Goal: Task Accomplishment & Management: Use online tool/utility

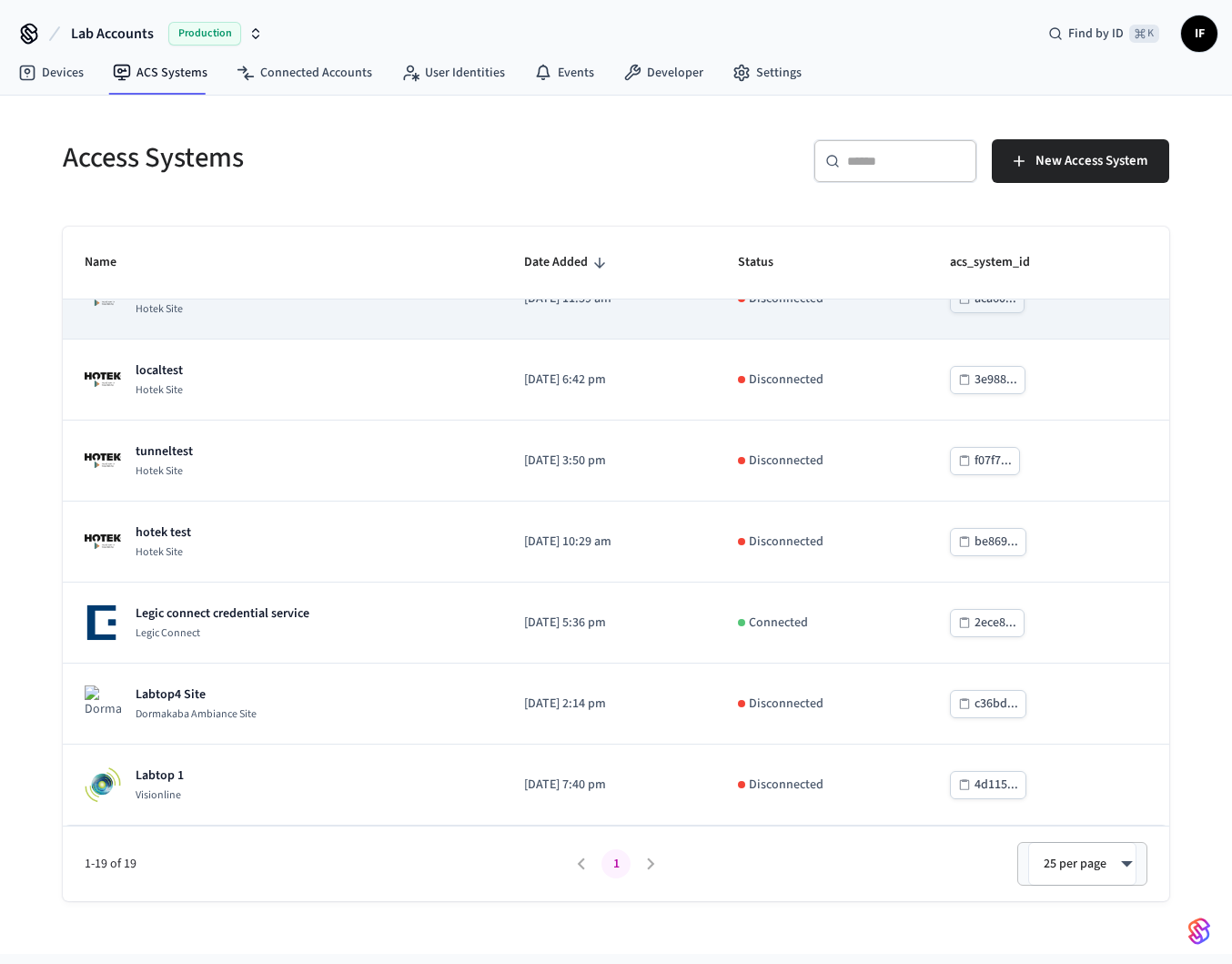
scroll to position [137, 0]
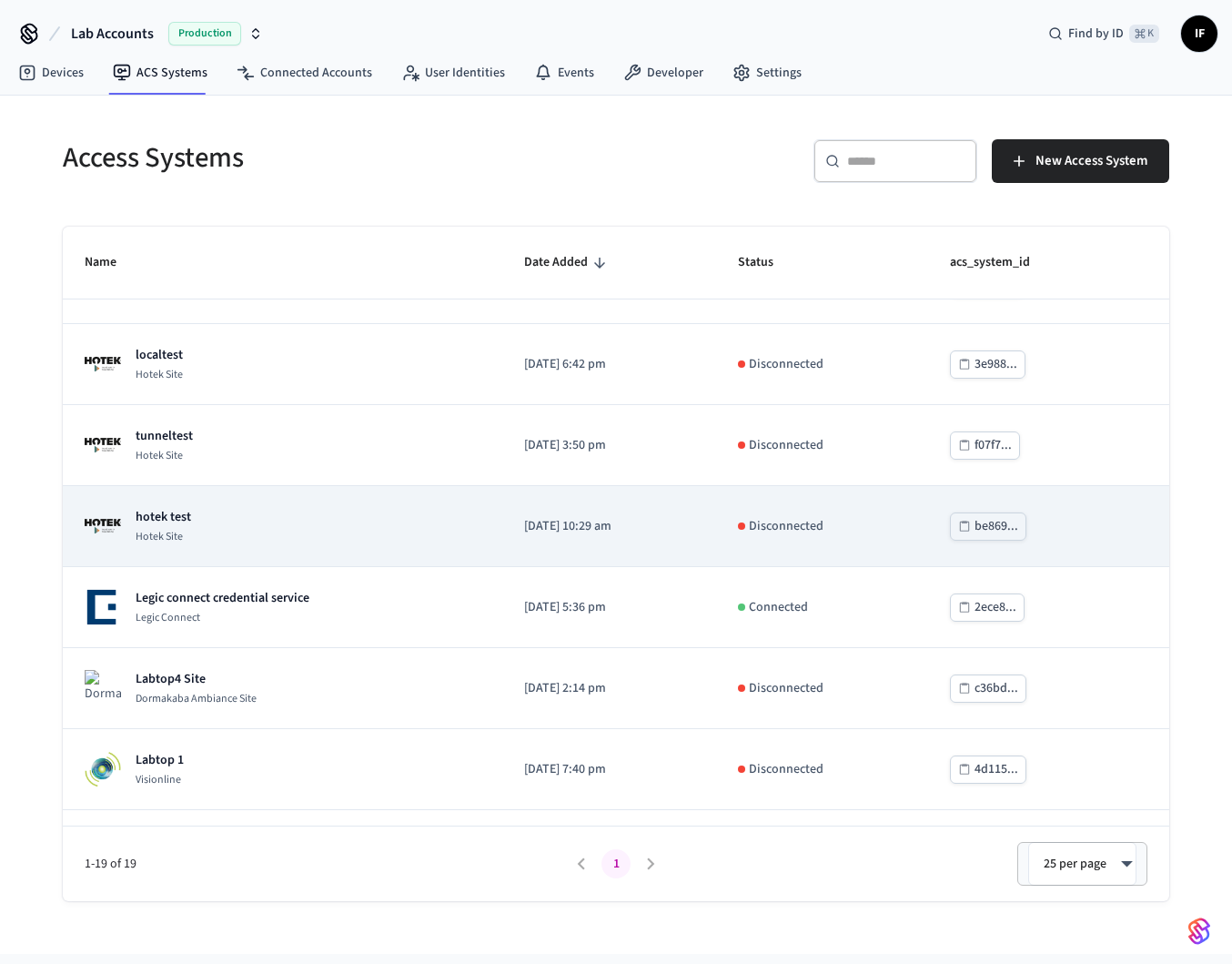
click at [301, 515] on div "hotek test Hotek Site" at bounding box center [282, 525] width 396 height 37
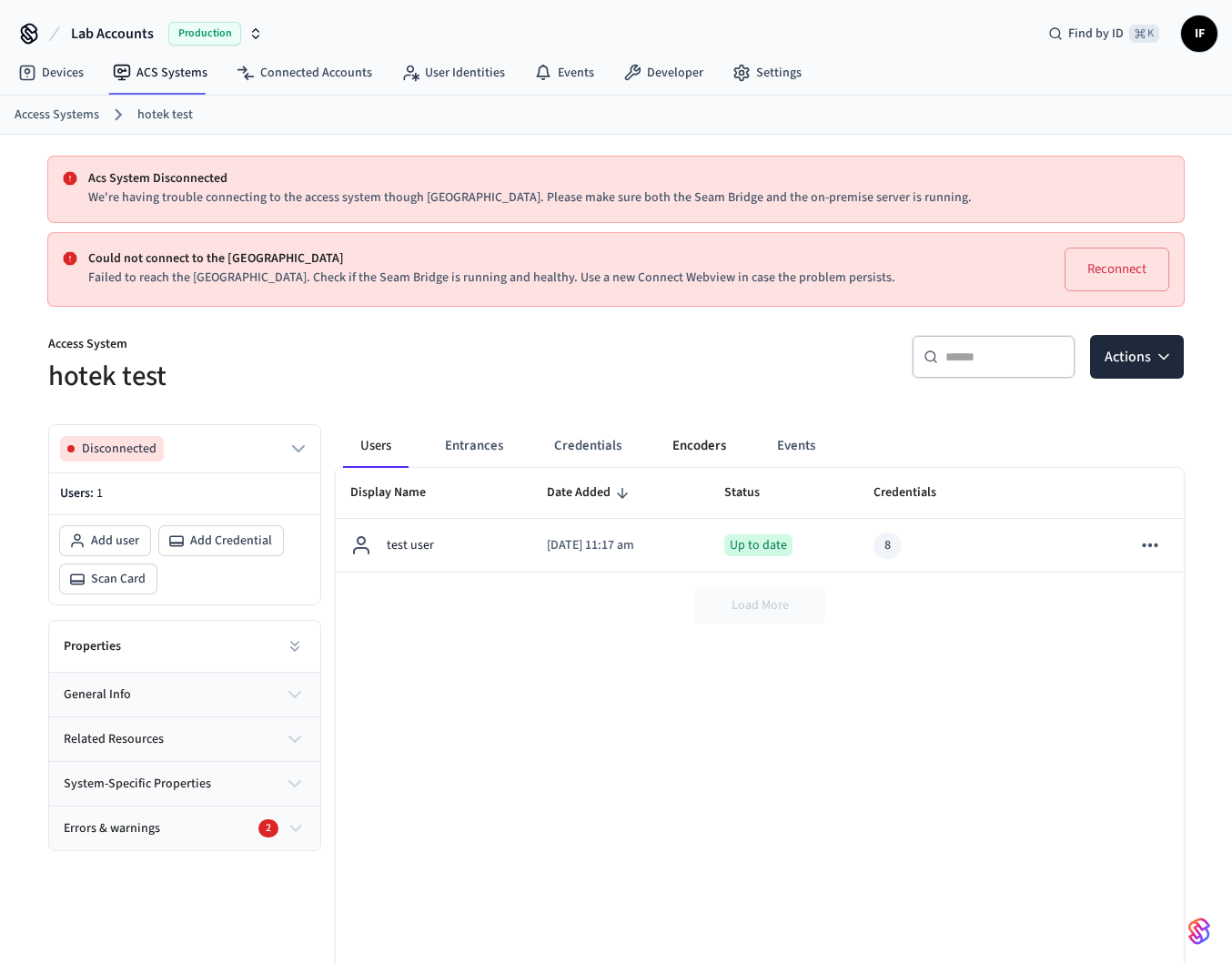
click at [698, 443] on button "Encoders" at bounding box center [698, 446] width 83 height 44
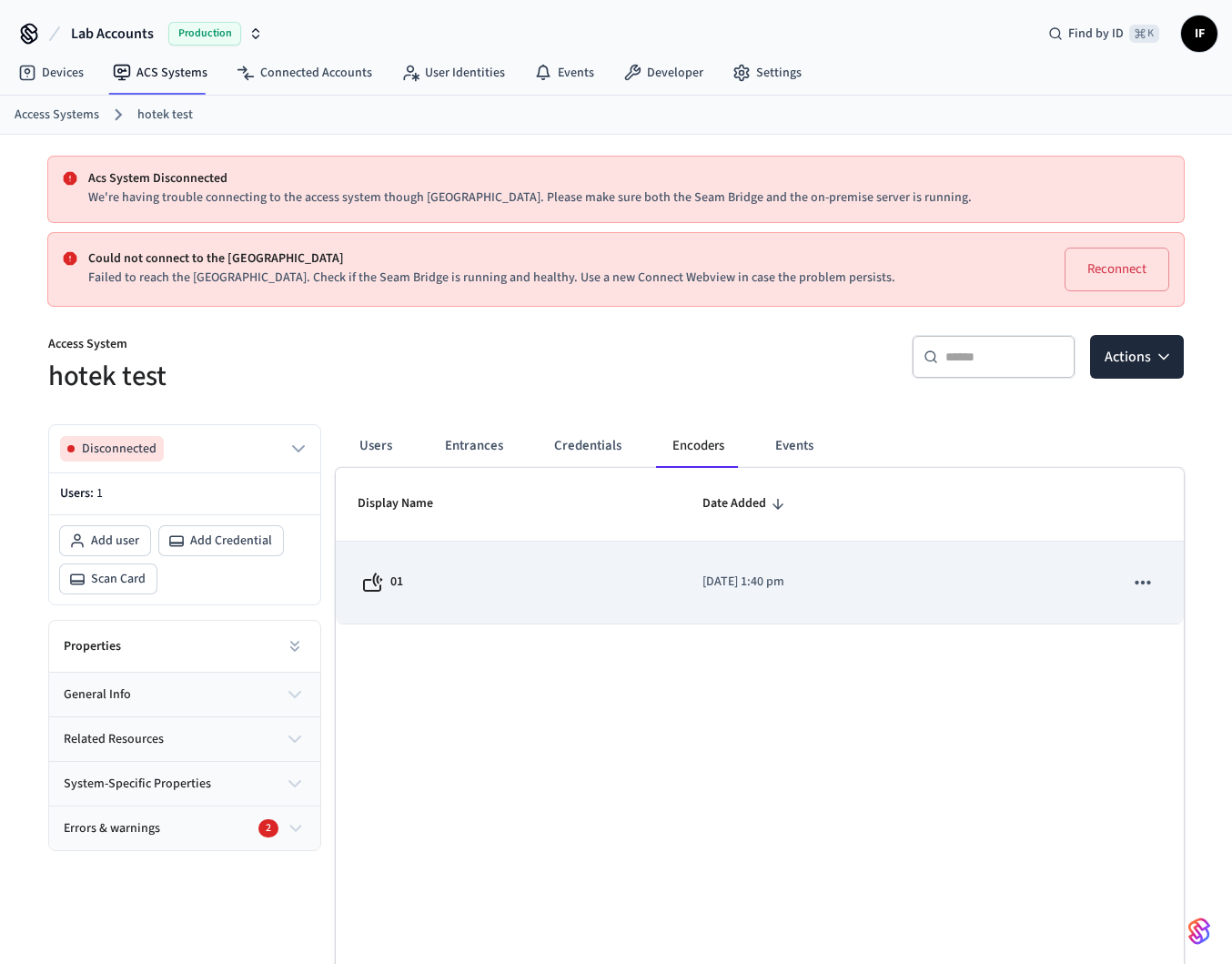
click at [1138, 578] on icon "sticky table" at bounding box center [1143, 583] width 24 height 24
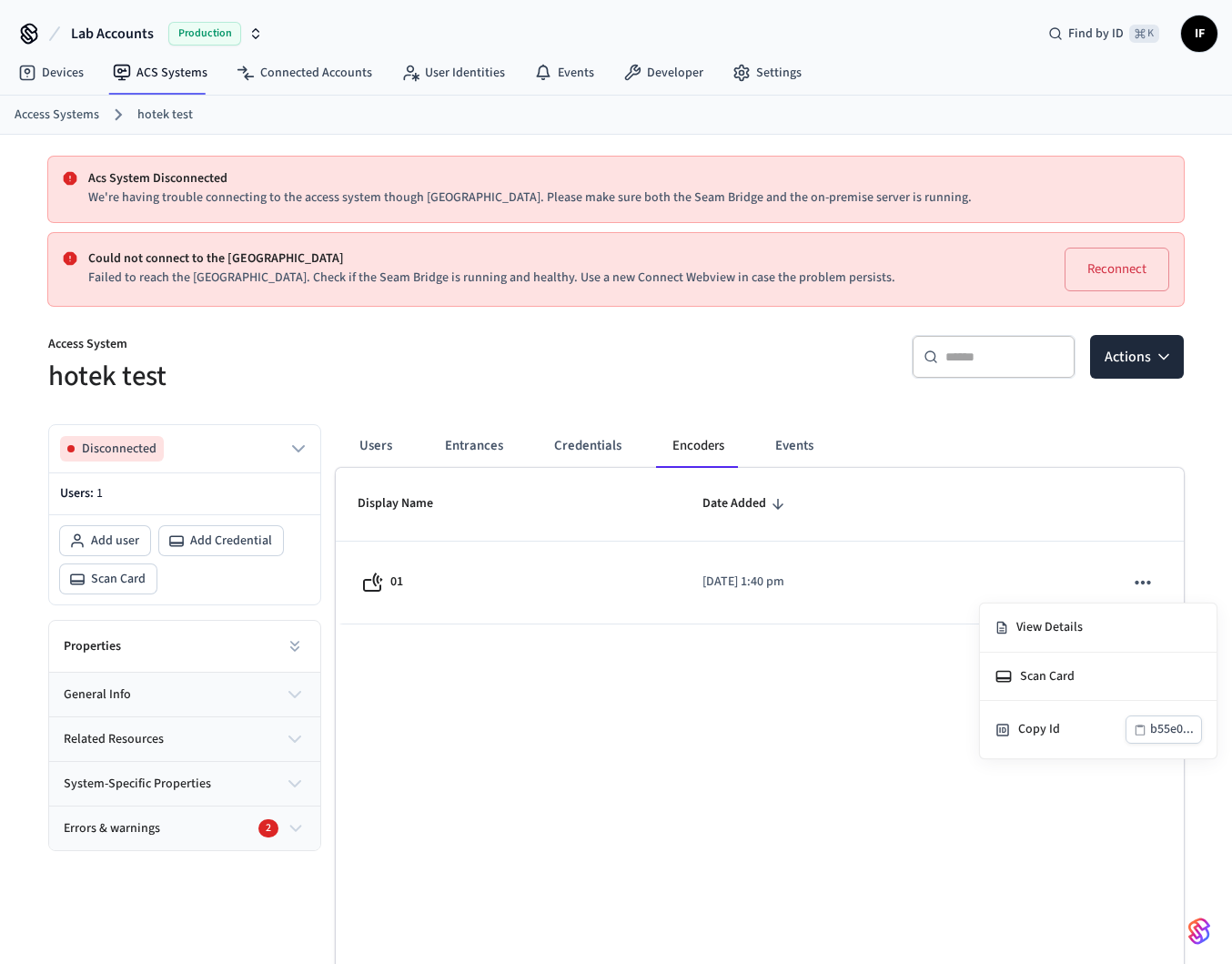
click at [917, 676] on div at bounding box center [616, 482] width 1232 height 964
click at [611, 466] on button "Credentials" at bounding box center [588, 446] width 96 height 44
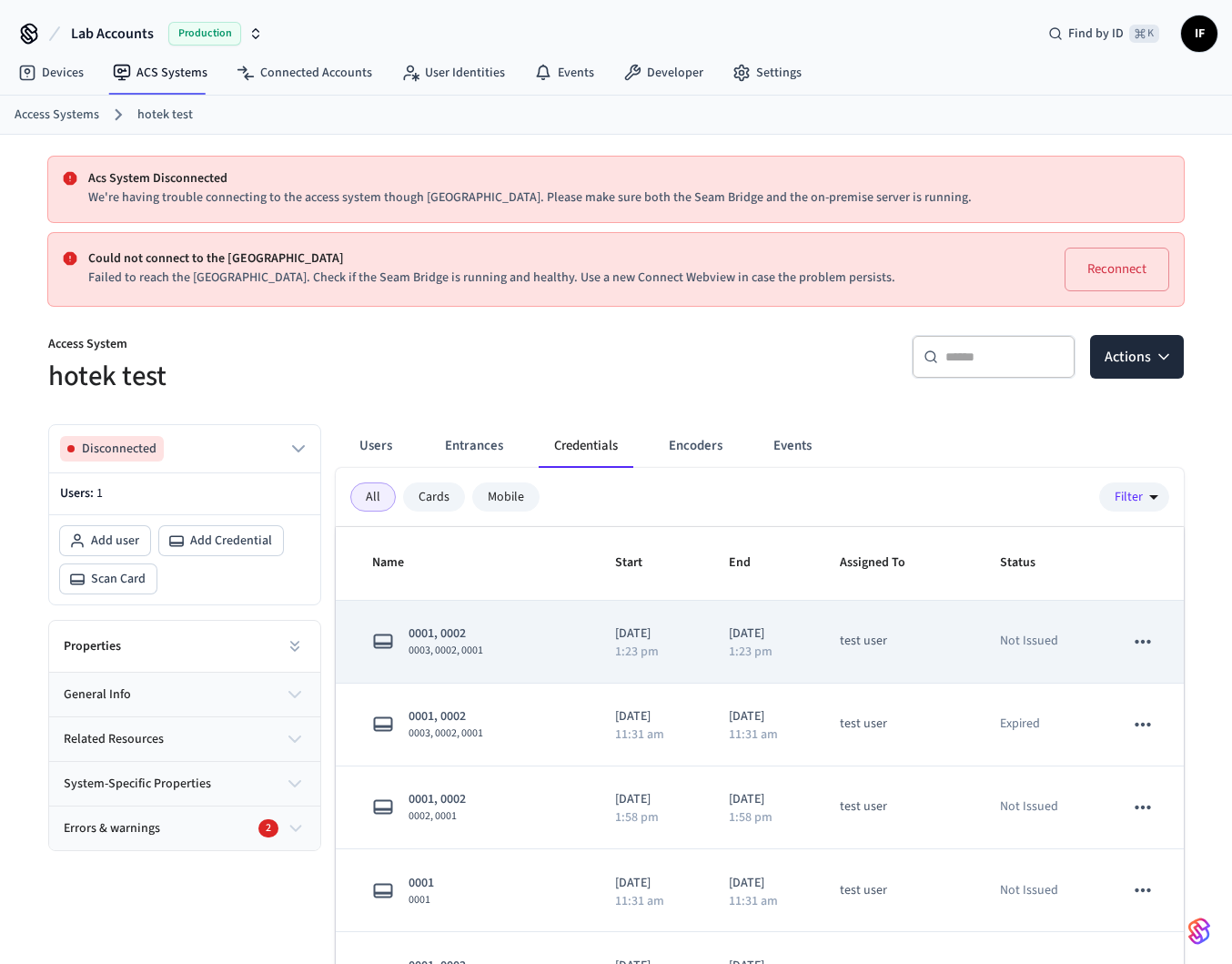
click at [1137, 640] on icon "sticky table" at bounding box center [1143, 642] width 24 height 24
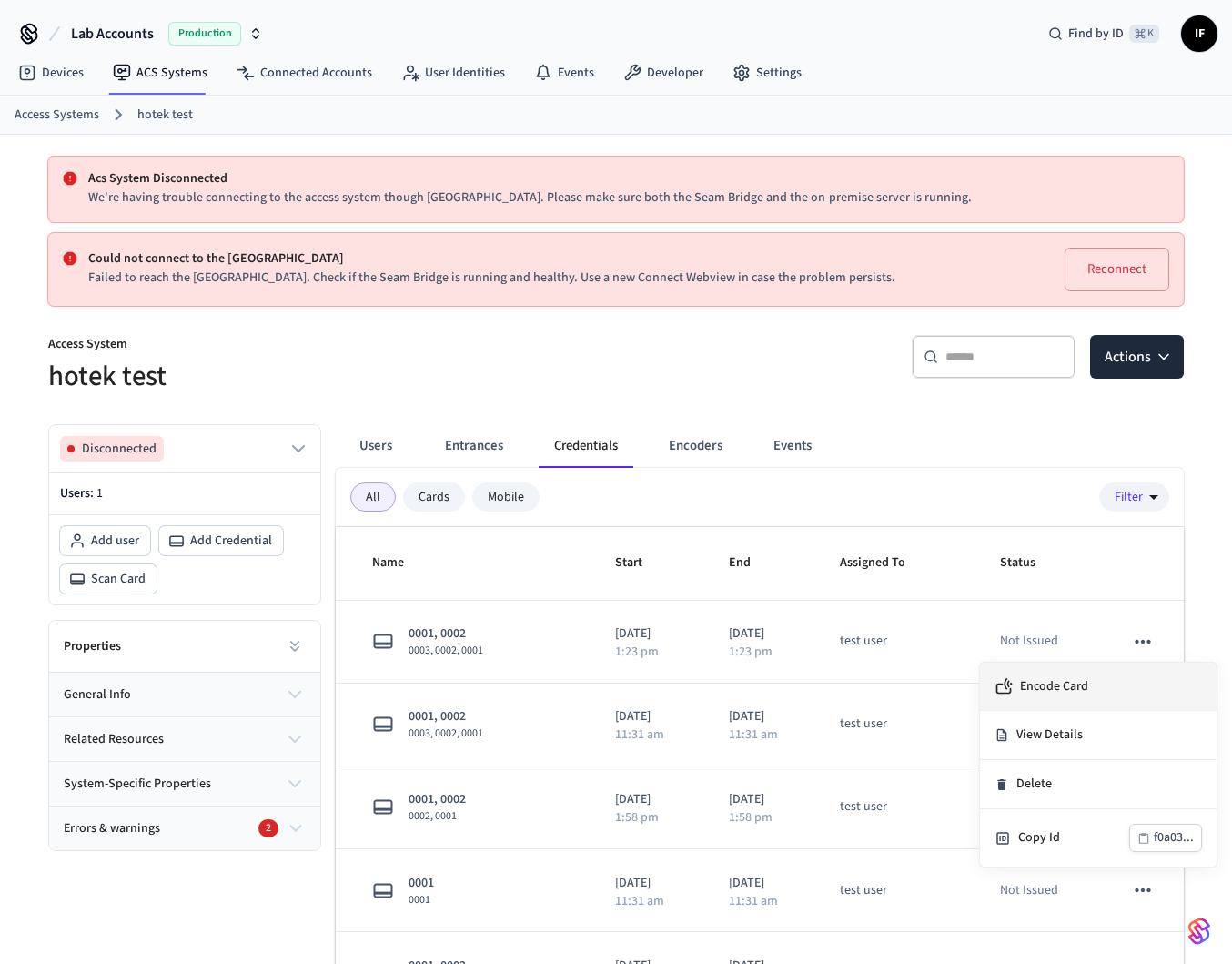
click at [1071, 693] on span "Encode Card" at bounding box center [1054, 686] width 69 height 18
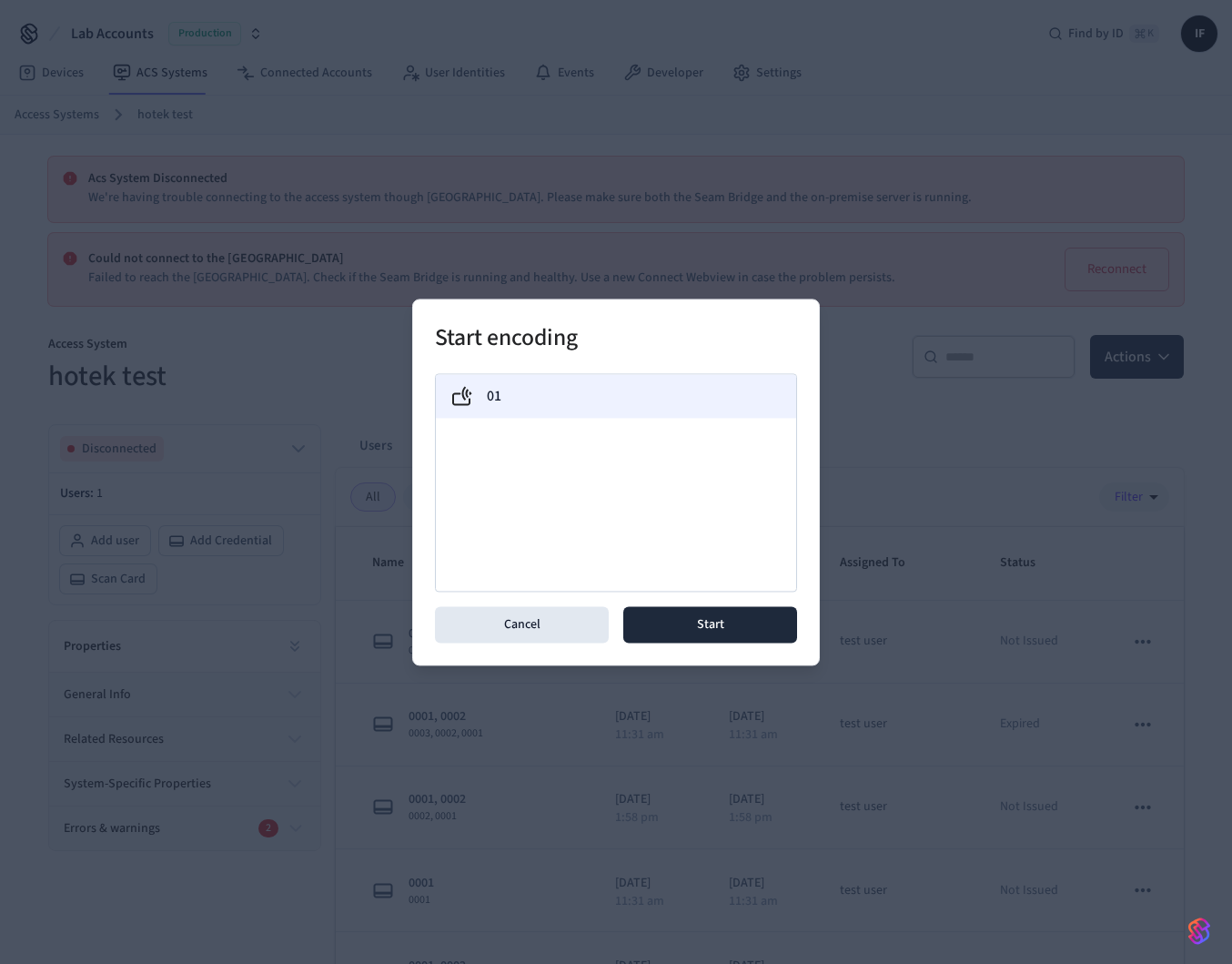
click at [743, 404] on div "01" at bounding box center [616, 396] width 331 height 22
click at [742, 620] on button "Start" at bounding box center [710, 624] width 174 height 37
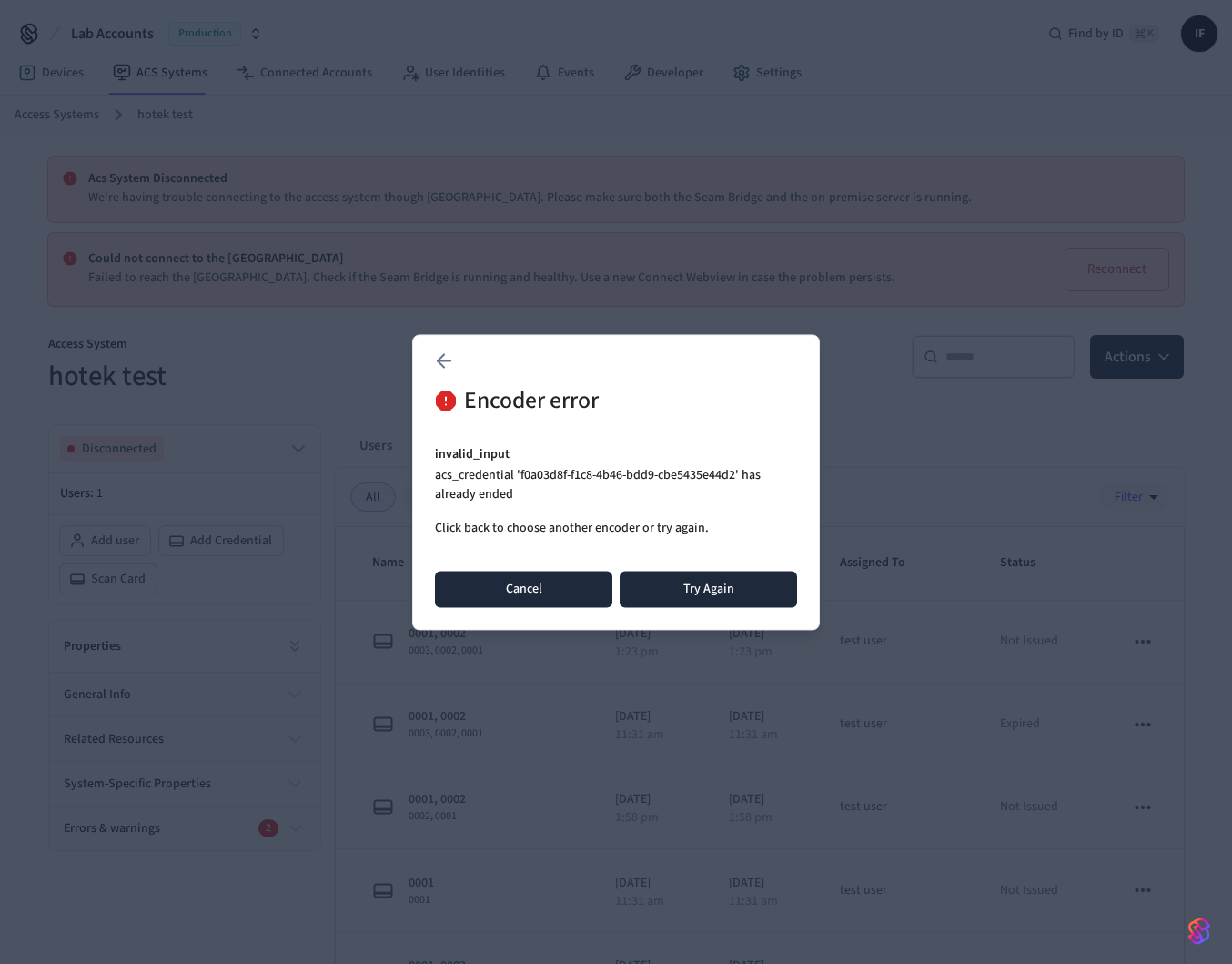
click at [577, 572] on button "Cancel" at bounding box center [523, 589] width 177 height 37
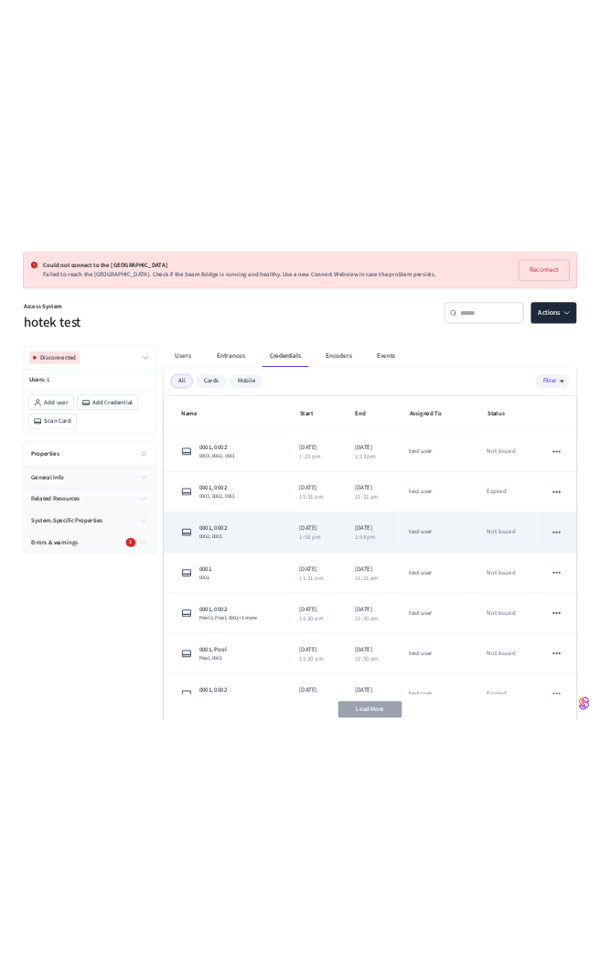
scroll to position [217, 0]
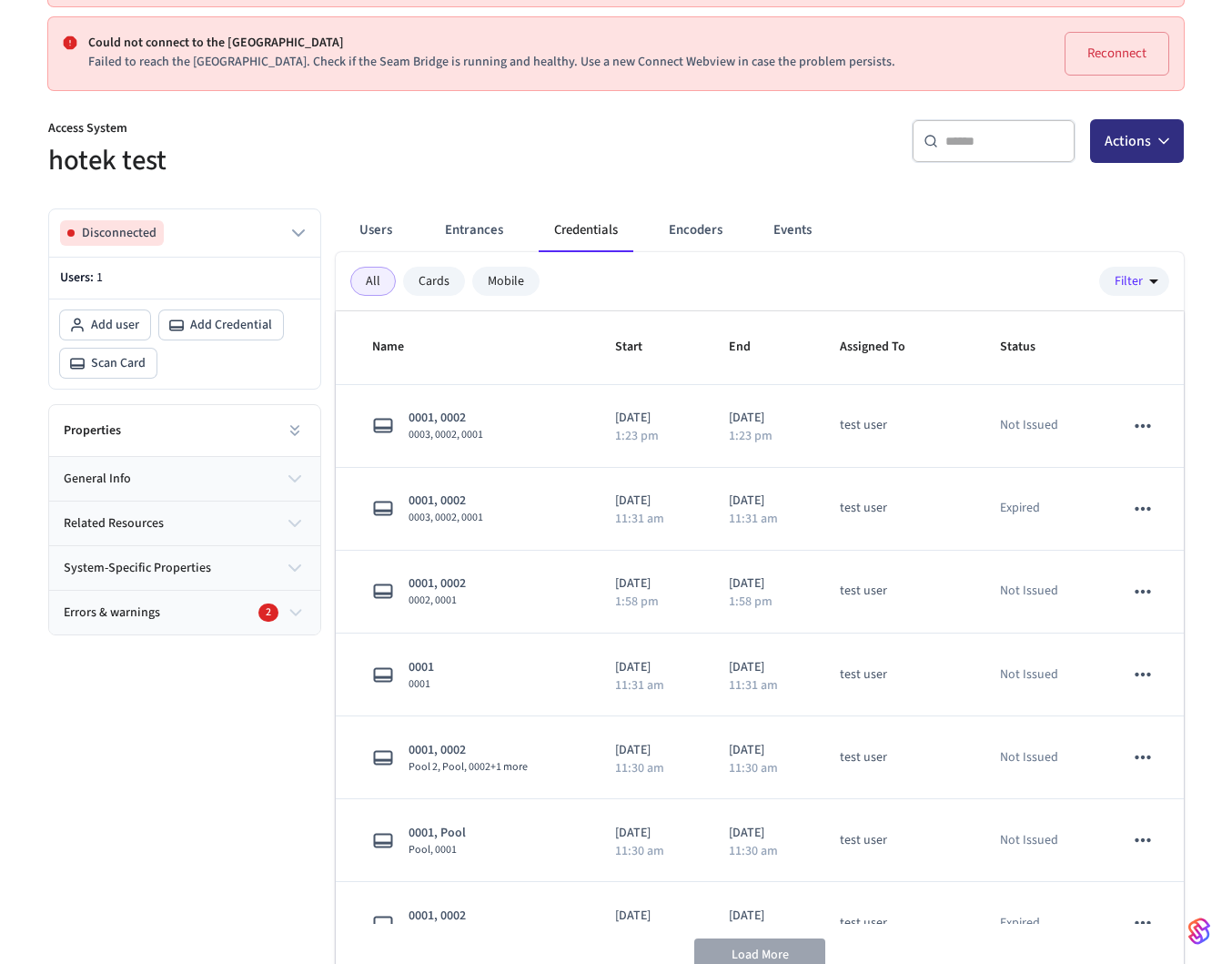
click at [1170, 127] on button "Actions" at bounding box center [1137, 141] width 93 height 44
click at [1081, 205] on div "Add credential" at bounding box center [1082, 214] width 195 height 29
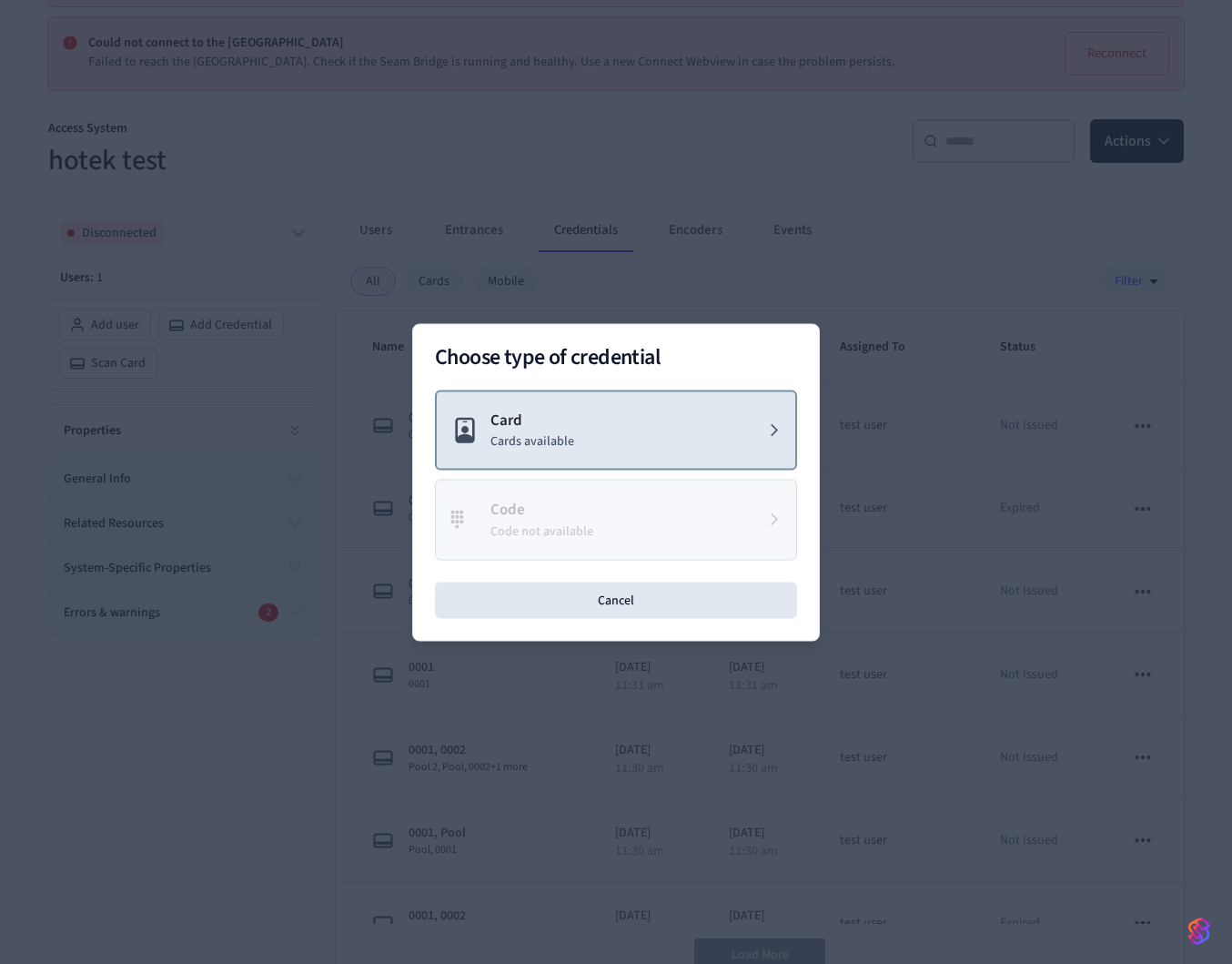
click at [690, 408] on button "Card Cards available" at bounding box center [616, 430] width 362 height 81
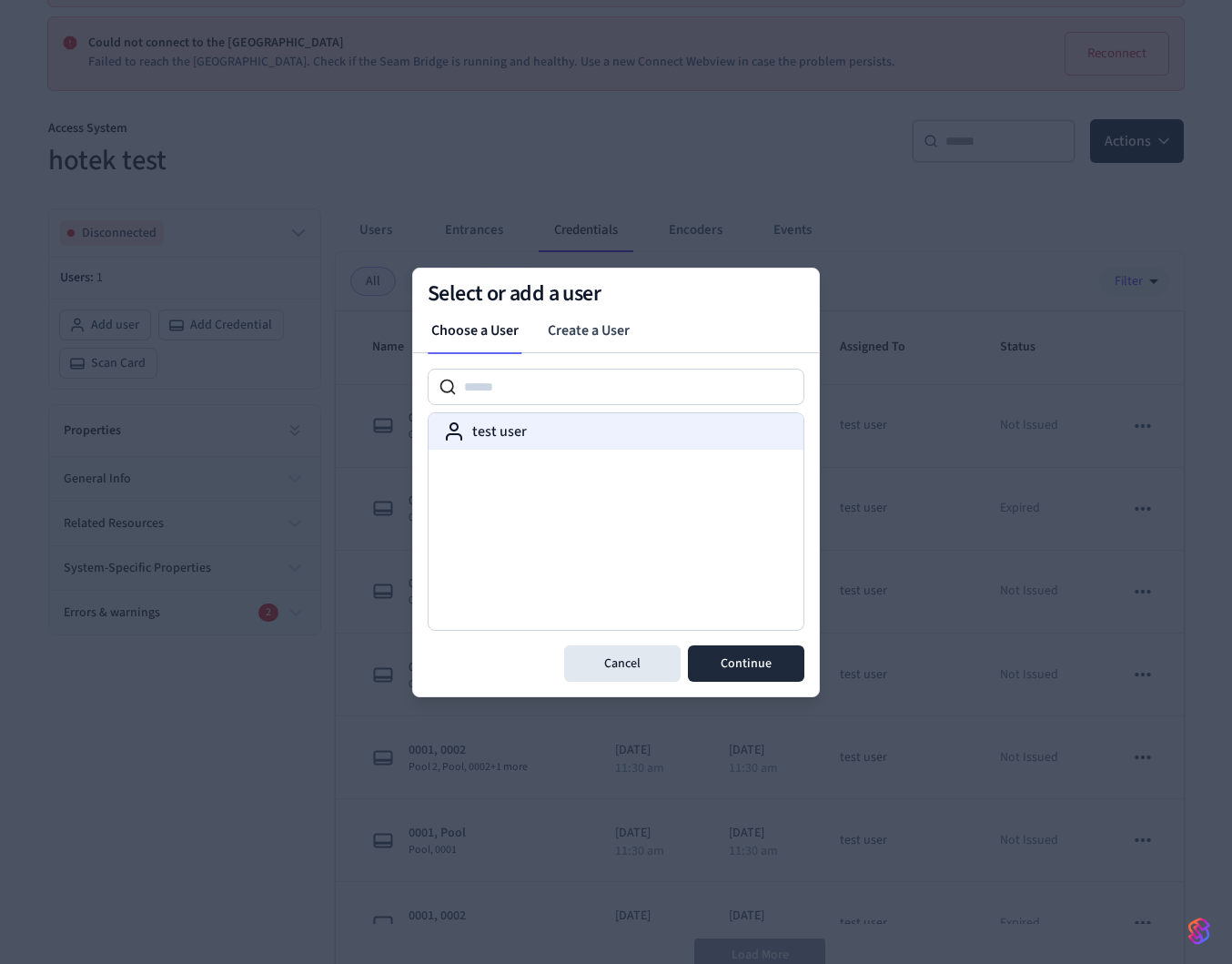
click at [553, 430] on div "test user" at bounding box center [616, 432] width 346 height 22
click at [742, 652] on button "Continue" at bounding box center [746, 664] width 116 height 37
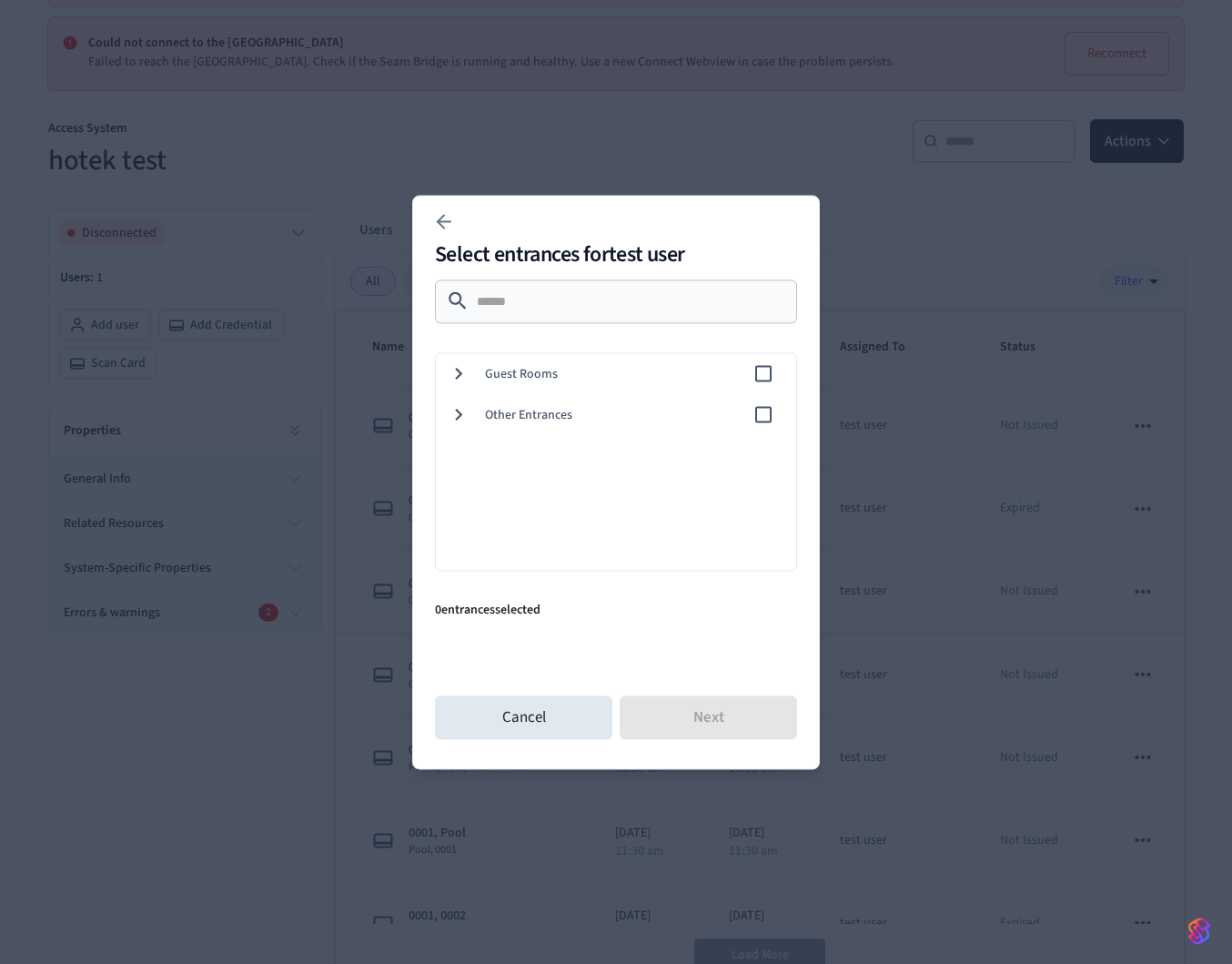
click at [625, 394] on div "Other Entrances" at bounding box center [613, 414] width 368 height 41
click at [742, 369] on span "Guest Rooms" at bounding box center [618, 373] width 267 height 19
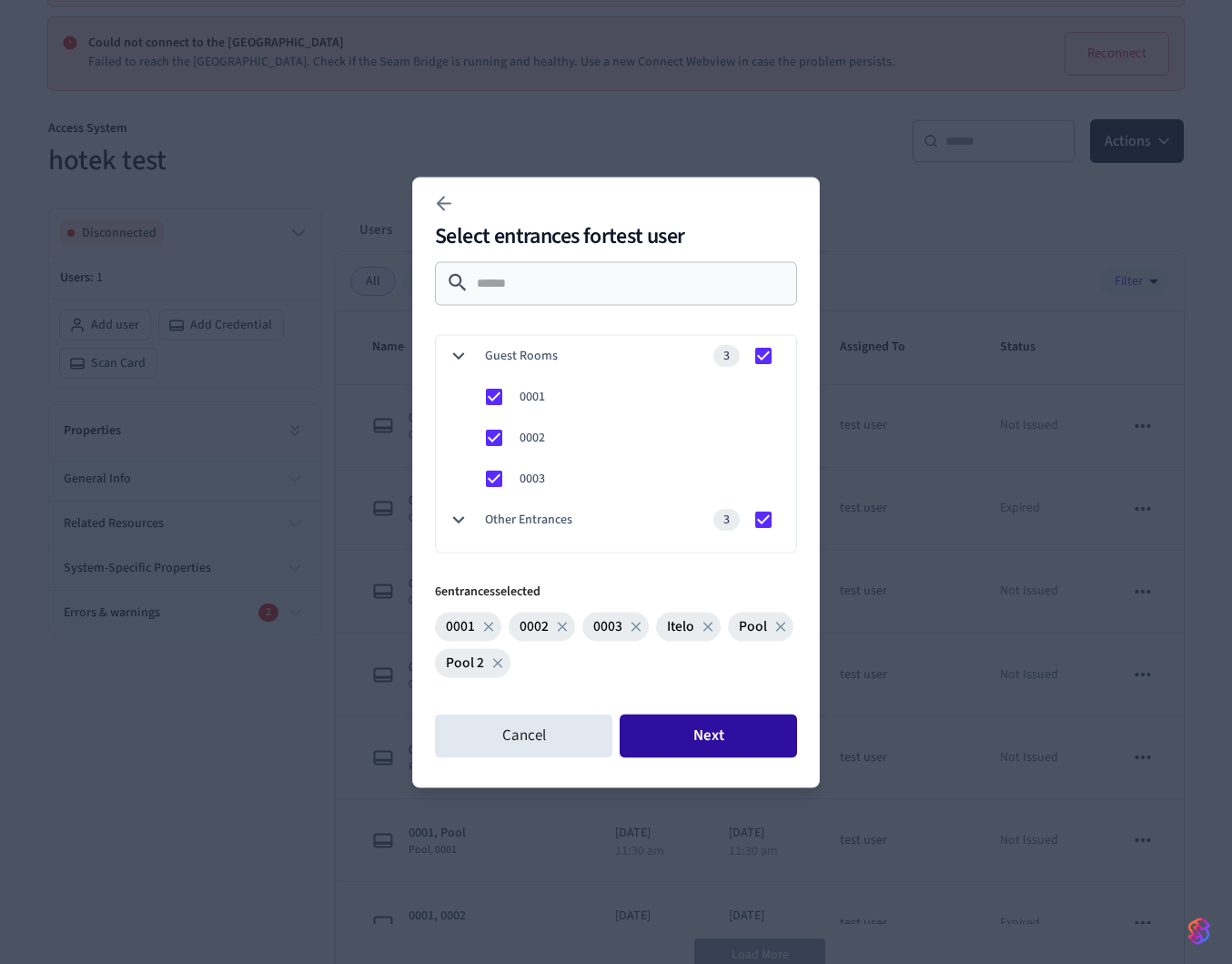
click at [702, 735] on button "Next" at bounding box center [708, 735] width 177 height 44
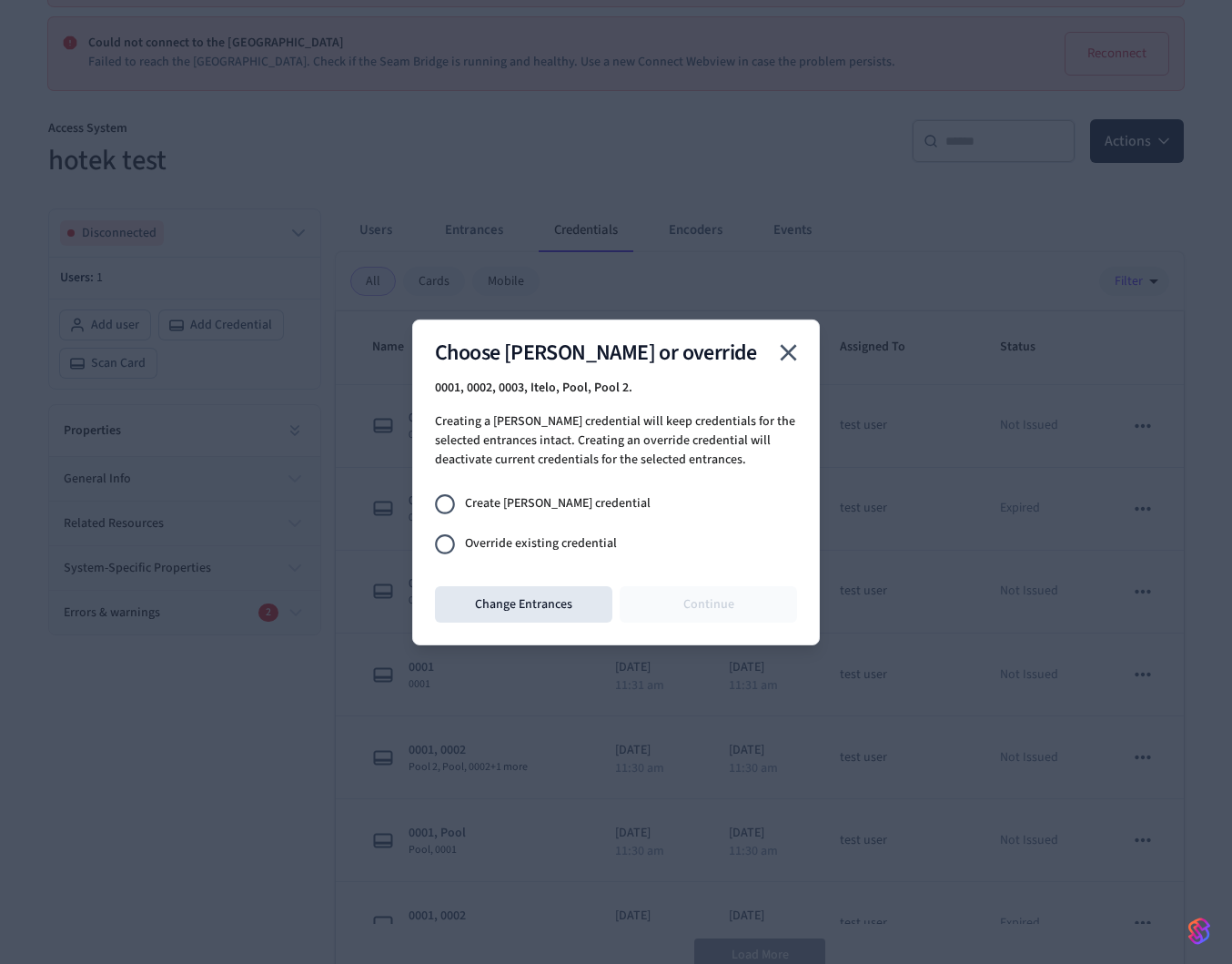
click at [518, 503] on span "Create [PERSON_NAME] credential" at bounding box center [557, 503] width 186 height 19
click at [518, 542] on span "Override existing credential" at bounding box center [540, 543] width 152 height 19
click at [716, 617] on button "Continue" at bounding box center [708, 604] width 177 height 37
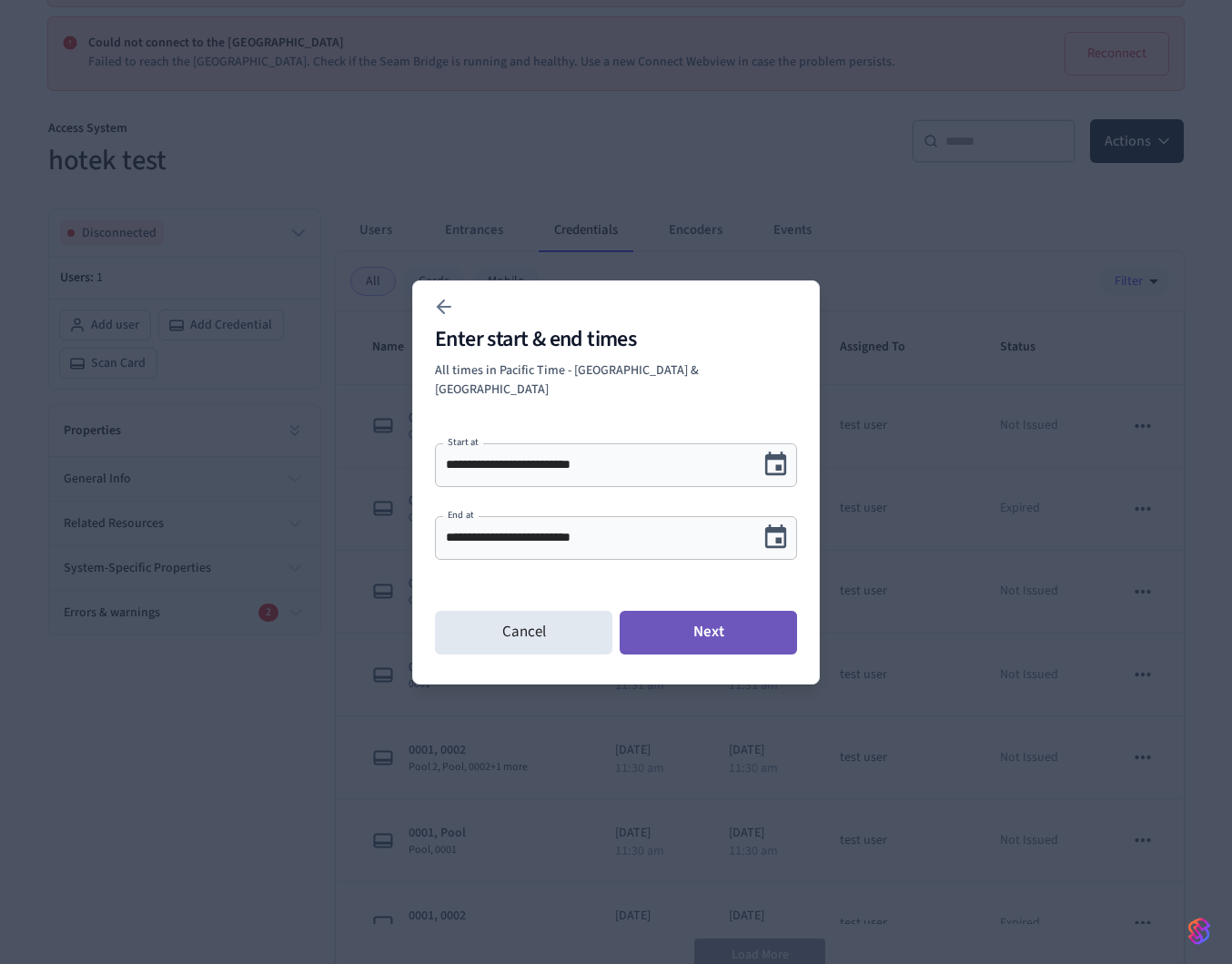
click at [711, 612] on button "Next" at bounding box center [708, 633] width 177 height 44
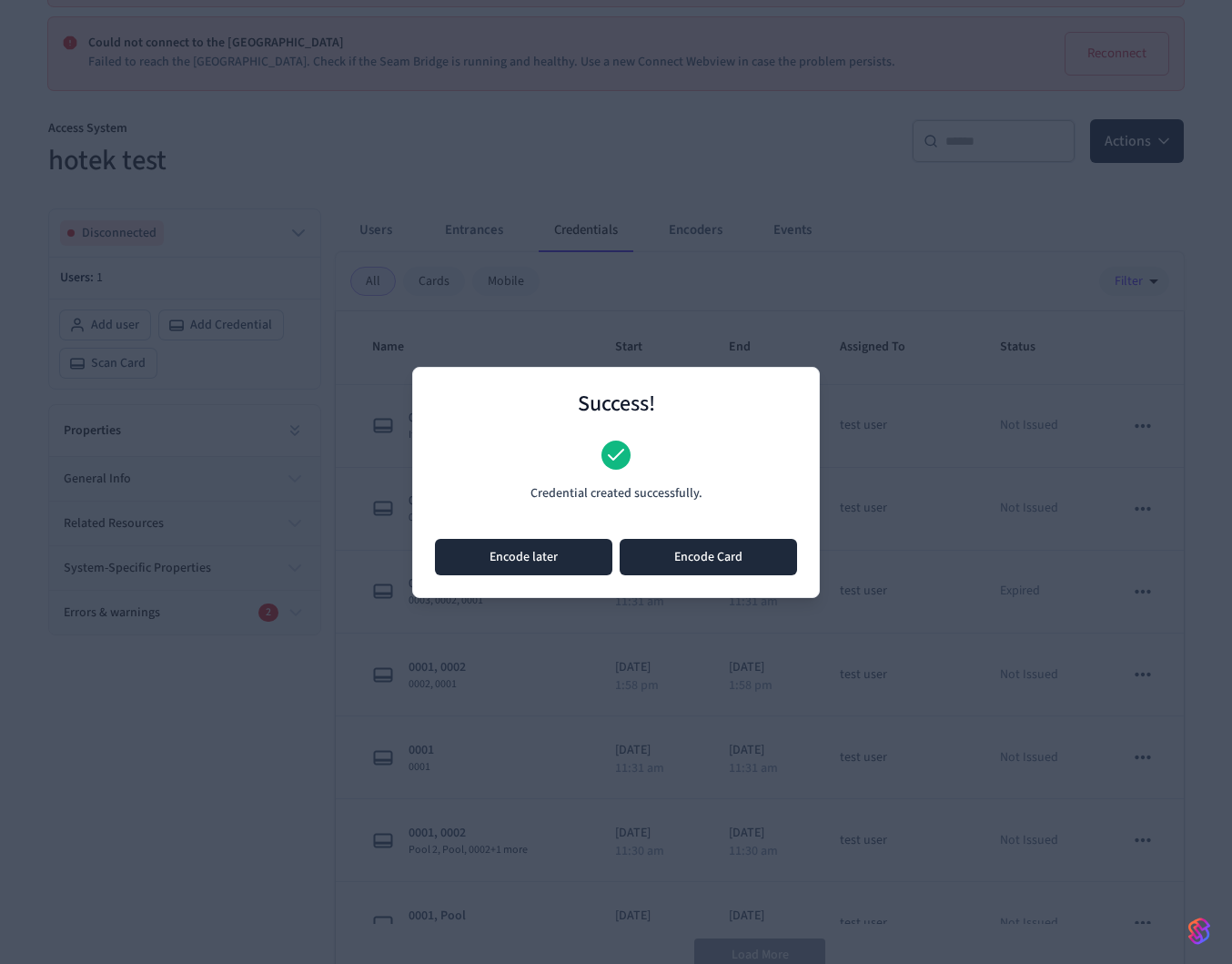
drag, startPoint x: 577, startPoint y: 541, endPoint x: 637, endPoint y: 458, distance: 102.4
click at [637, 458] on div "Success! Credential created successfully. Encode later Encode Card" at bounding box center [616, 482] width 408 height 231
click at [676, 531] on div "Success! Credential created successfully. Encode later Encode Card" at bounding box center [616, 482] width 408 height 231
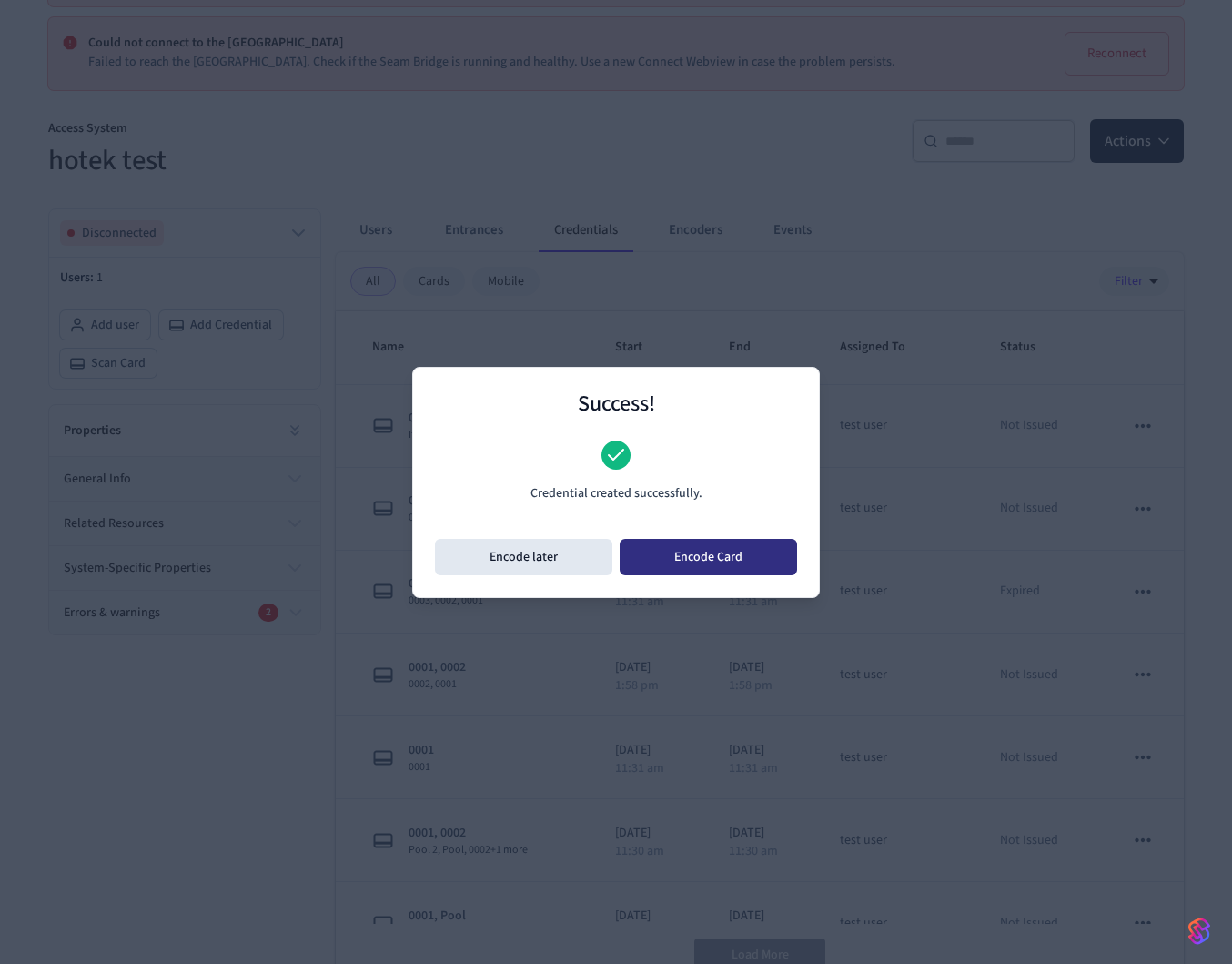
click at [676, 551] on button "Encode Card" at bounding box center [708, 557] width 177 height 37
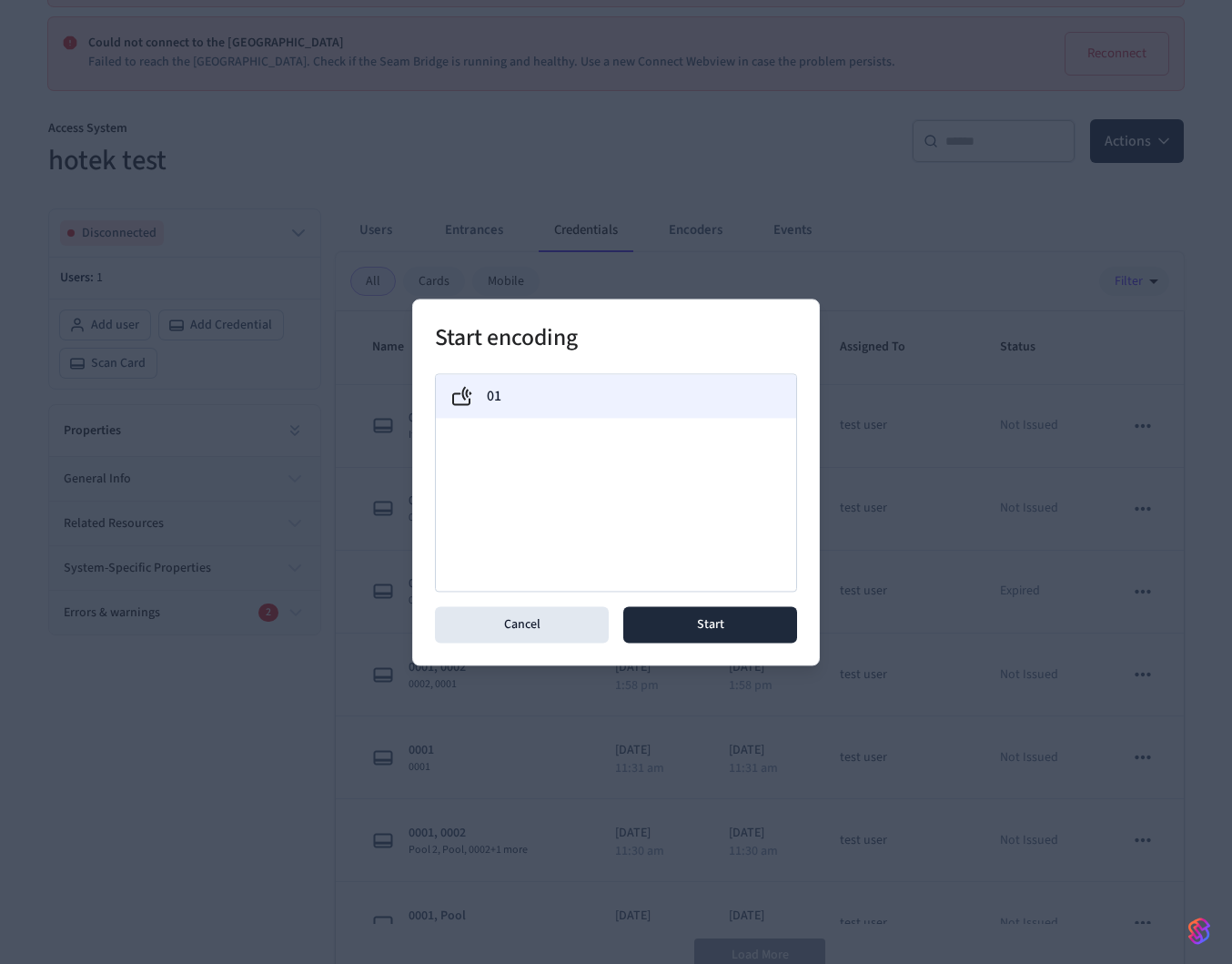
click at [609, 390] on div "01" at bounding box center [616, 396] width 331 height 22
click at [687, 622] on button "Start" at bounding box center [710, 624] width 174 height 37
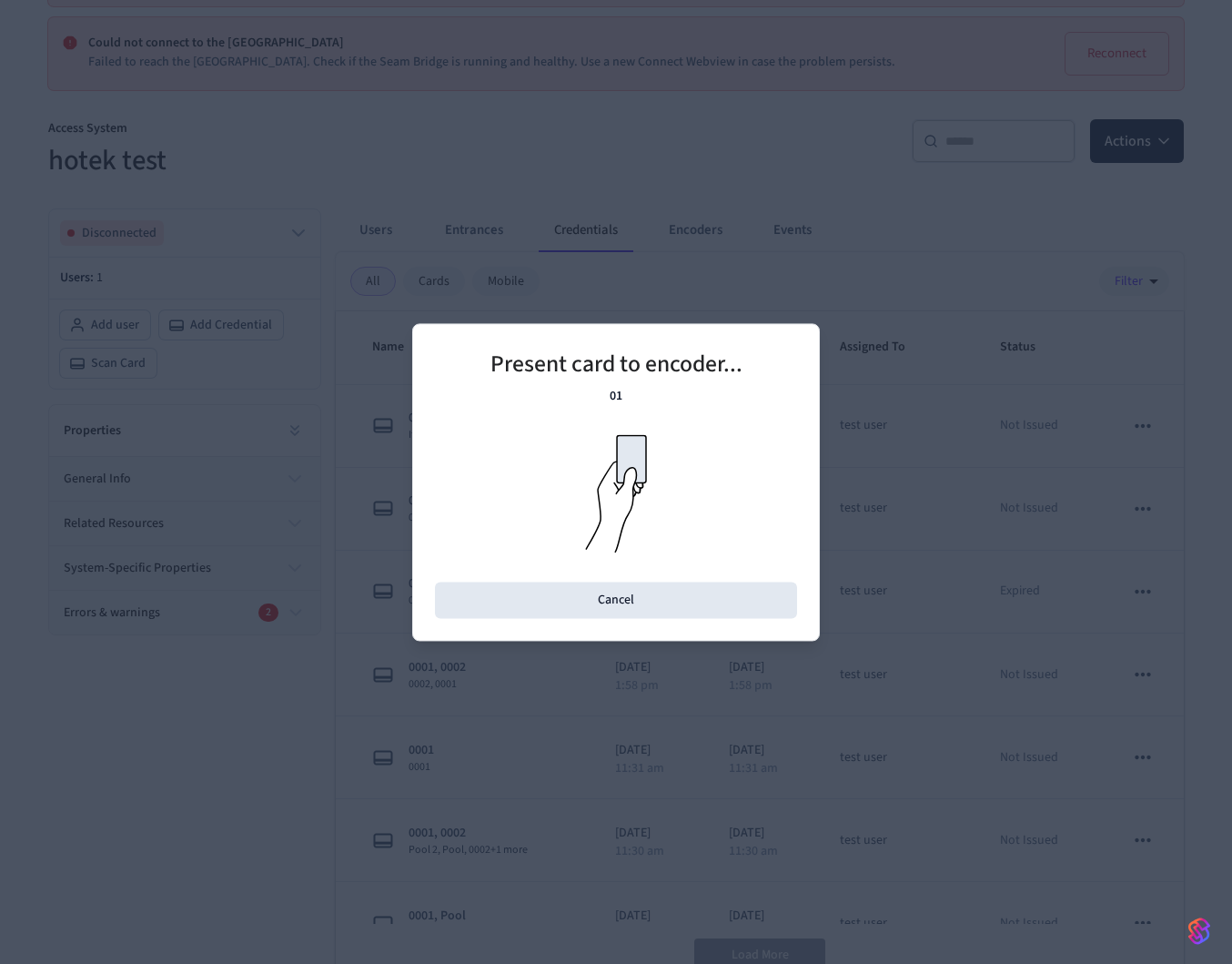
click at [668, 431] on div "Present card to encoder... 01 Cancel" at bounding box center [616, 482] width 362 height 273
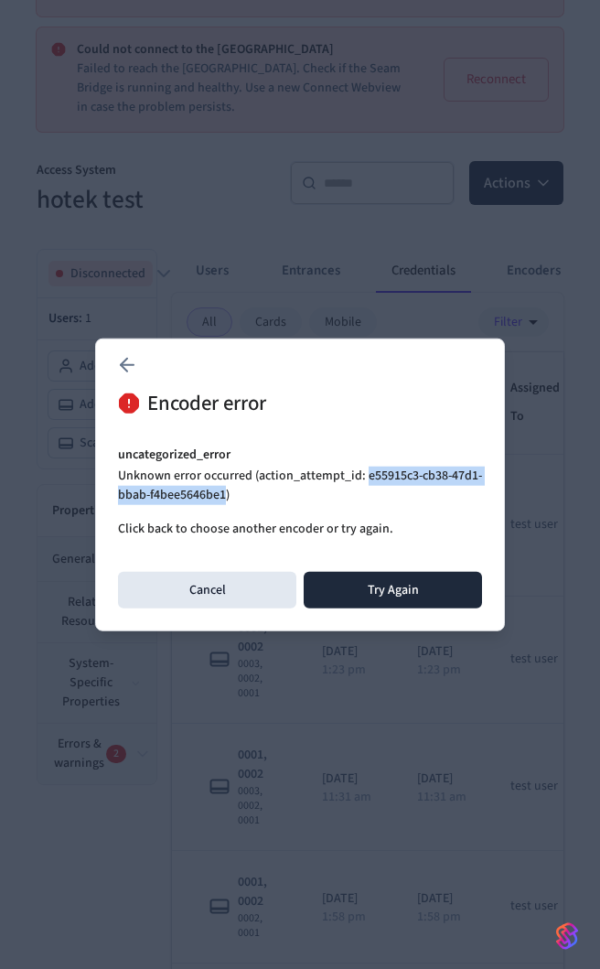
drag, startPoint x: 366, startPoint y: 476, endPoint x: 225, endPoint y: 493, distance: 142.0
click at [225, 493] on p "Unknown error occurred (action_attempt_id: e55915c3-cb38-47d1-bbab-f4bee5646be1)" at bounding box center [300, 486] width 364 height 38
copy p "e55915c3-cb38-47d1-bbab-f4bee5646be1"
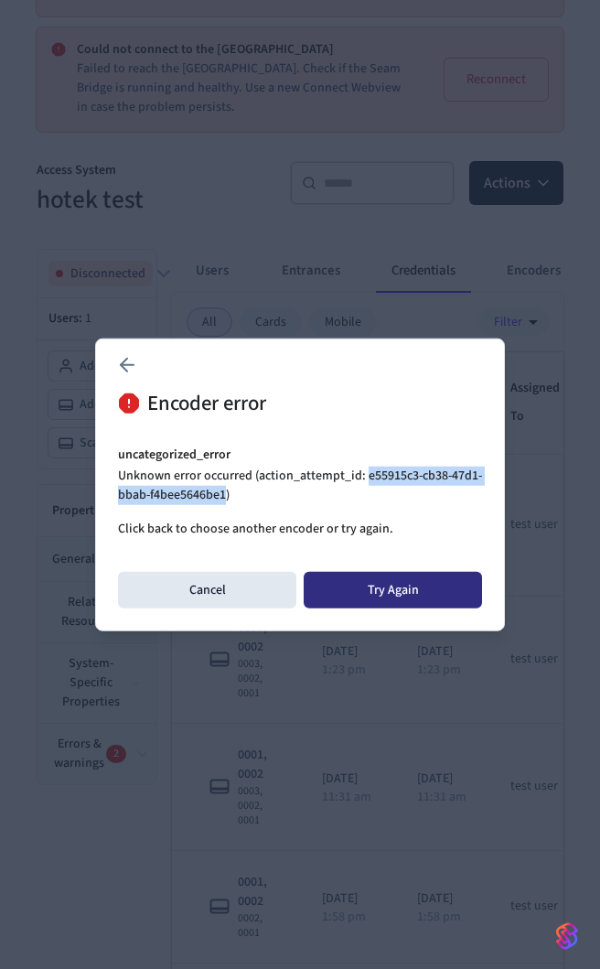
click at [338, 578] on button "Try Again" at bounding box center [393, 590] width 178 height 37
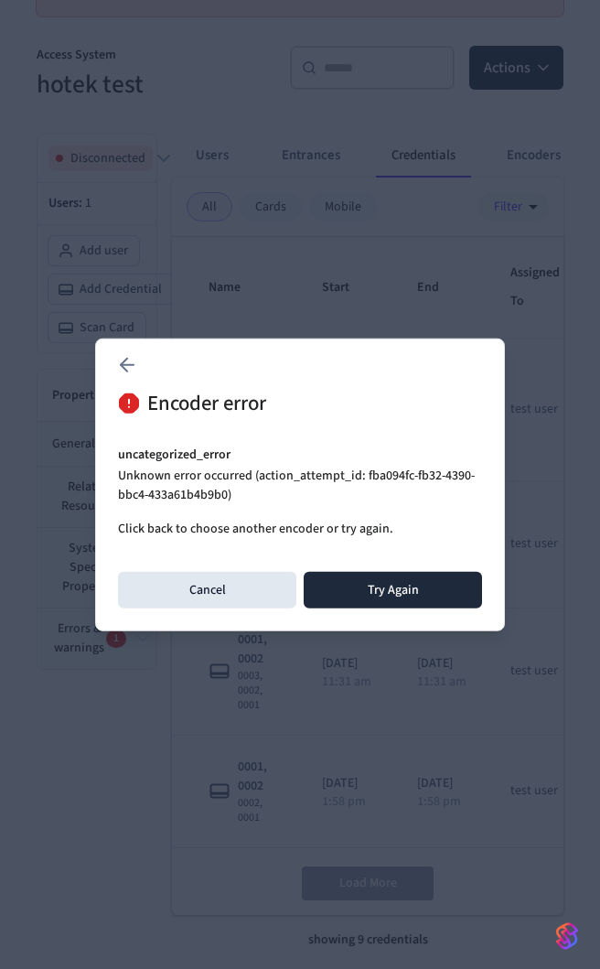
click at [156, 569] on div "Cancel Try Again" at bounding box center [300, 585] width 364 height 48
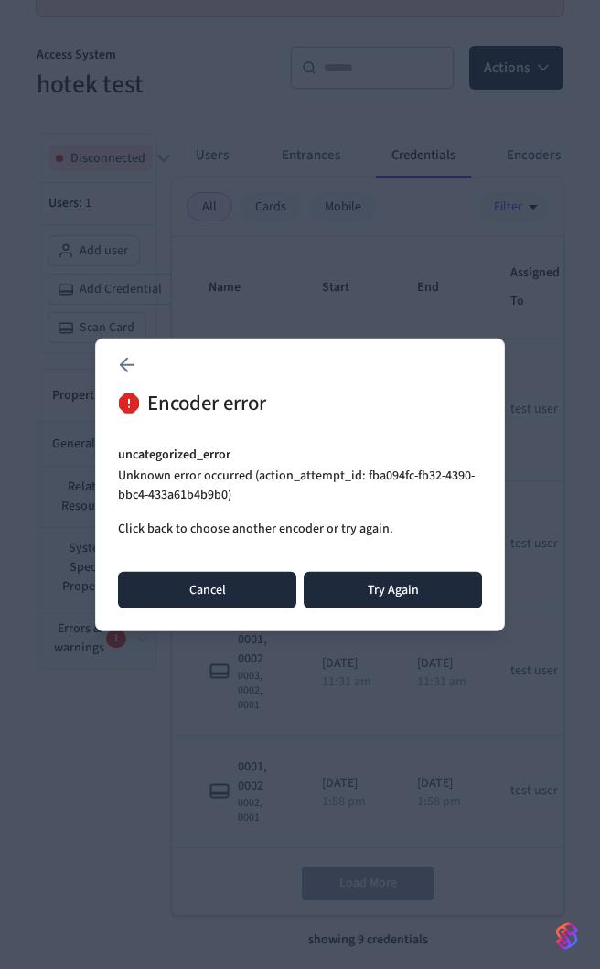
click at [162, 586] on button "Cancel" at bounding box center [207, 590] width 178 height 37
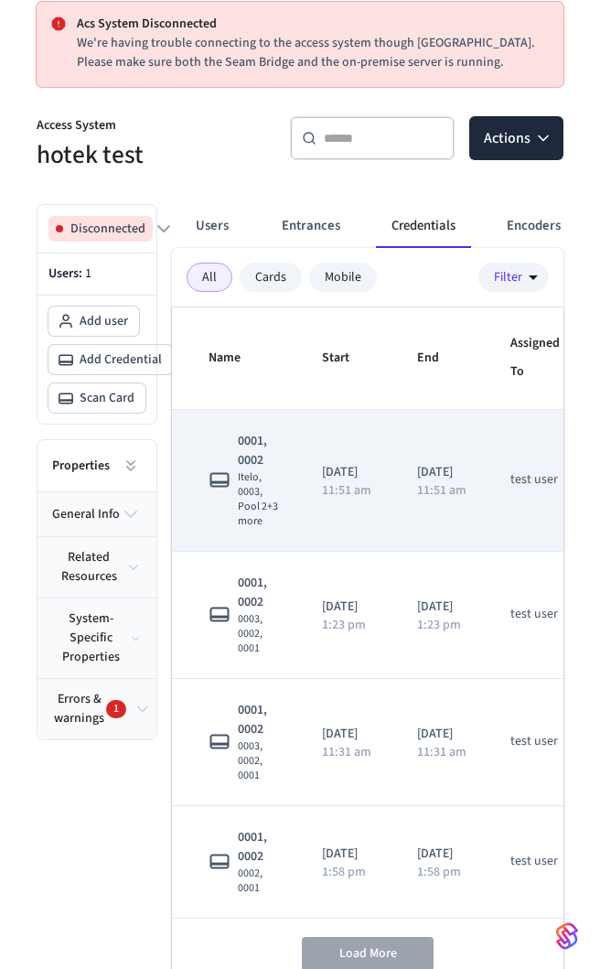
scroll to position [0, 0]
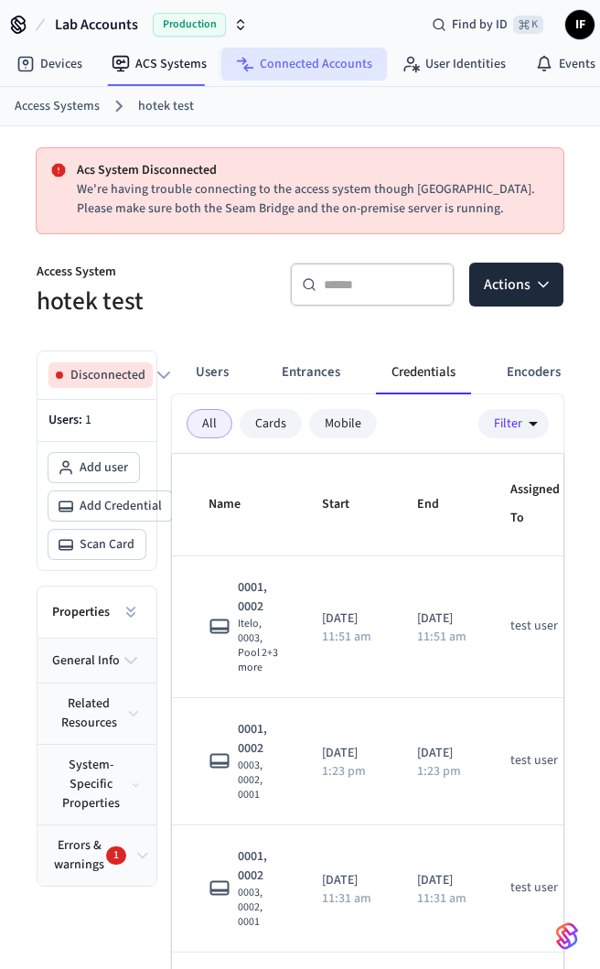
click at [265, 56] on link "Connected Accounts" at bounding box center [304, 64] width 166 height 33
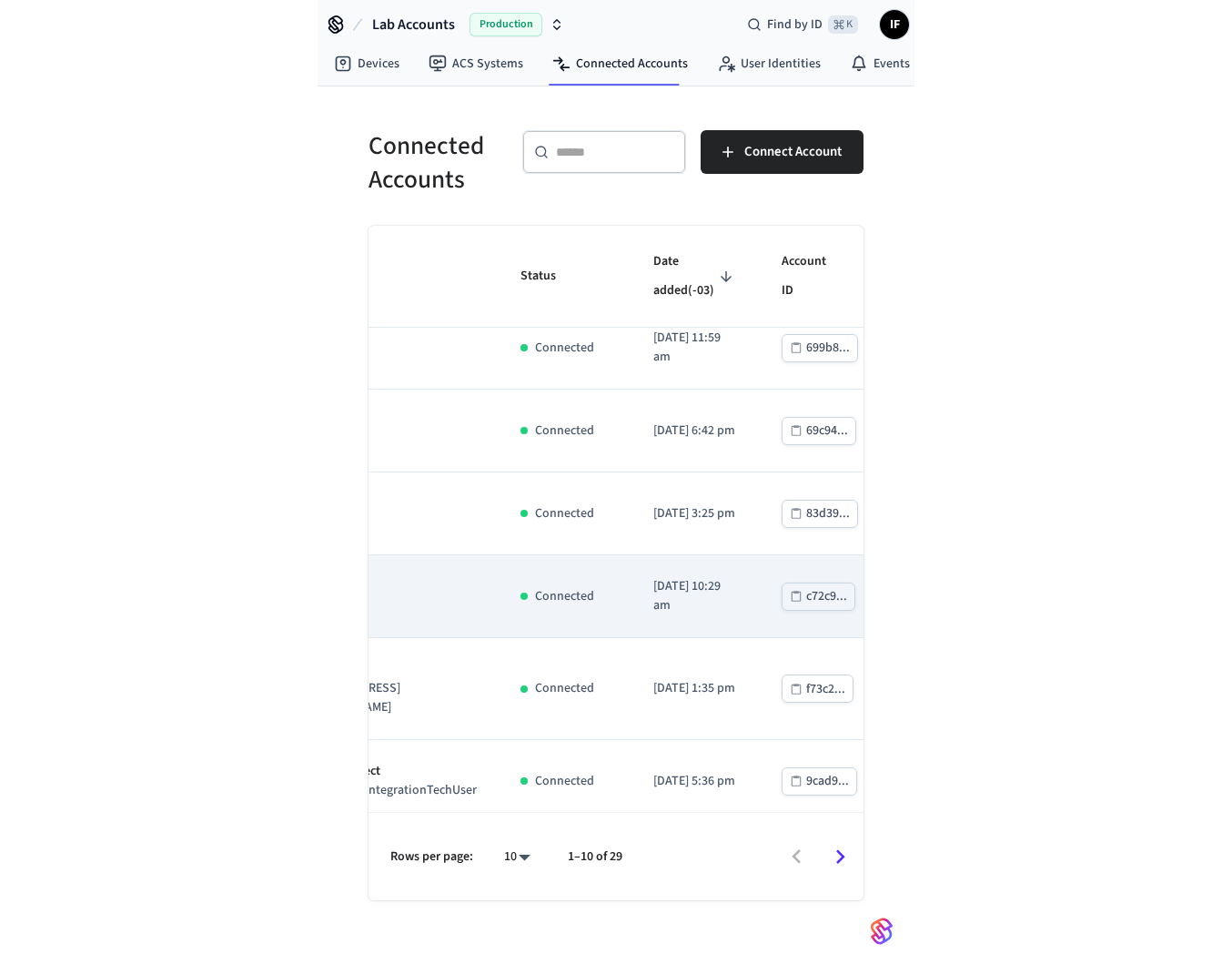
scroll to position [206, 202]
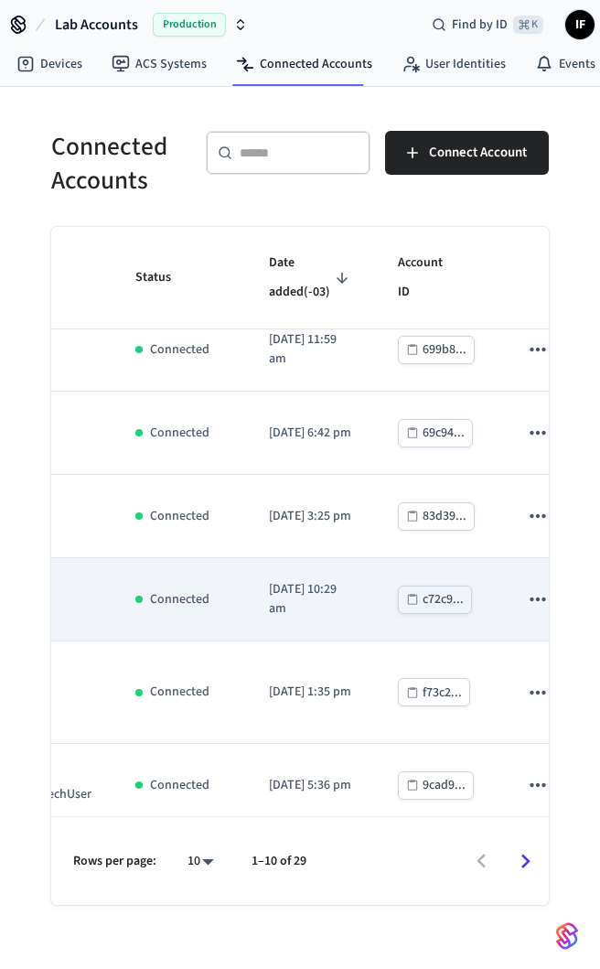
click at [526, 611] on icon "sticky table" at bounding box center [538, 599] width 24 height 24
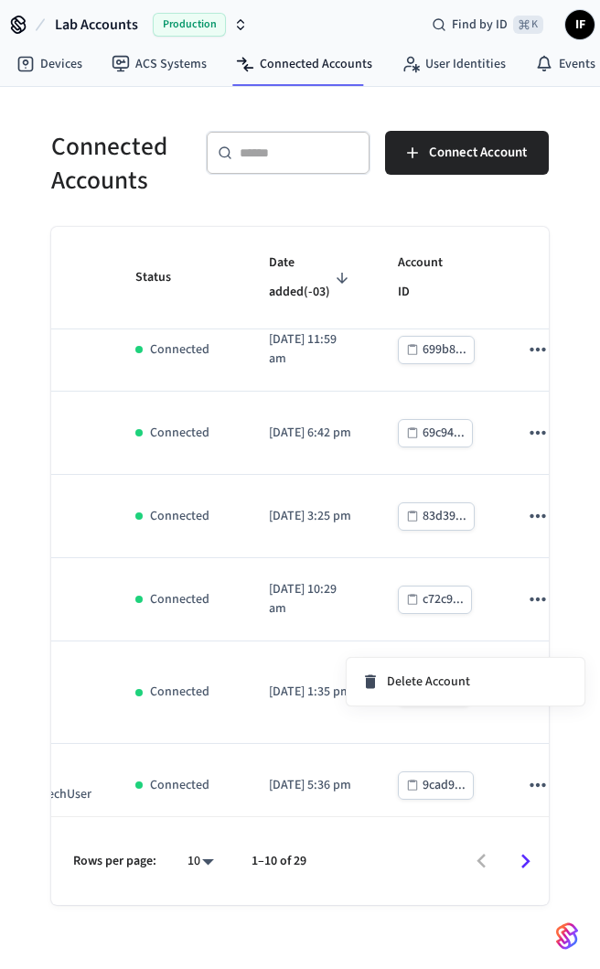
click at [253, 639] on div at bounding box center [300, 484] width 600 height 969
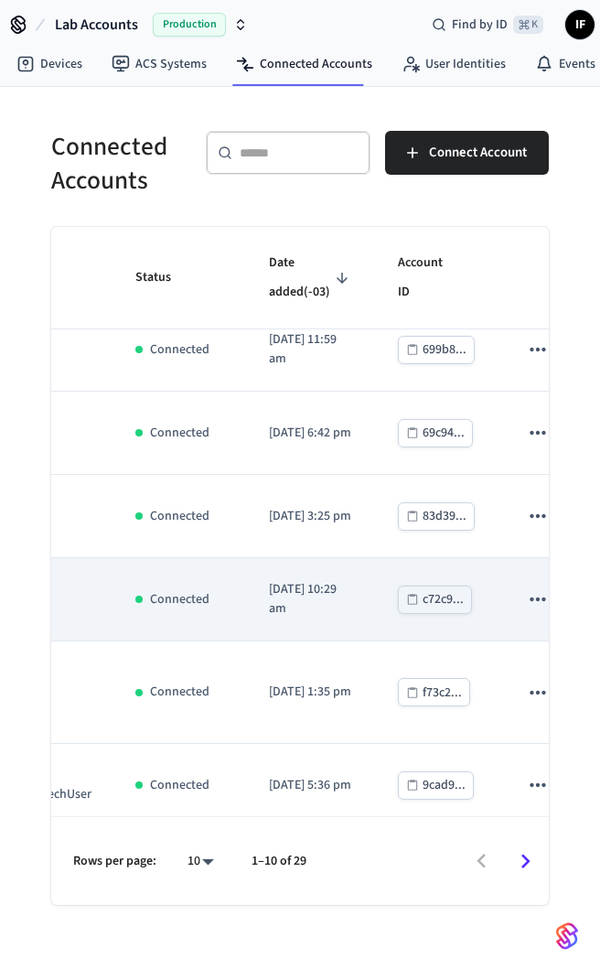
click at [185, 609] on p "Connected" at bounding box center [179, 599] width 59 height 19
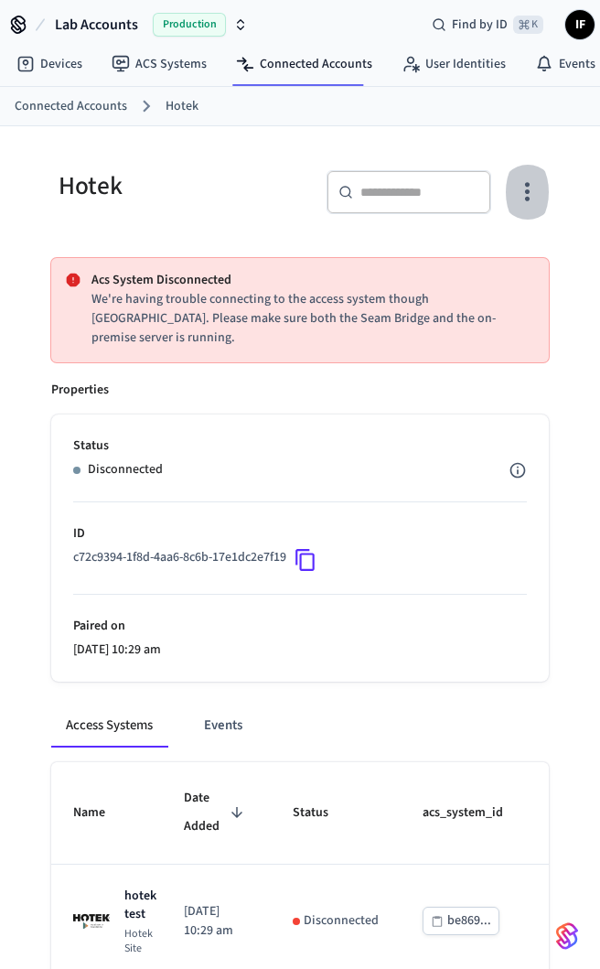
click at [522, 187] on icon "button" at bounding box center [527, 191] width 28 height 28
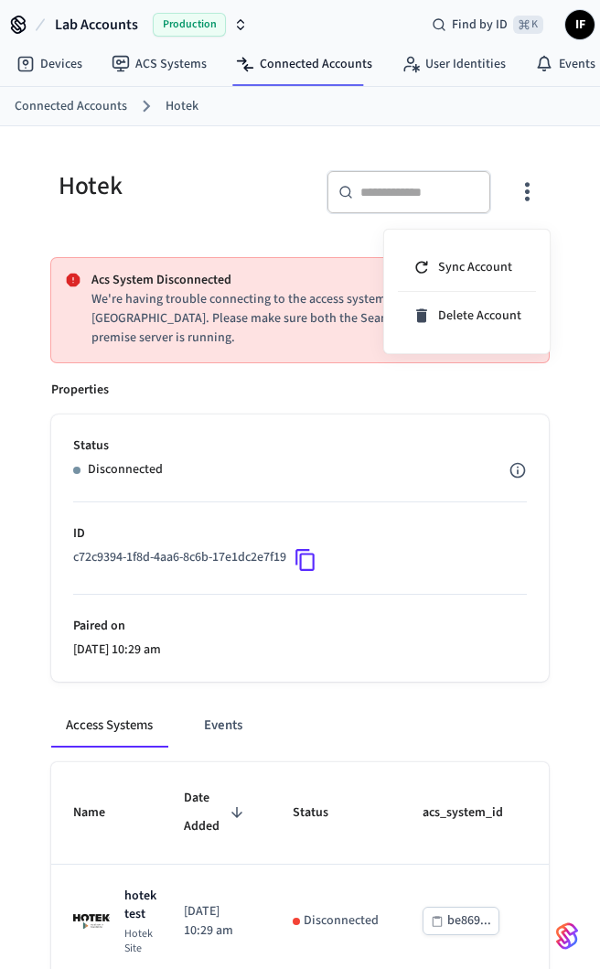
click at [296, 383] on div at bounding box center [300, 484] width 600 height 969
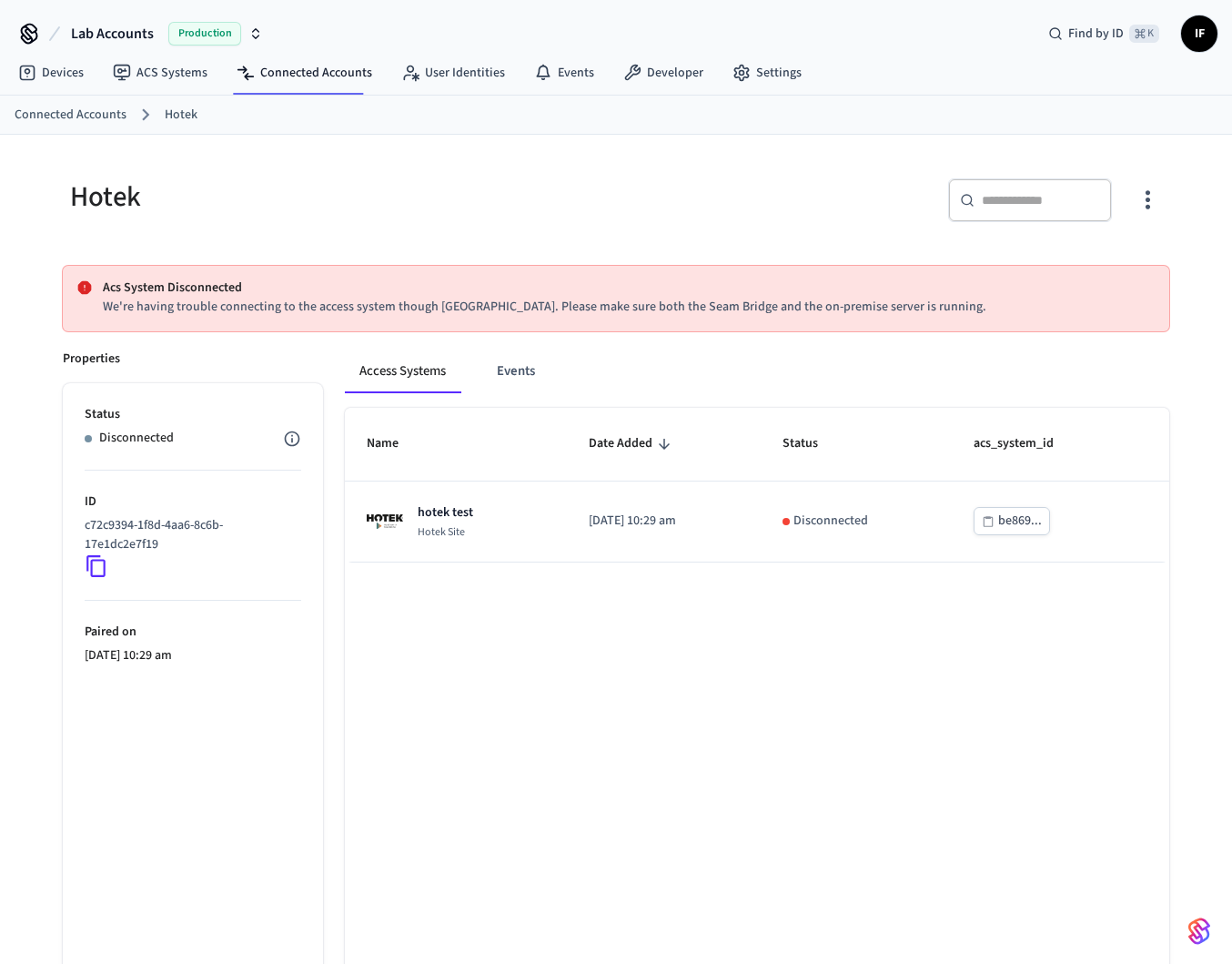
click at [112, 118] on link "Connected Accounts" at bounding box center [71, 114] width 112 height 19
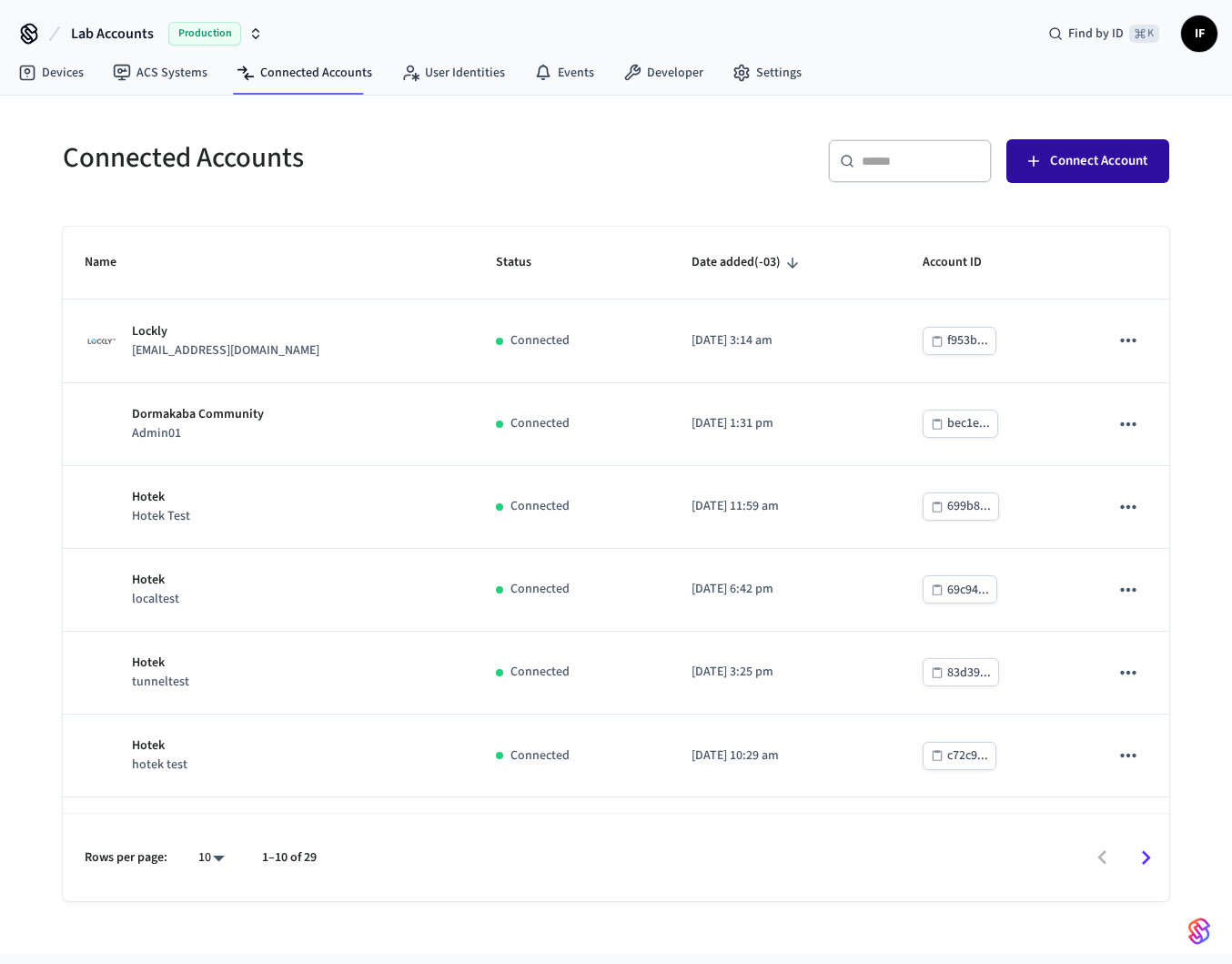
click at [1144, 154] on span "Connect Account" at bounding box center [1099, 161] width 97 height 24
click at [189, 78] on link "ACS Systems" at bounding box center [160, 73] width 123 height 33
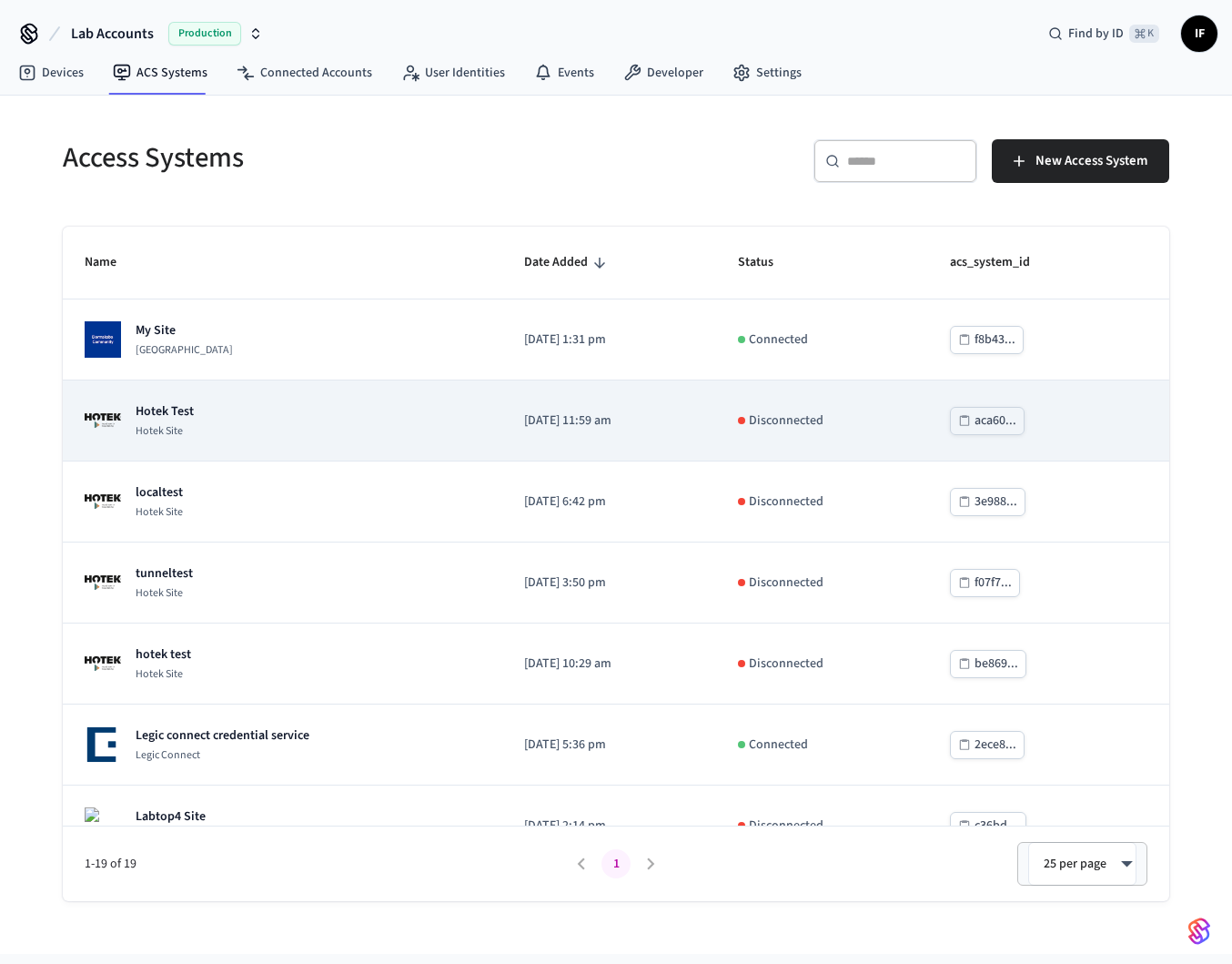
click at [442, 434] on div "Hotek Test Hotek Site" at bounding box center [282, 420] width 396 height 37
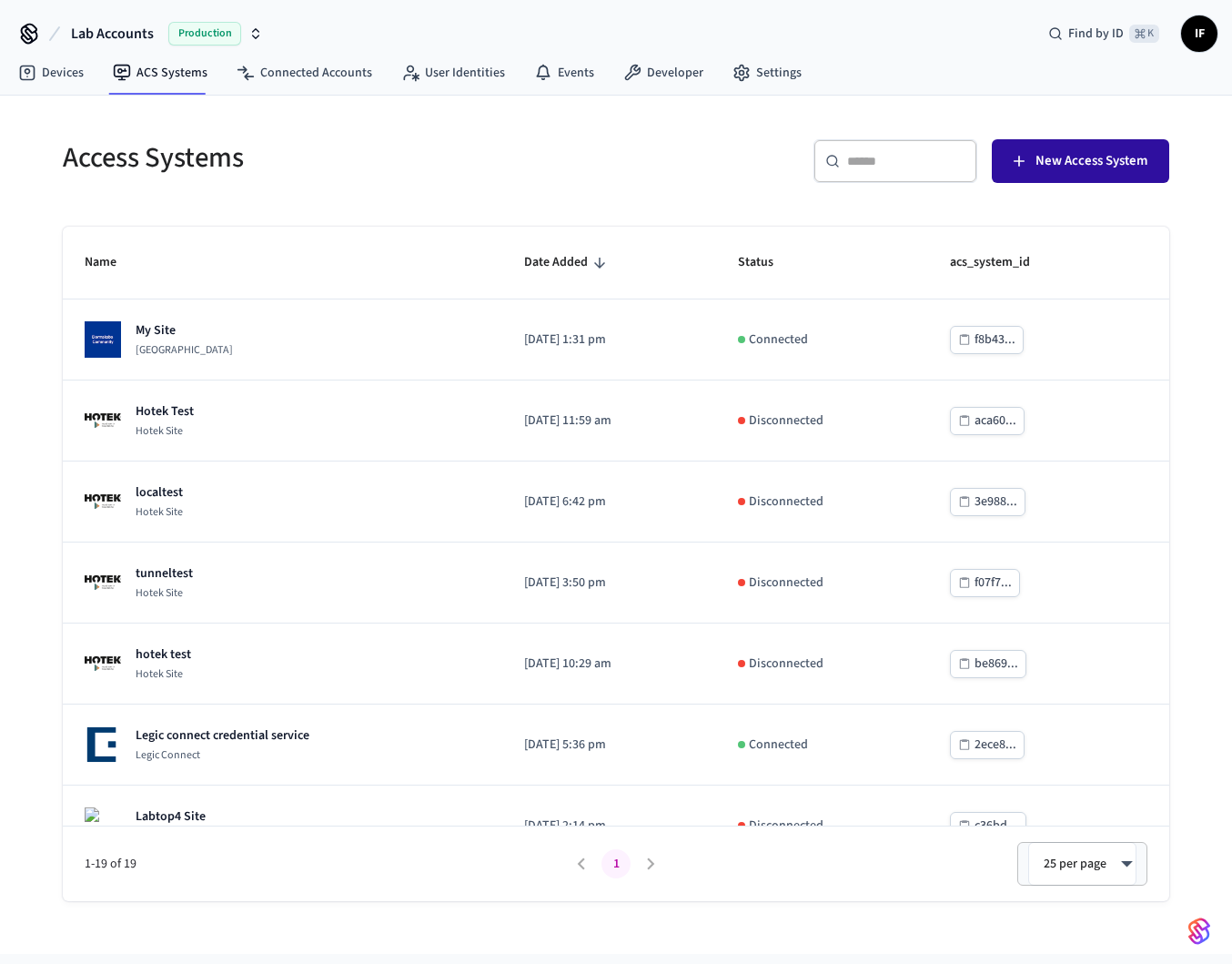
click at [1091, 170] on span "New Access System" at bounding box center [1091, 161] width 112 height 24
click at [1050, 172] on span "New Access System" at bounding box center [1091, 161] width 112 height 24
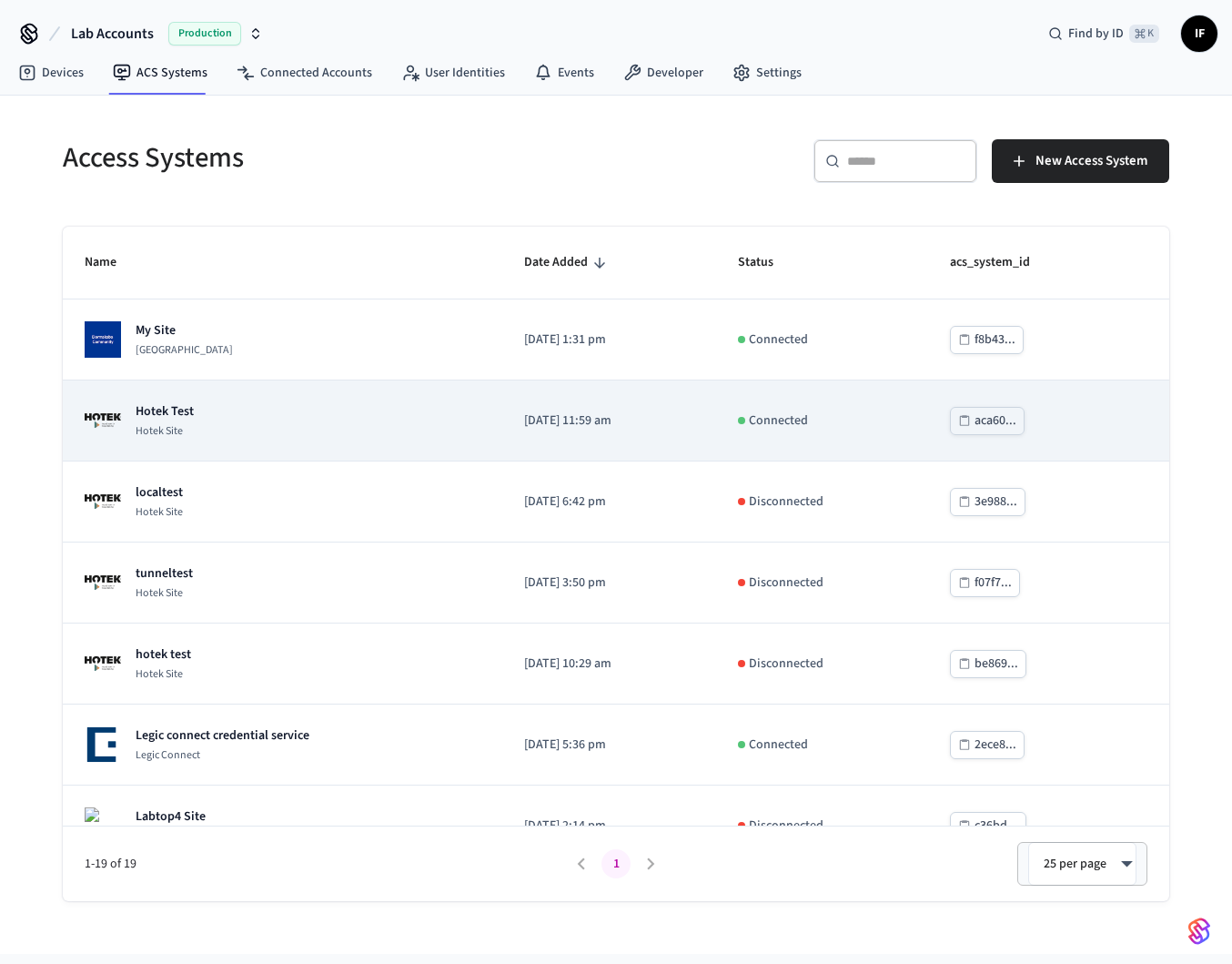
click at [668, 427] on p "[DATE] 11:59 am" at bounding box center [610, 421] width 171 height 19
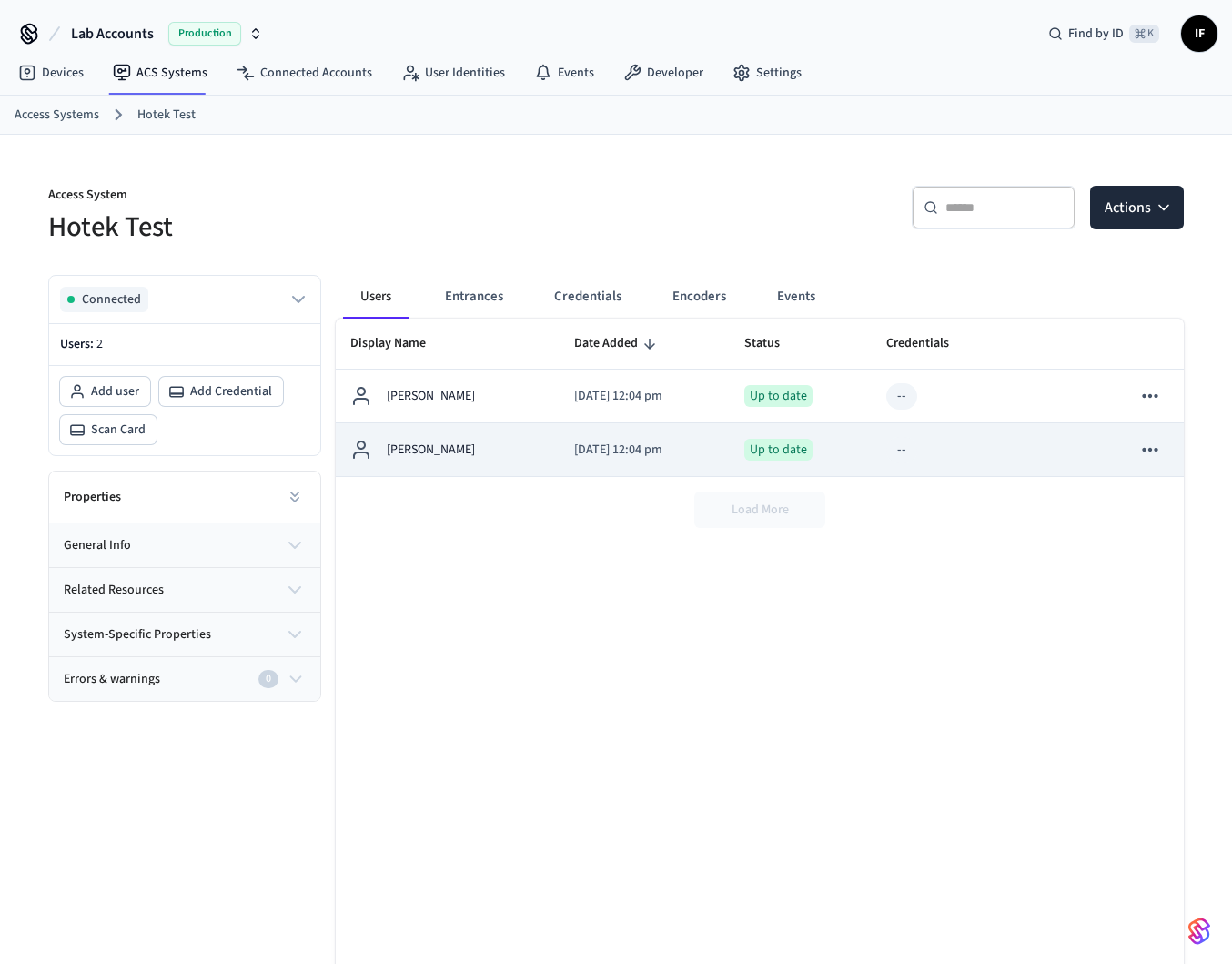
click at [1151, 435] on button "sticky table" at bounding box center [1149, 450] width 38 height 38
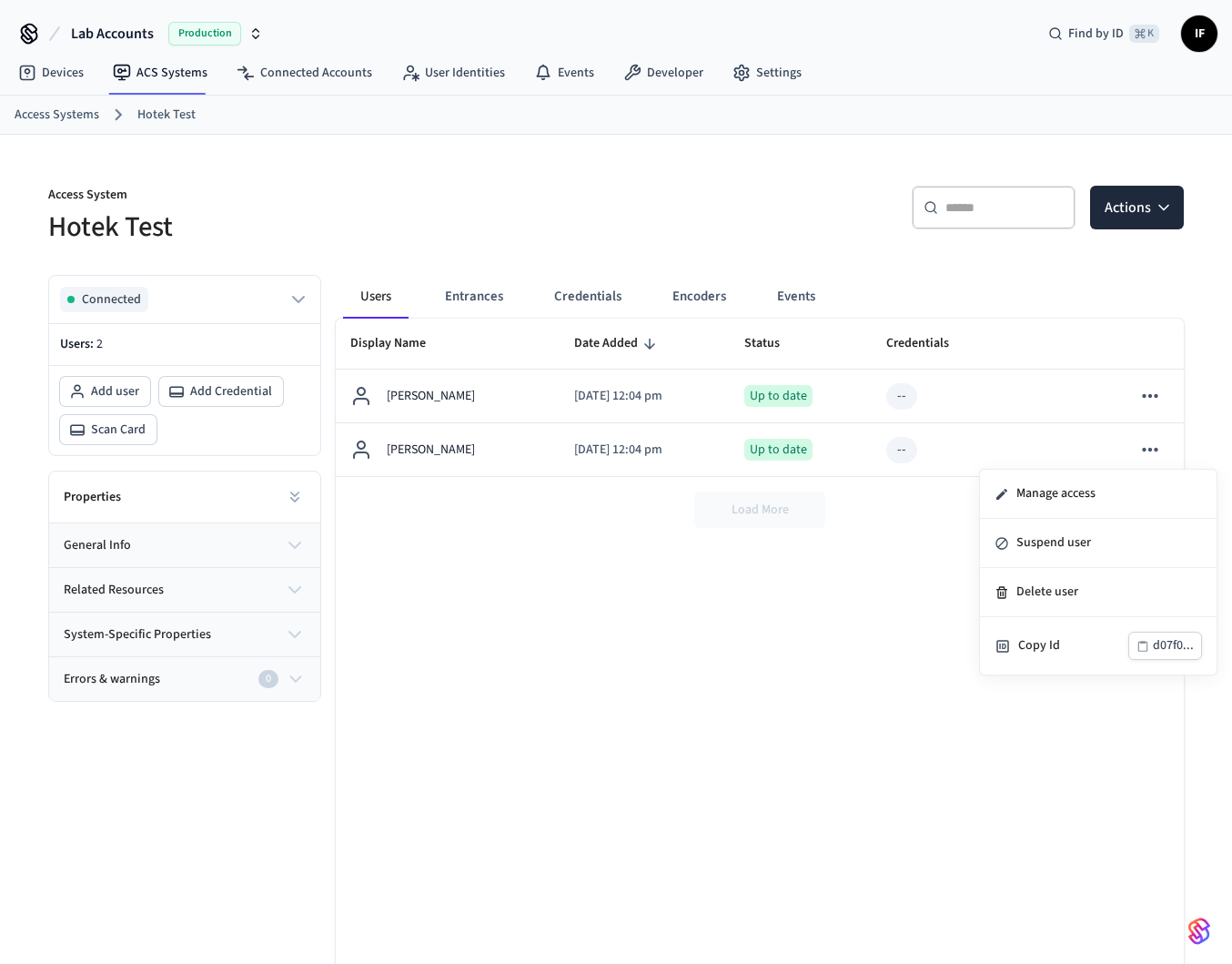
click at [691, 686] on div at bounding box center [616, 482] width 1232 height 964
click at [697, 300] on button "Encoders" at bounding box center [698, 296] width 83 height 44
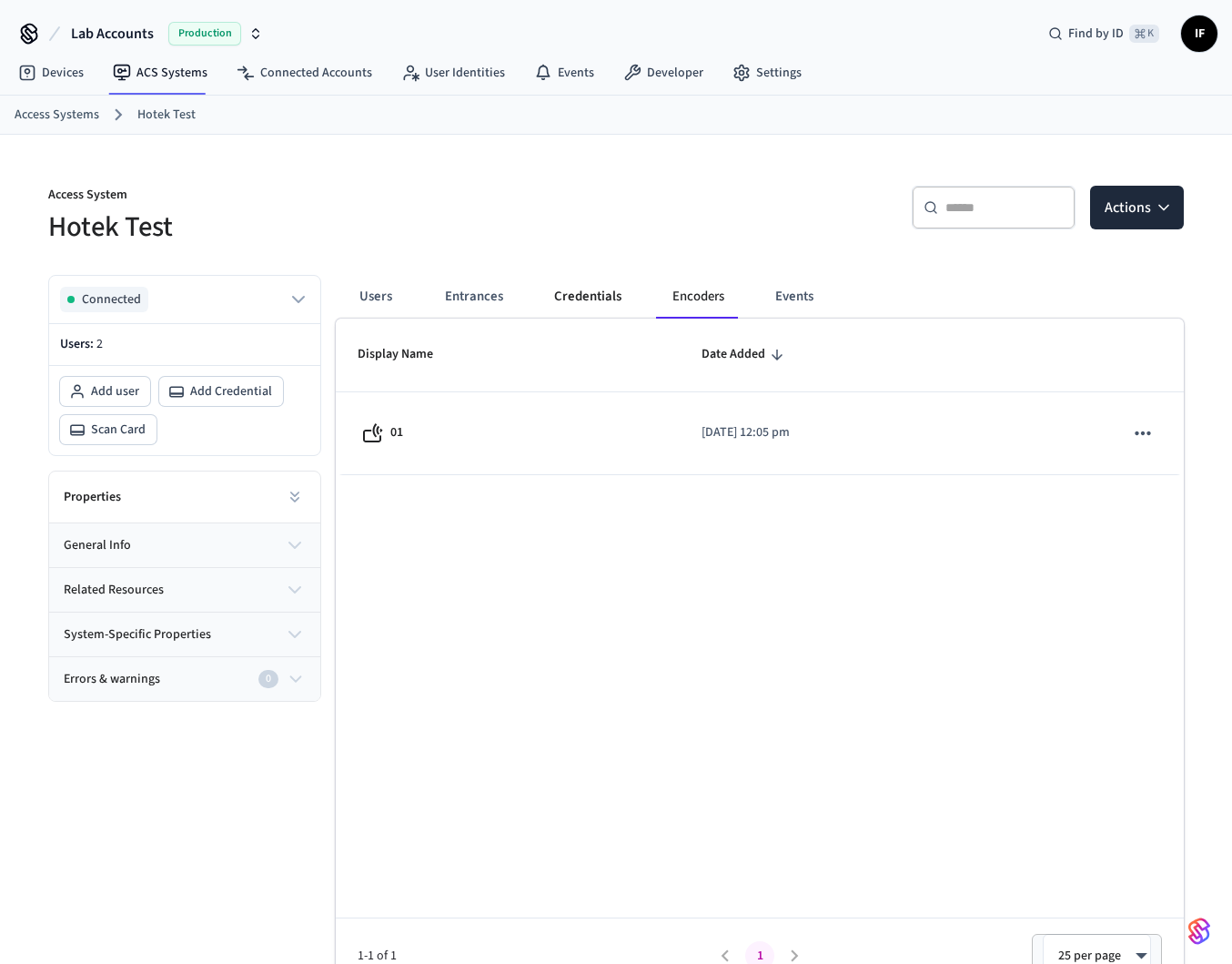
click at [577, 299] on button "Credentials" at bounding box center [588, 296] width 96 height 44
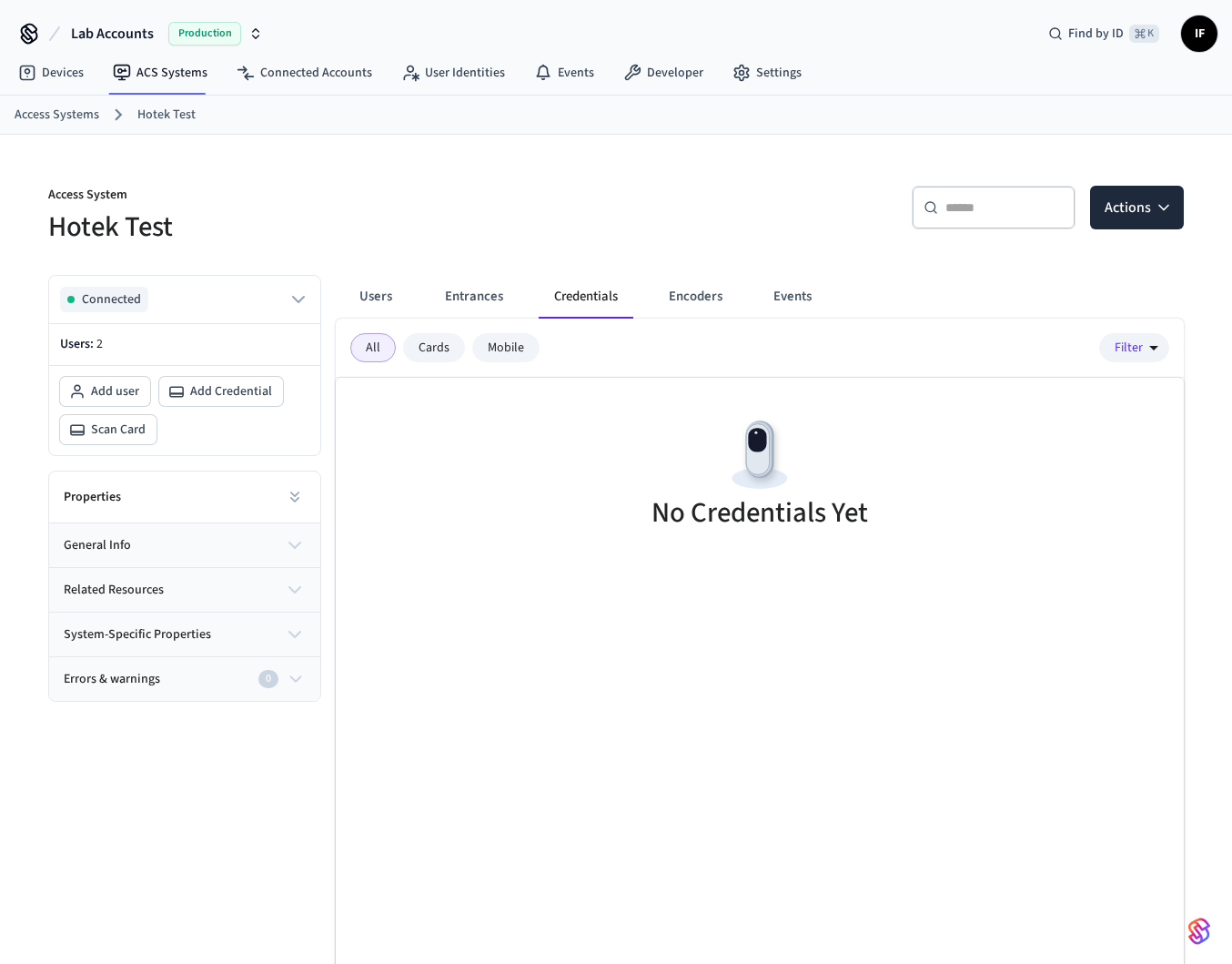
click at [429, 308] on div "Users Entrances Credentials Encoders Events" at bounding box center [596, 296] width 505 height 44
click at [457, 308] on button "Entrances" at bounding box center [474, 296] width 88 height 44
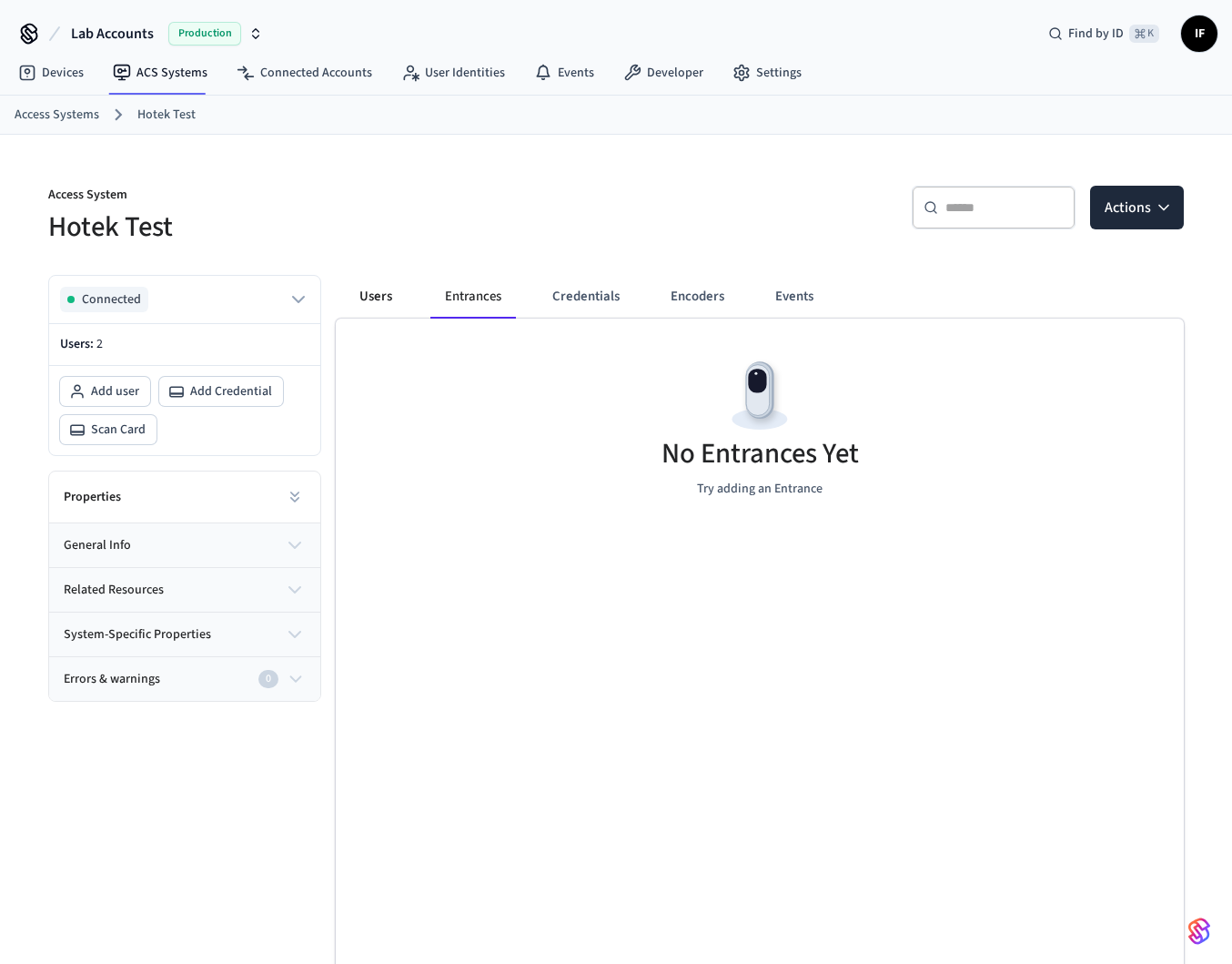
click at [401, 304] on button "Users" at bounding box center [376, 296] width 66 height 44
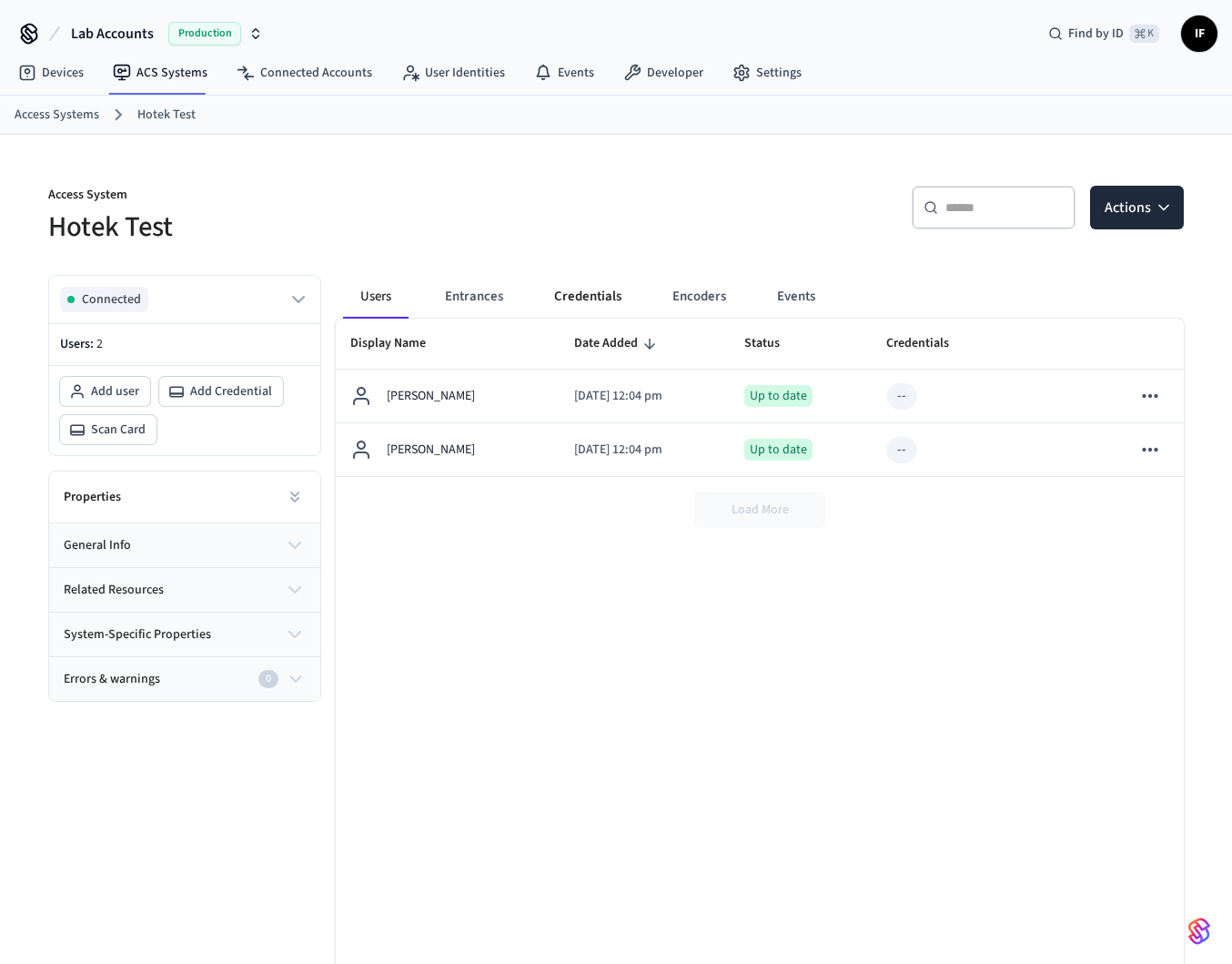
click at [590, 298] on button "Credentials" at bounding box center [588, 296] width 96 height 44
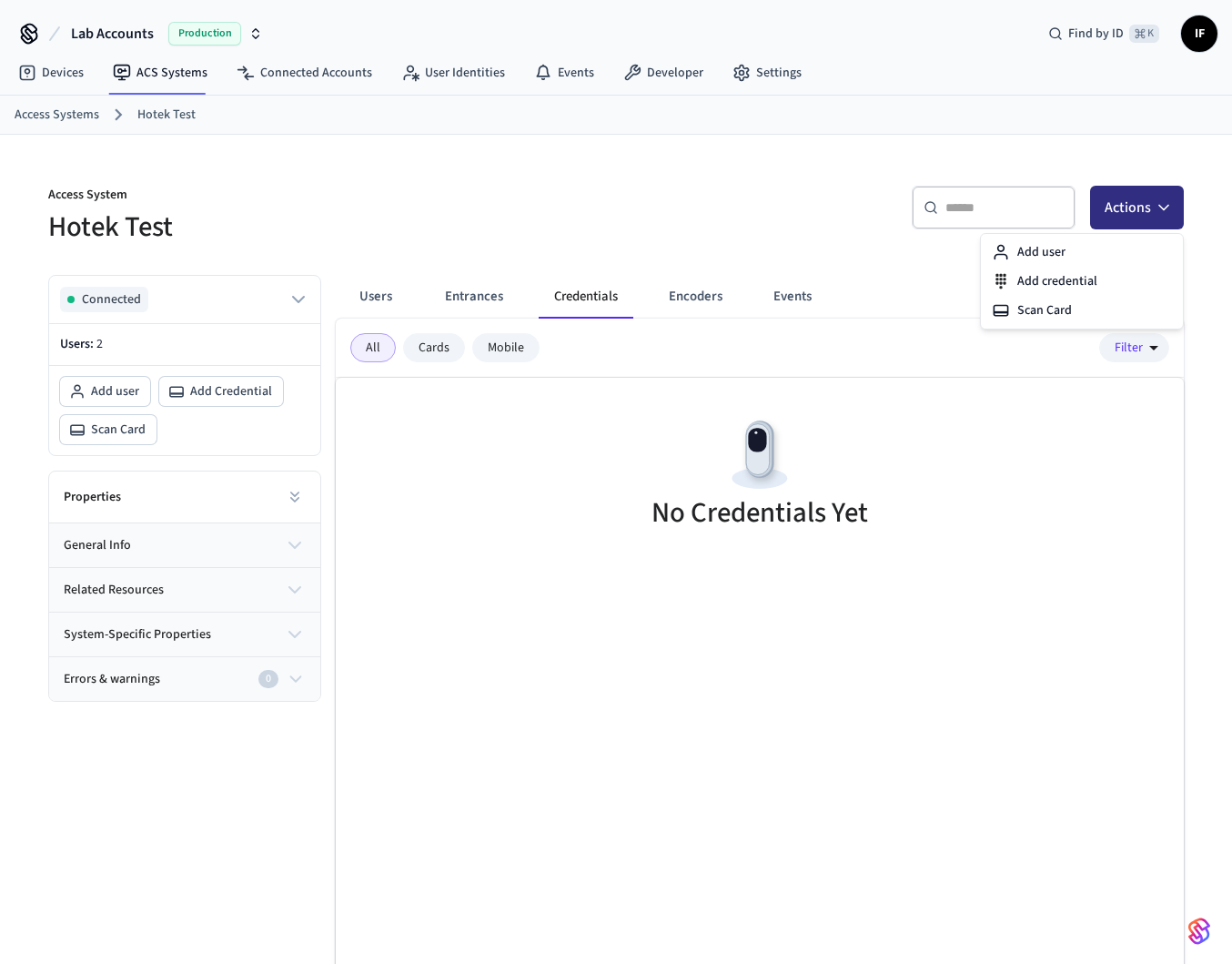
click at [1170, 216] on icon "button" at bounding box center [1163, 207] width 18 height 18
click at [578, 525] on div "No Credentials Yet" at bounding box center [760, 477] width 848 height 198
click at [91, 118] on link "Access Systems" at bounding box center [57, 114] width 85 height 19
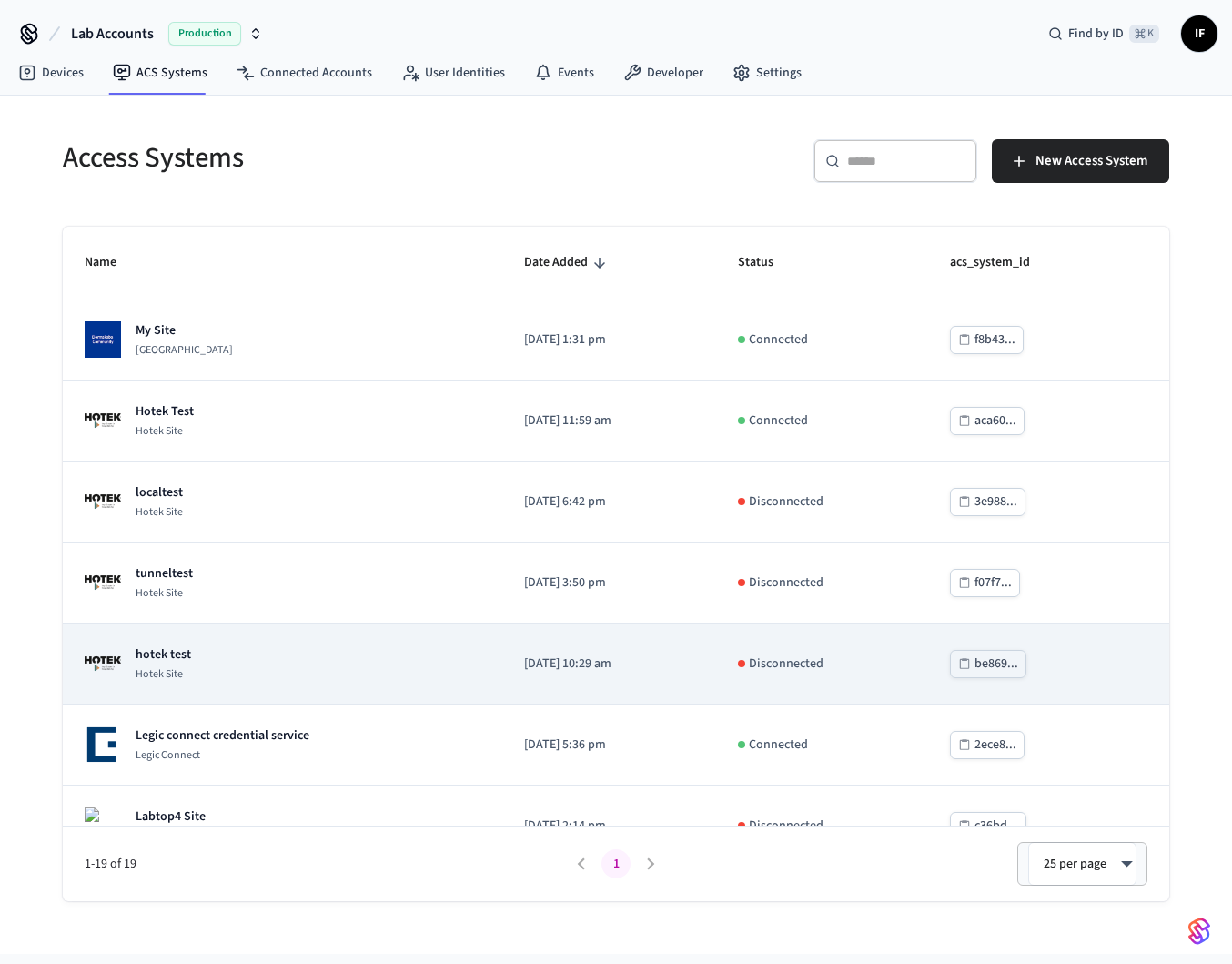
click at [717, 636] on td "[DATE] 10:29 am" at bounding box center [610, 664] width 215 height 81
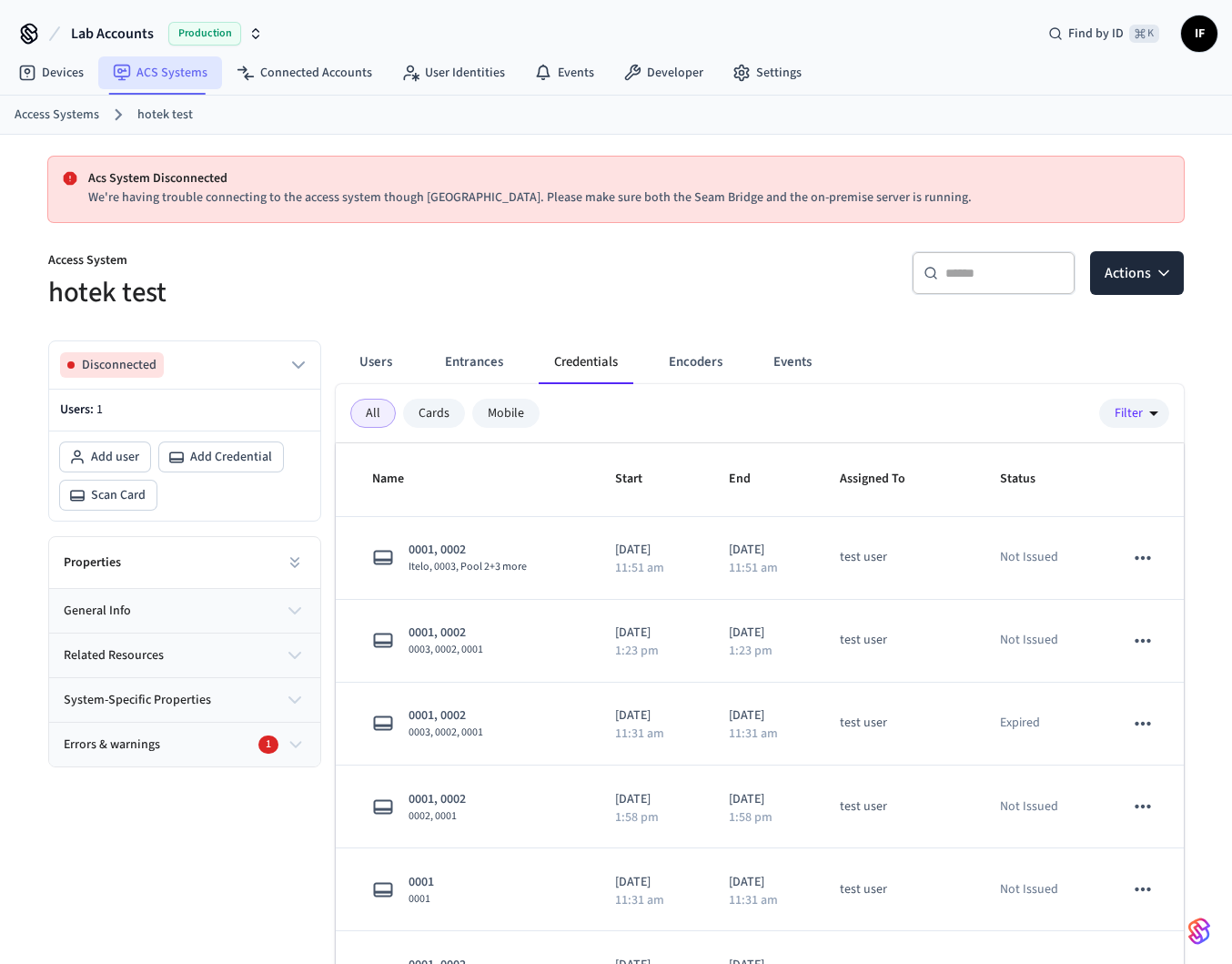
click at [176, 61] on link "ACS Systems" at bounding box center [160, 73] width 123 height 33
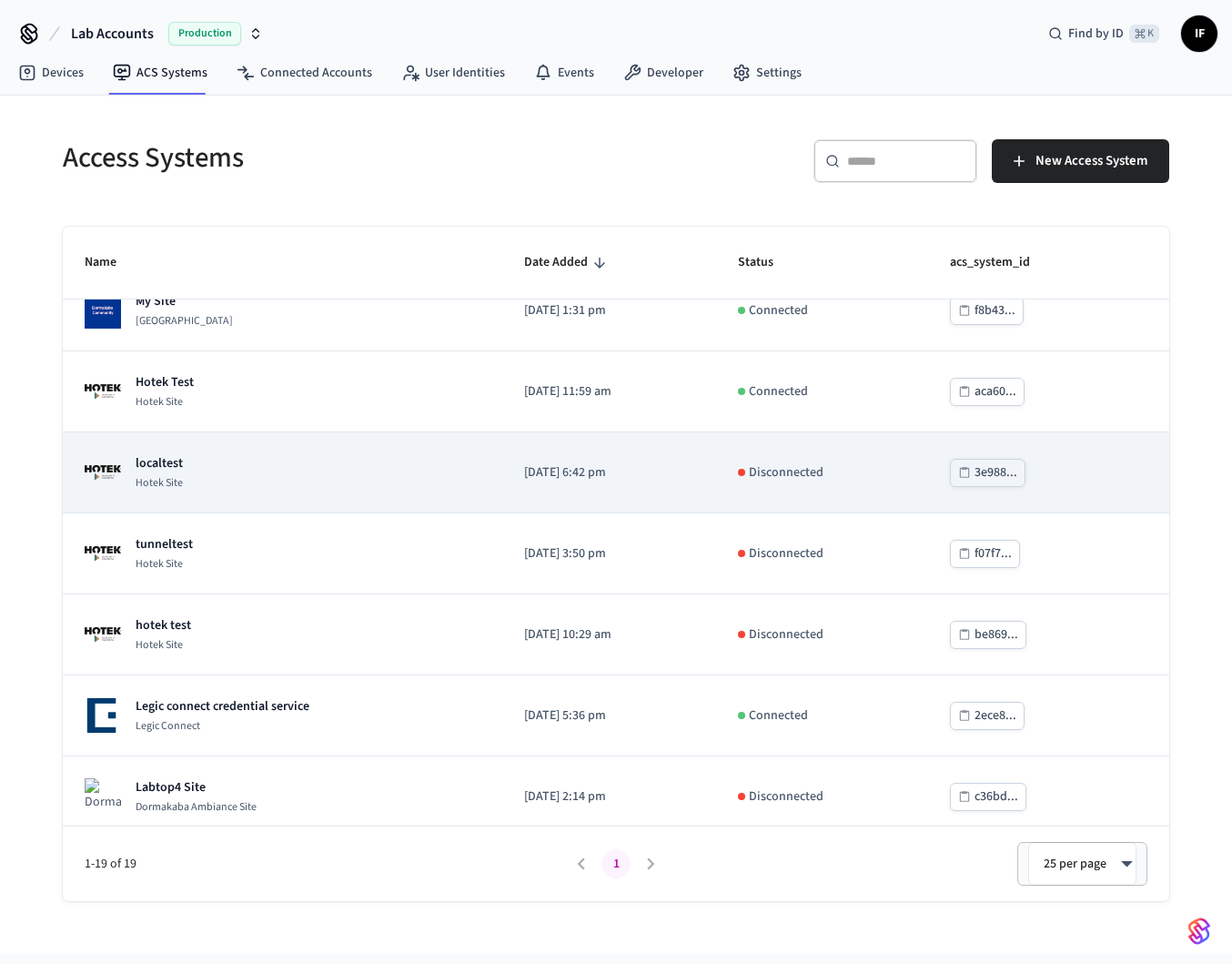
scroll to position [33, 0]
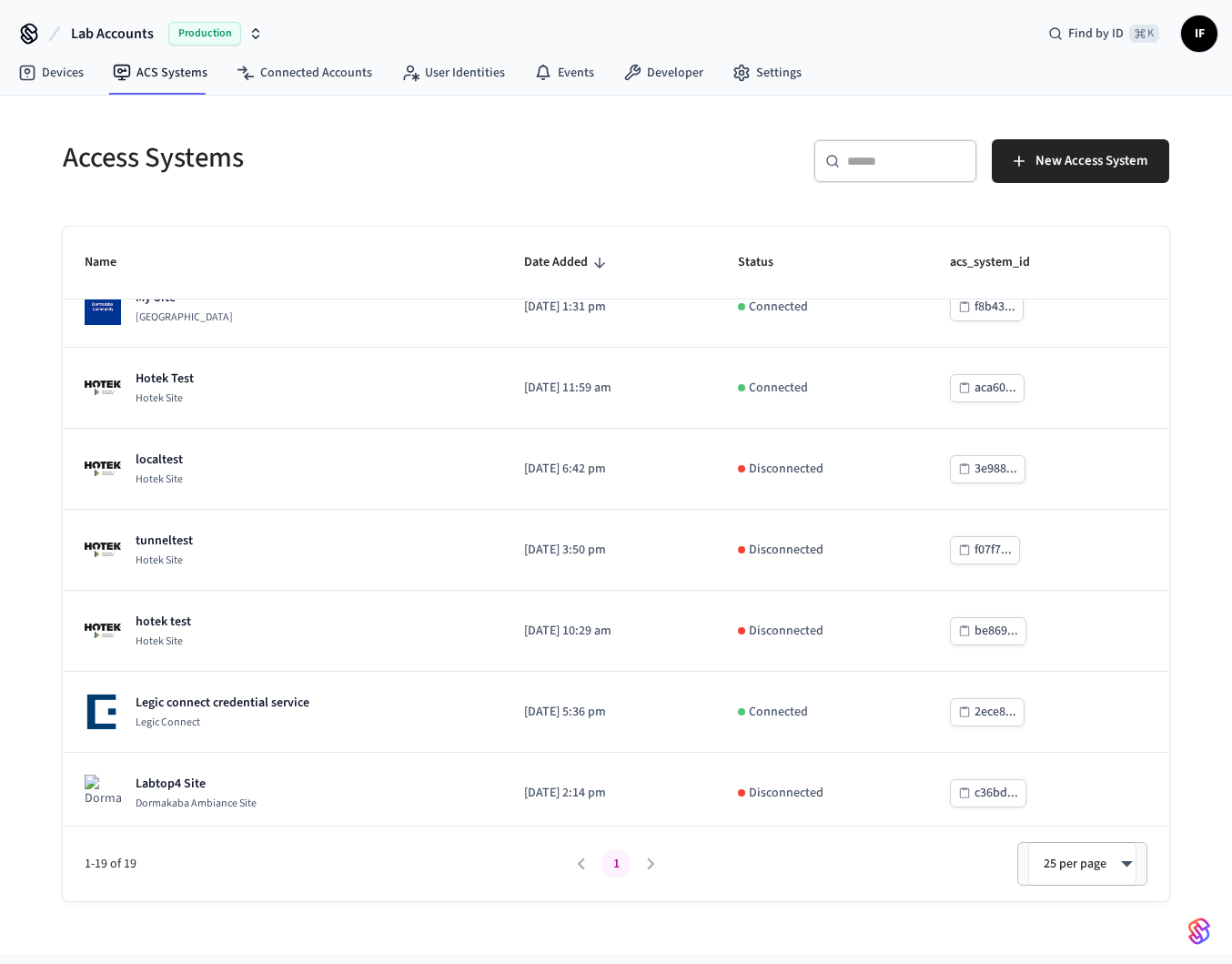
click at [1122, 183] on div "​ ​ New Access System" at bounding box center [897, 168] width 542 height 59
click at [1120, 168] on span "New Access System" at bounding box center [1091, 161] width 112 height 24
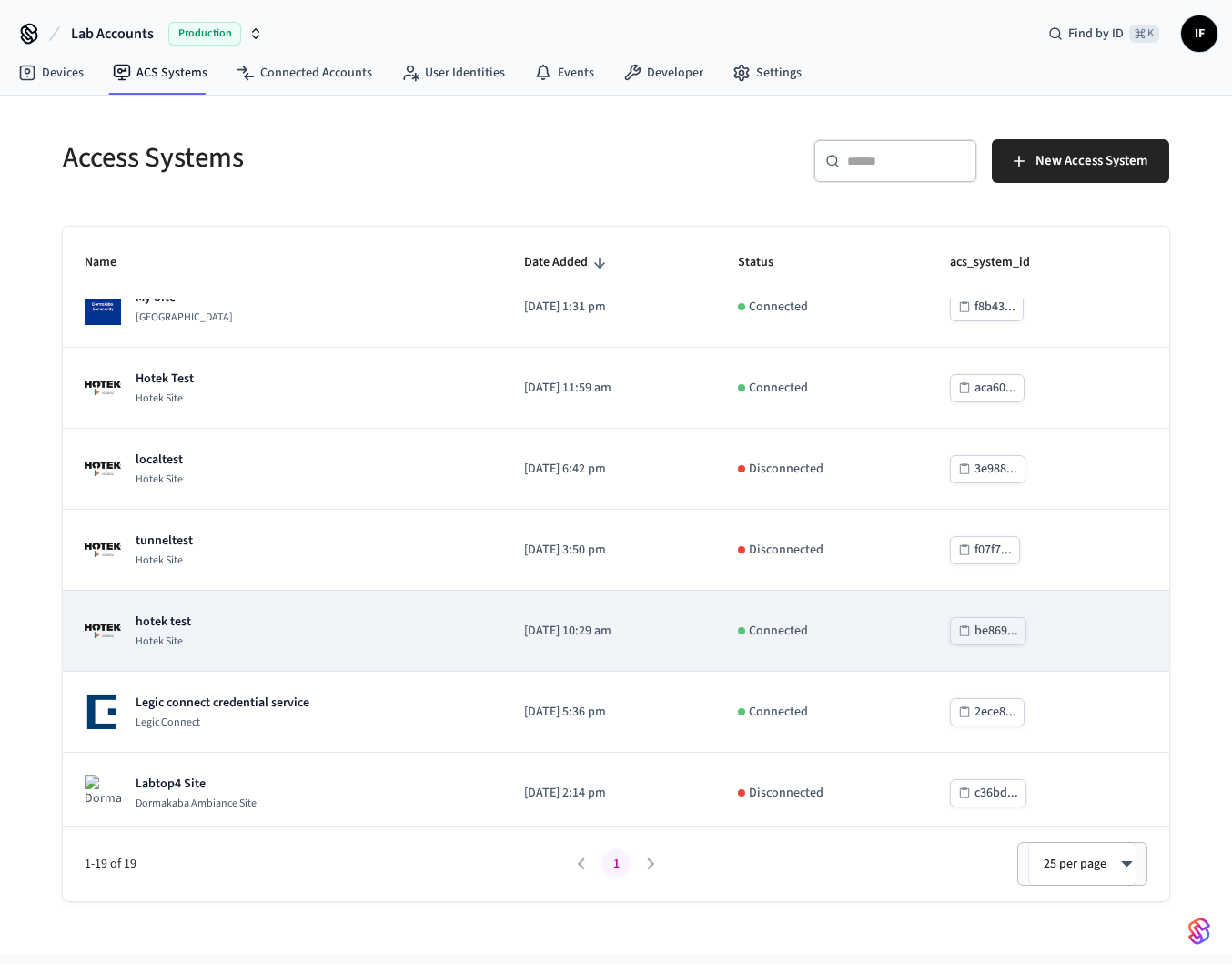
click at [695, 616] on td "[DATE] 10:29 am" at bounding box center [610, 631] width 215 height 81
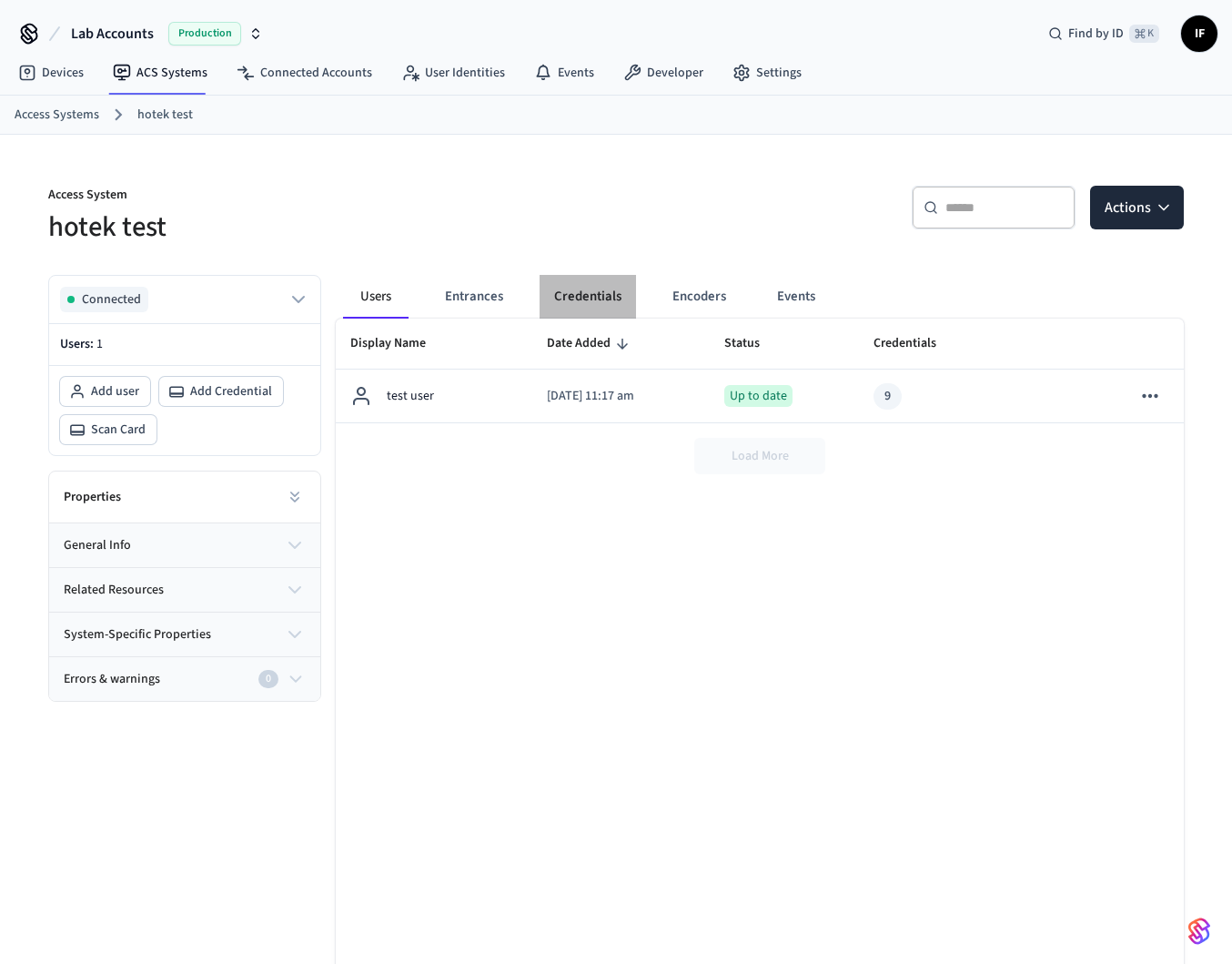
click at [610, 299] on button "Credentials" at bounding box center [588, 296] width 96 height 44
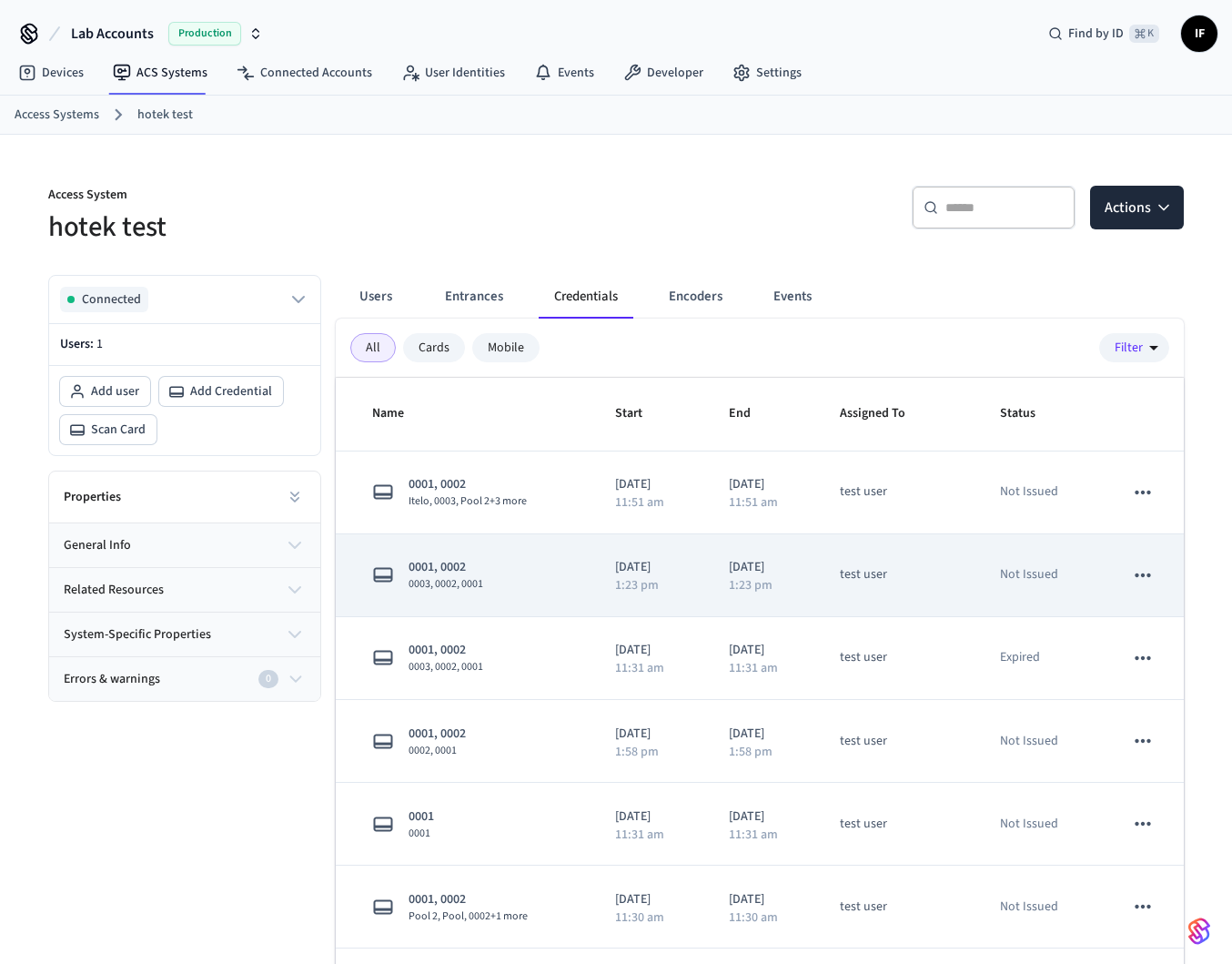
click at [1155, 572] on button "sticky table" at bounding box center [1143, 575] width 38 height 38
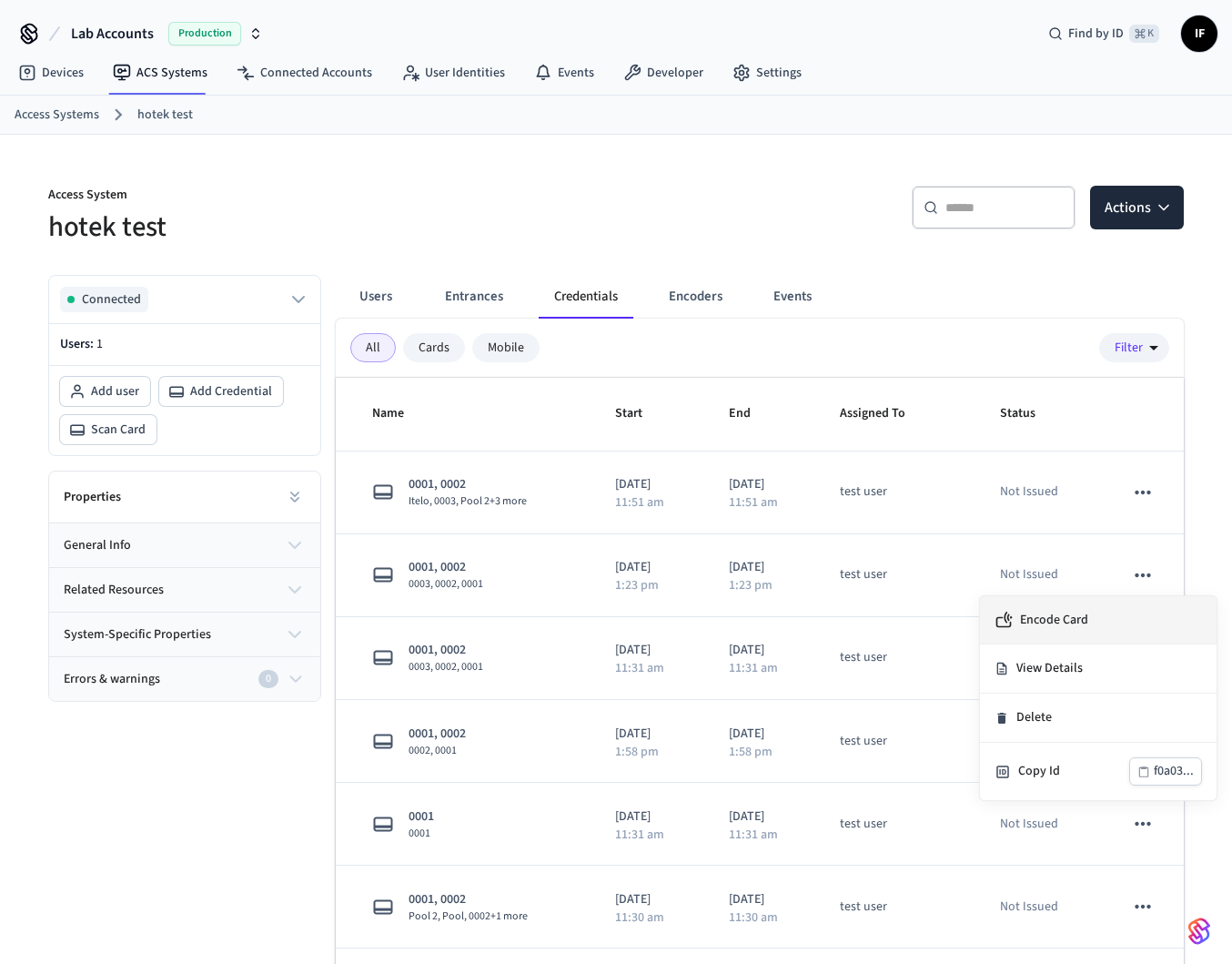
click at [1091, 624] on li "Encode Card" at bounding box center [1098, 620] width 237 height 48
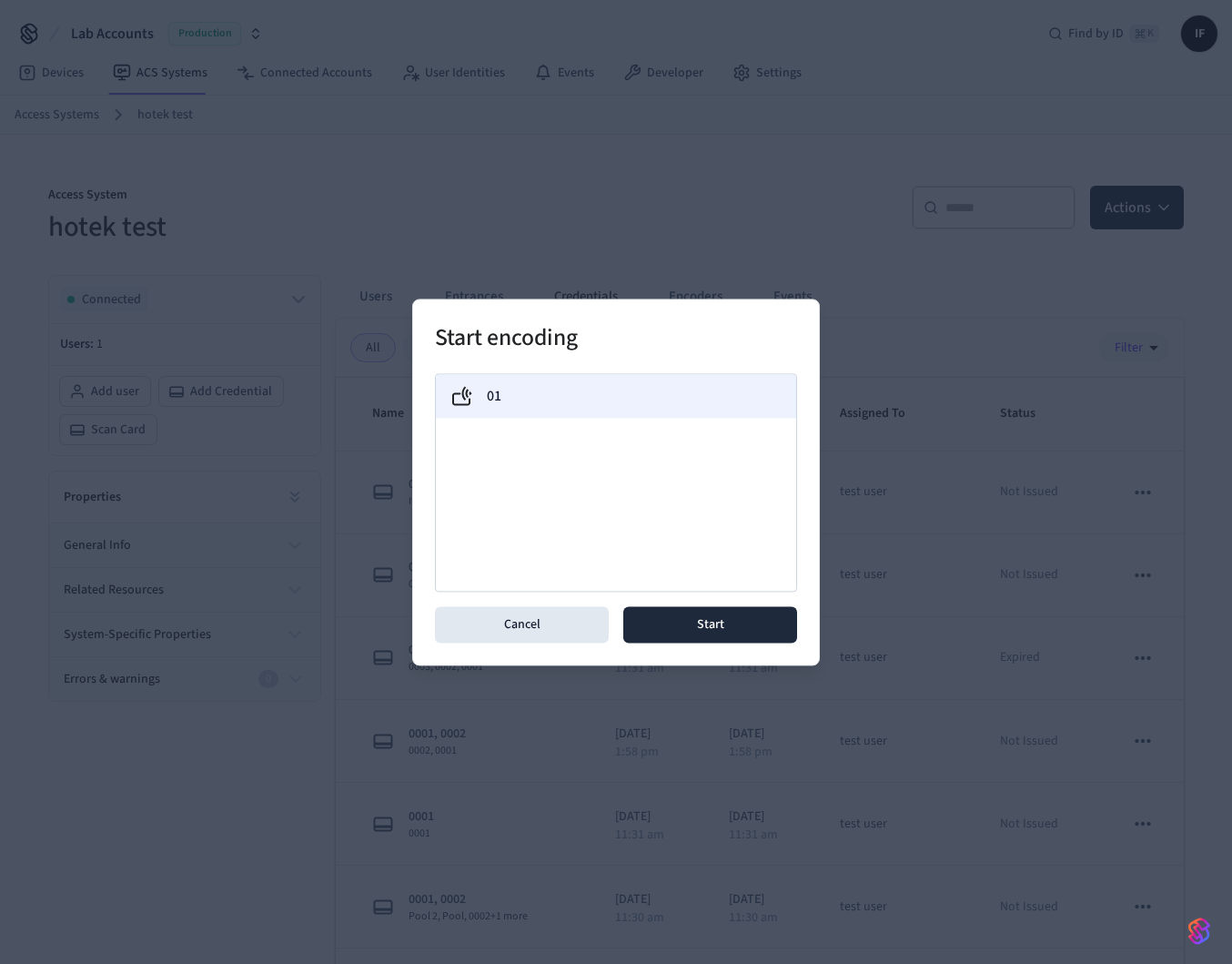
click at [669, 403] on div "01" at bounding box center [616, 396] width 331 height 22
click at [711, 662] on div "Start encoding 01 Cancel Start" at bounding box center [616, 482] width 408 height 367
click at [714, 638] on button "Start" at bounding box center [710, 624] width 174 height 37
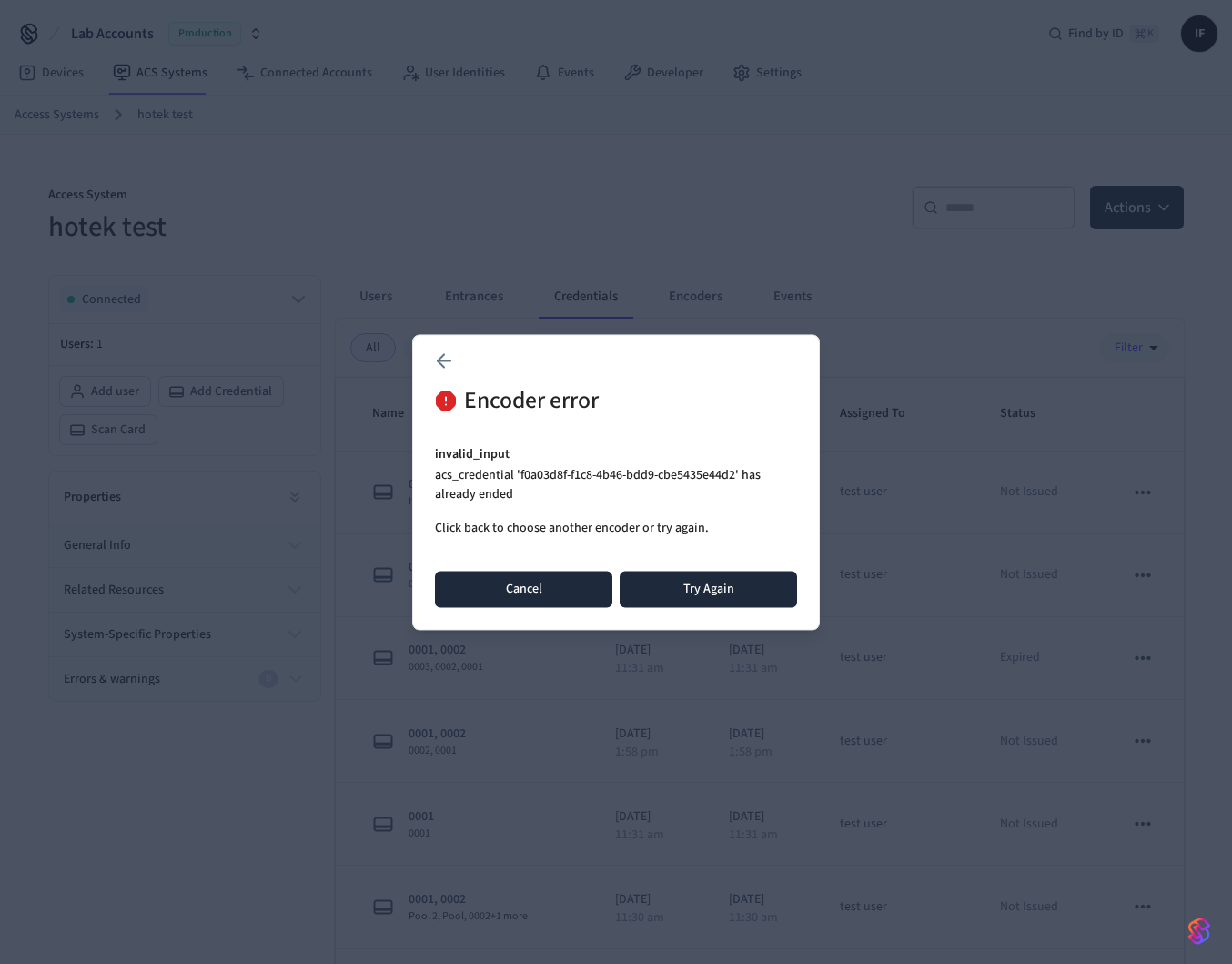
click at [572, 594] on button "Cancel" at bounding box center [523, 589] width 177 height 37
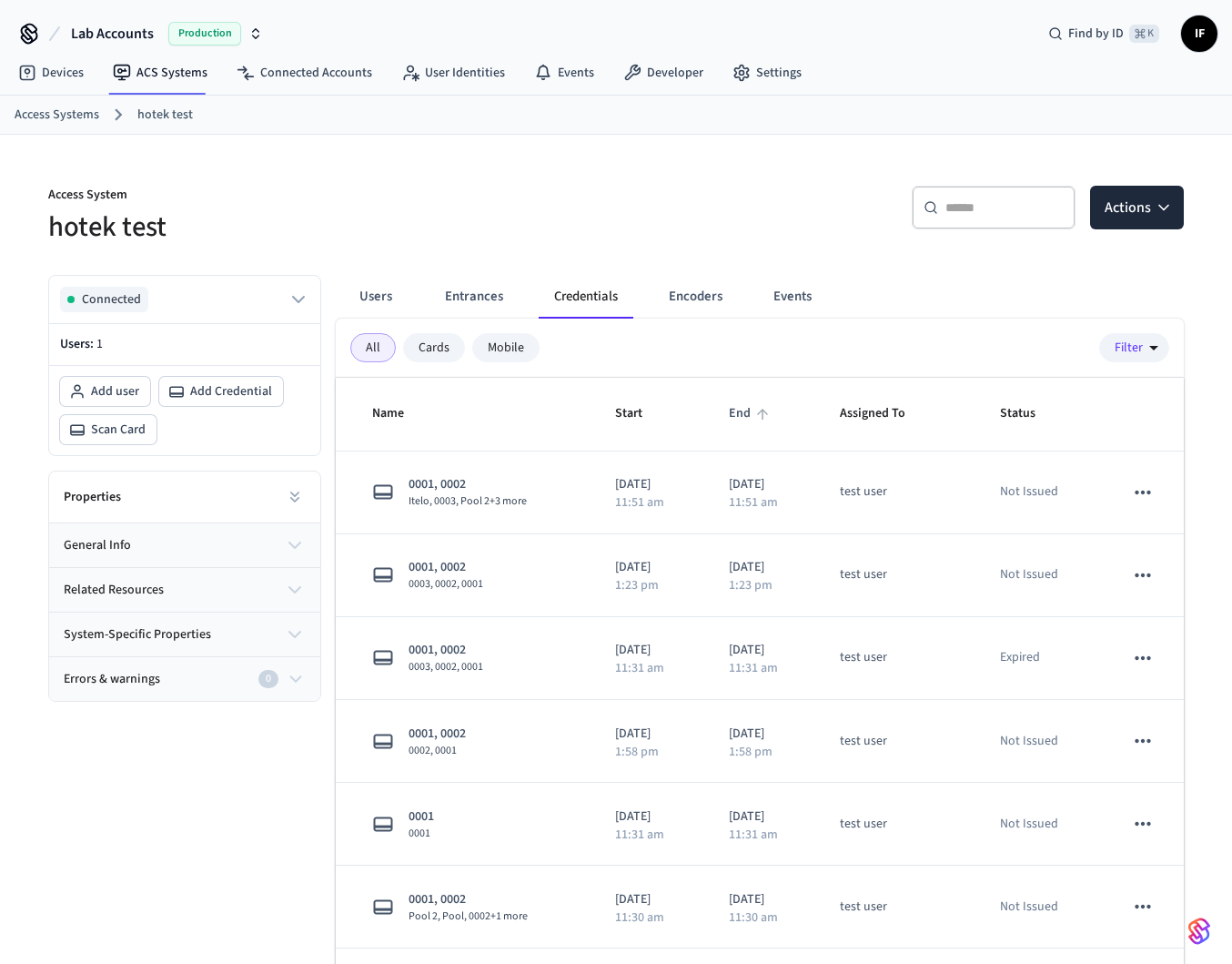
click at [739, 412] on span "End" at bounding box center [752, 414] width 46 height 28
click at [746, 411] on span "End" at bounding box center [752, 414] width 46 height 28
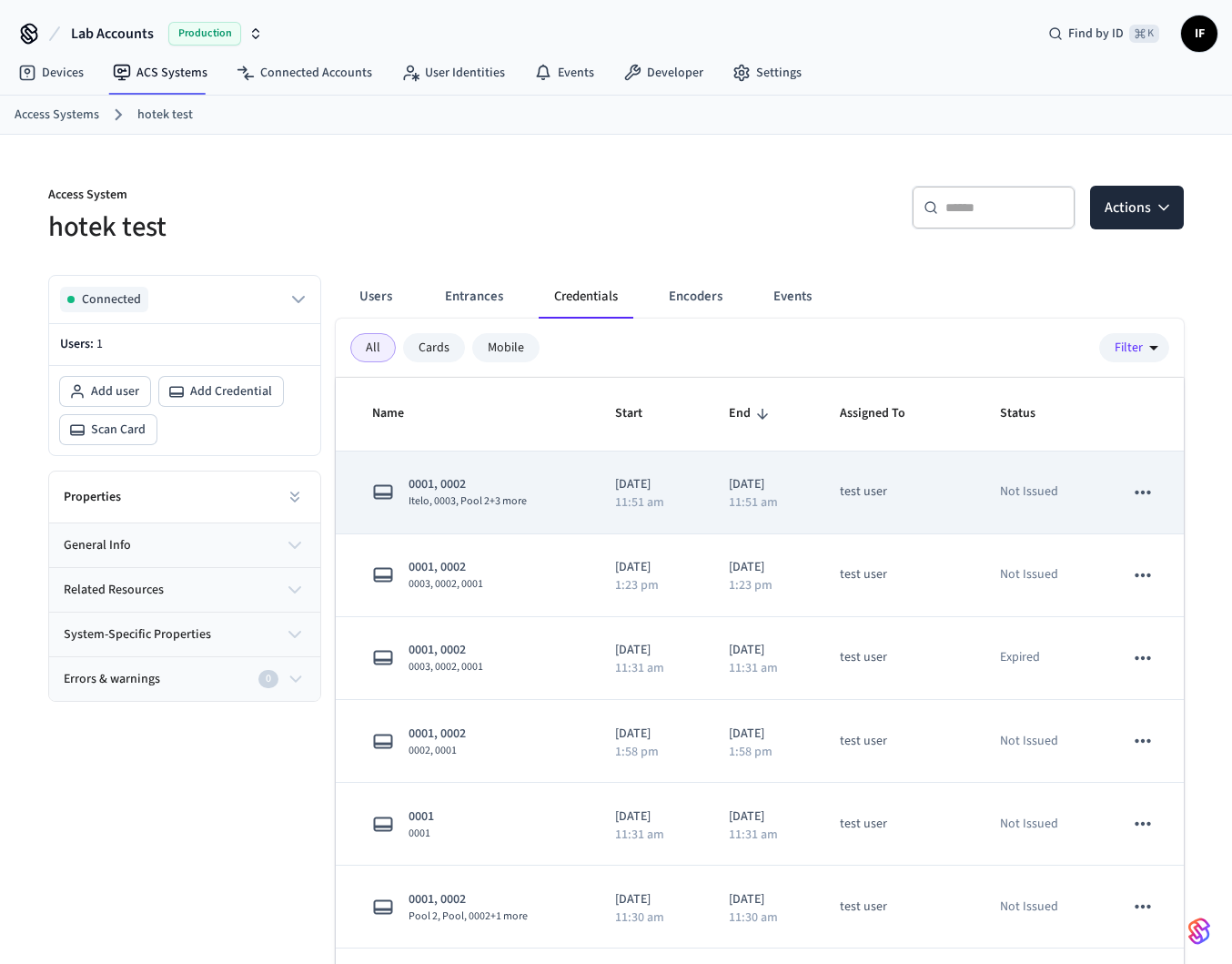
click at [1150, 490] on icon "sticky table" at bounding box center [1143, 492] width 24 height 24
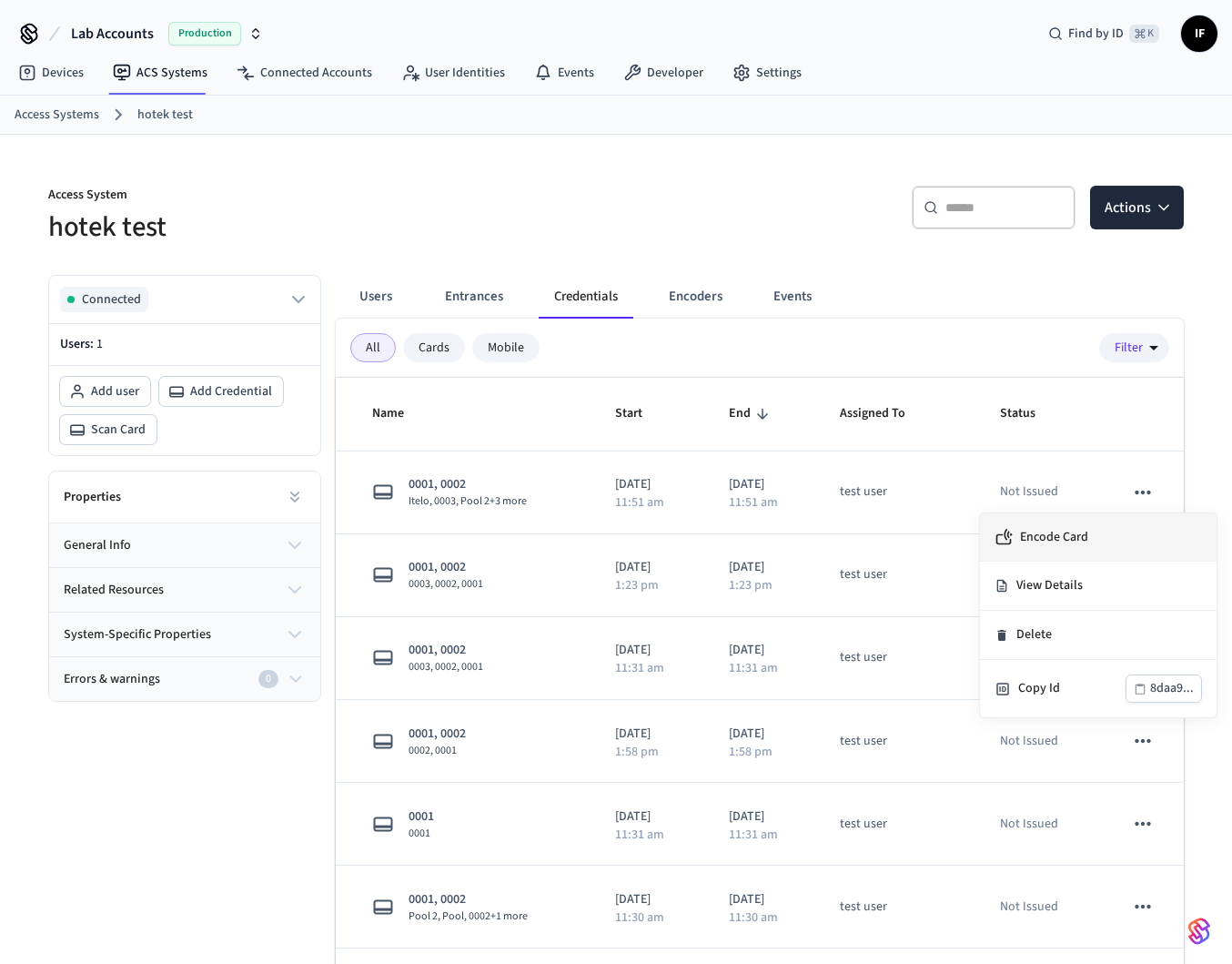
click at [1108, 533] on li "Encode Card" at bounding box center [1098, 537] width 237 height 48
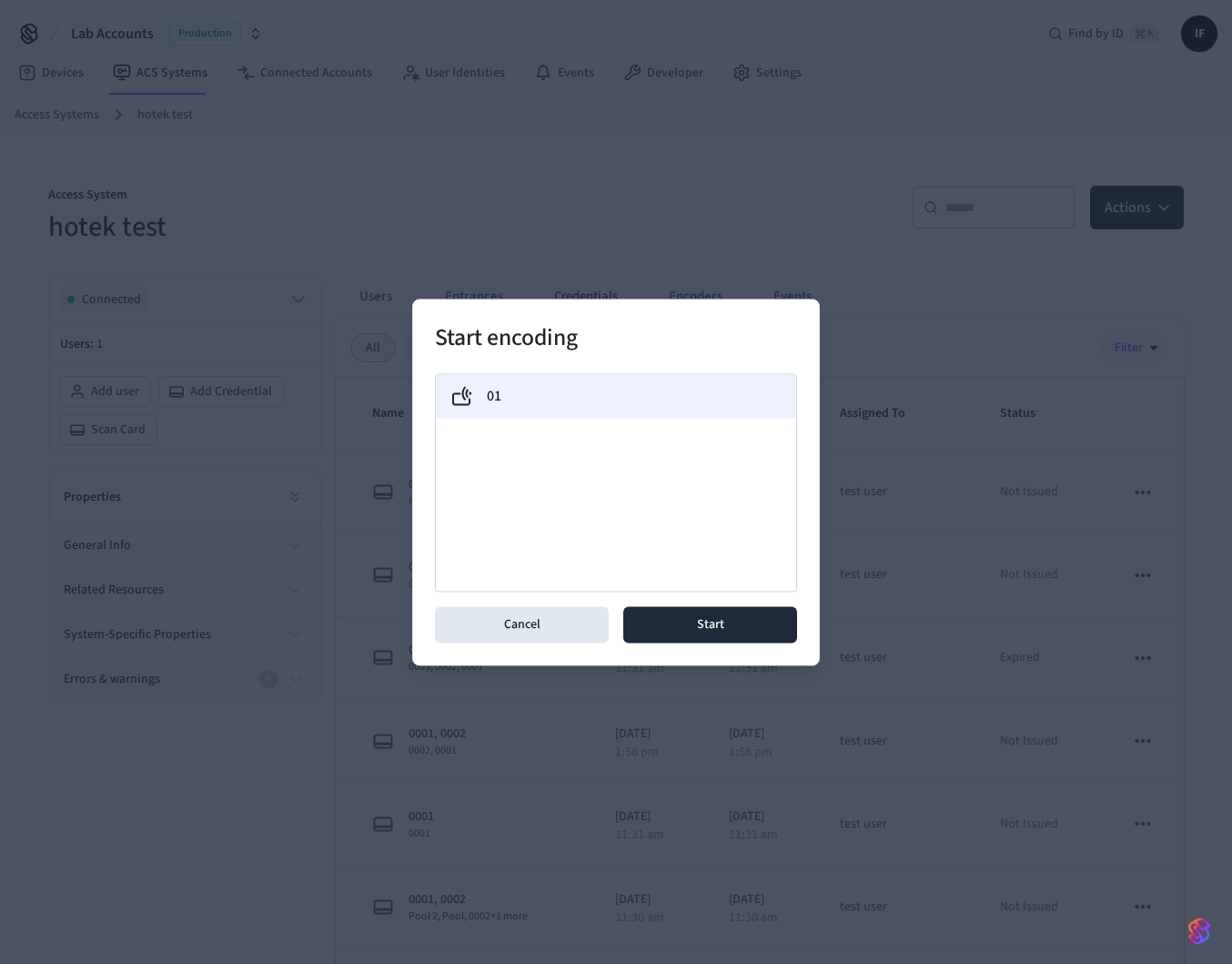
click at [705, 412] on div "01" at bounding box center [616, 396] width 360 height 44
click at [728, 615] on button "Start" at bounding box center [710, 624] width 174 height 37
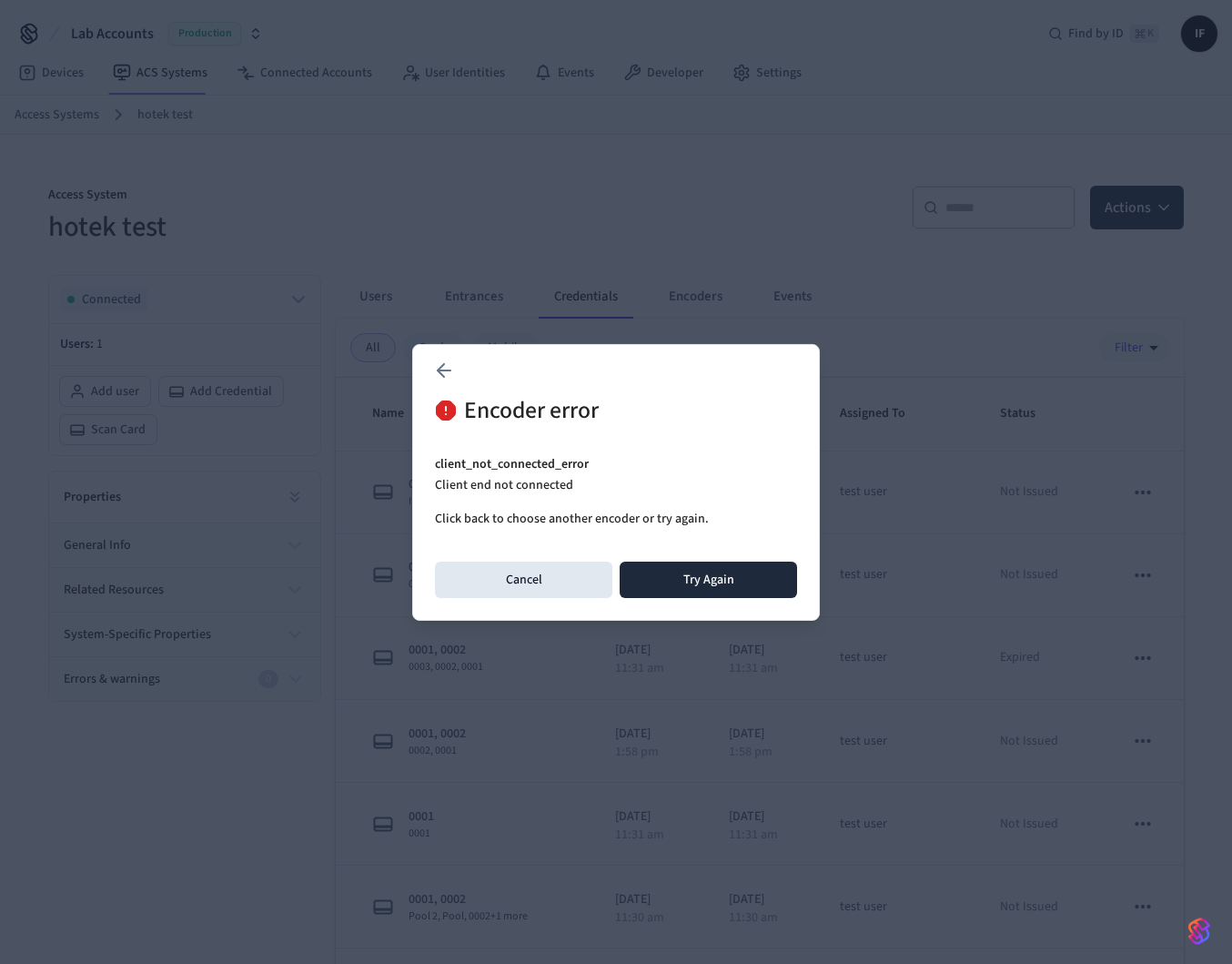
click at [508, 463] on p "client_not_connected_error" at bounding box center [616, 464] width 362 height 19
copy p "client_not_connected_error"
click at [667, 561] on button "Try Again" at bounding box center [708, 579] width 177 height 37
click at [665, 582] on button "Try Again" at bounding box center [708, 579] width 177 height 37
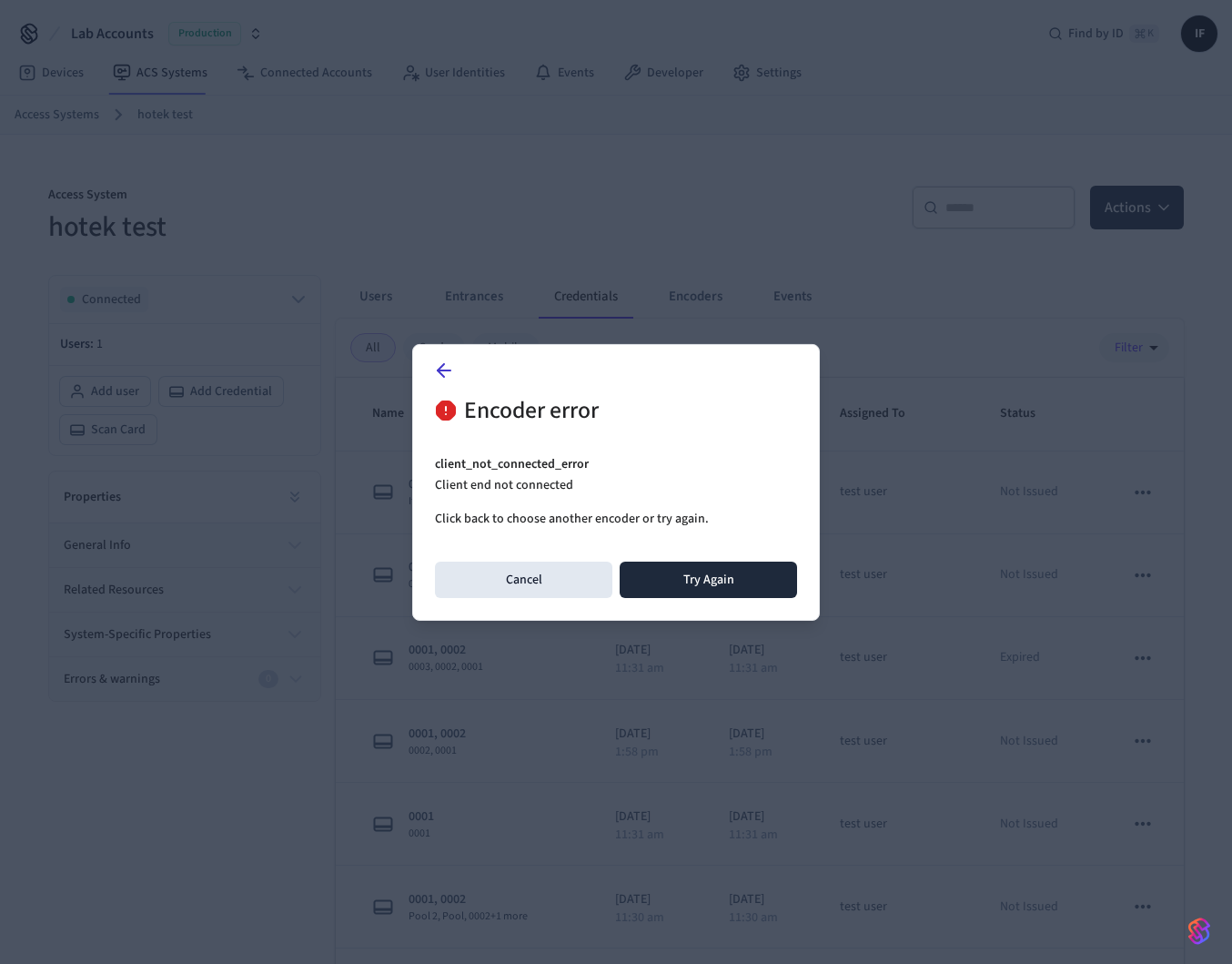
click at [442, 367] on icon at bounding box center [443, 369] width 22 height 22
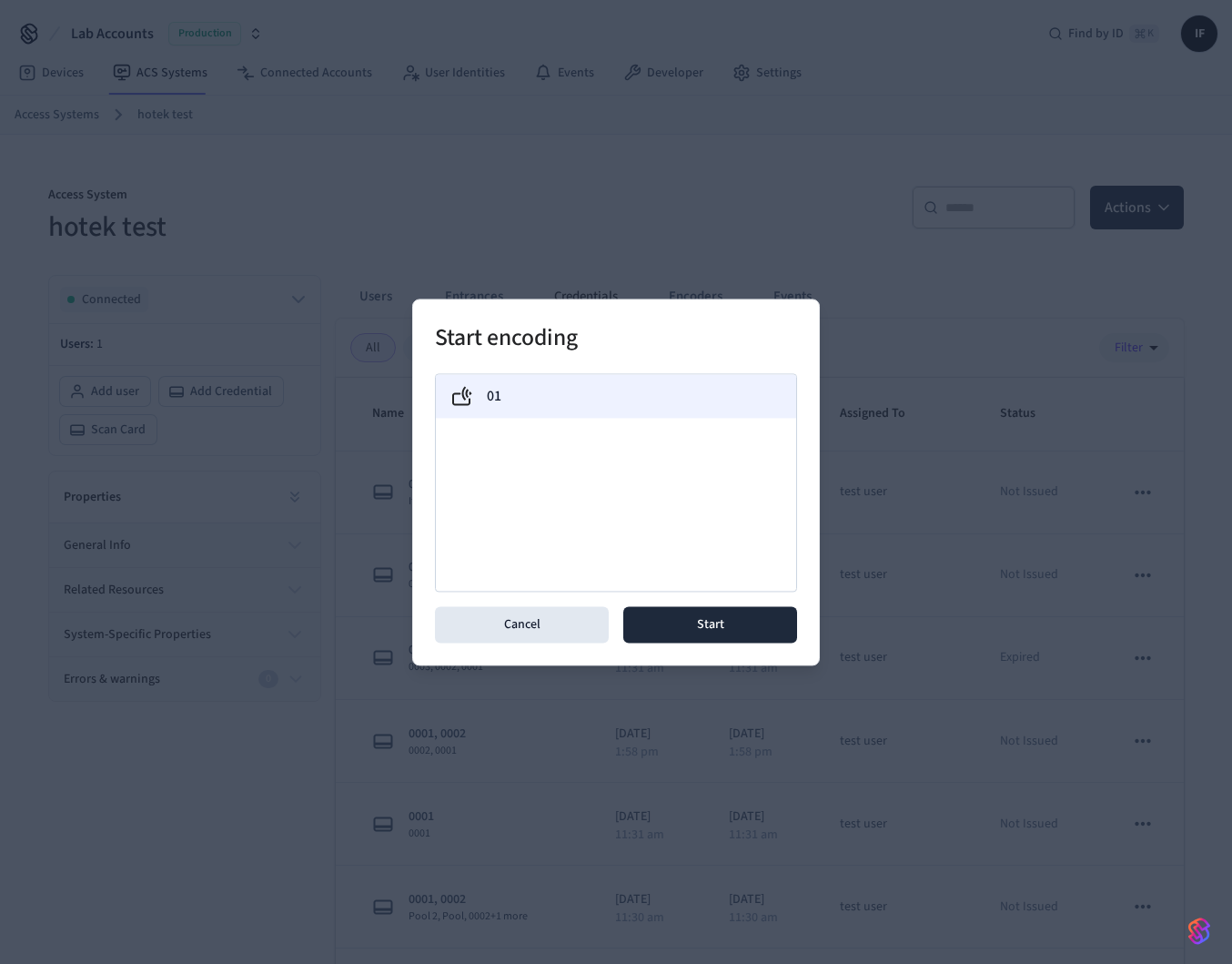
click at [497, 393] on label "01" at bounding box center [493, 396] width 15 height 22
click at [749, 620] on button "Start" at bounding box center [710, 624] width 174 height 37
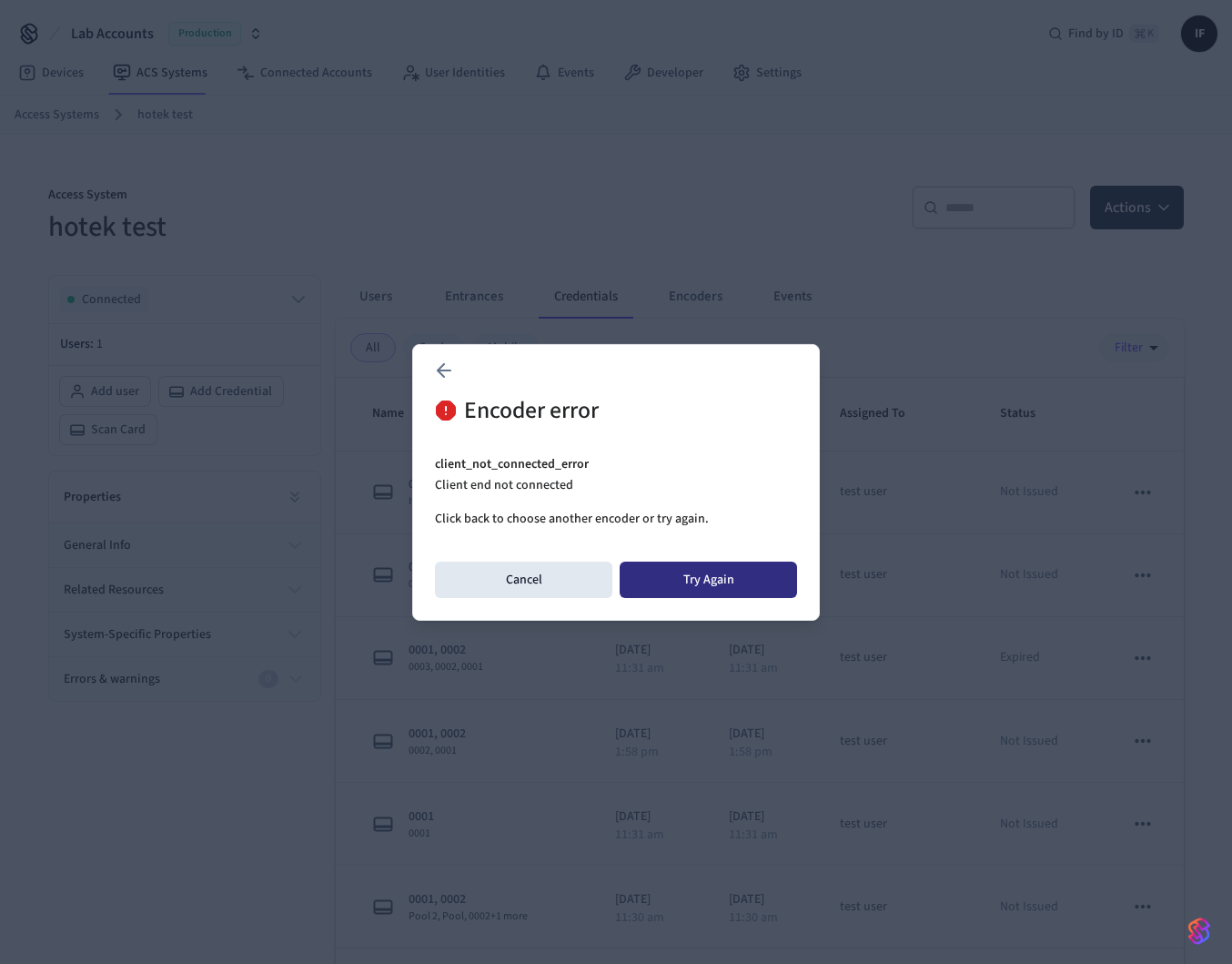
click at [665, 576] on button "Try Again" at bounding box center [708, 579] width 177 height 37
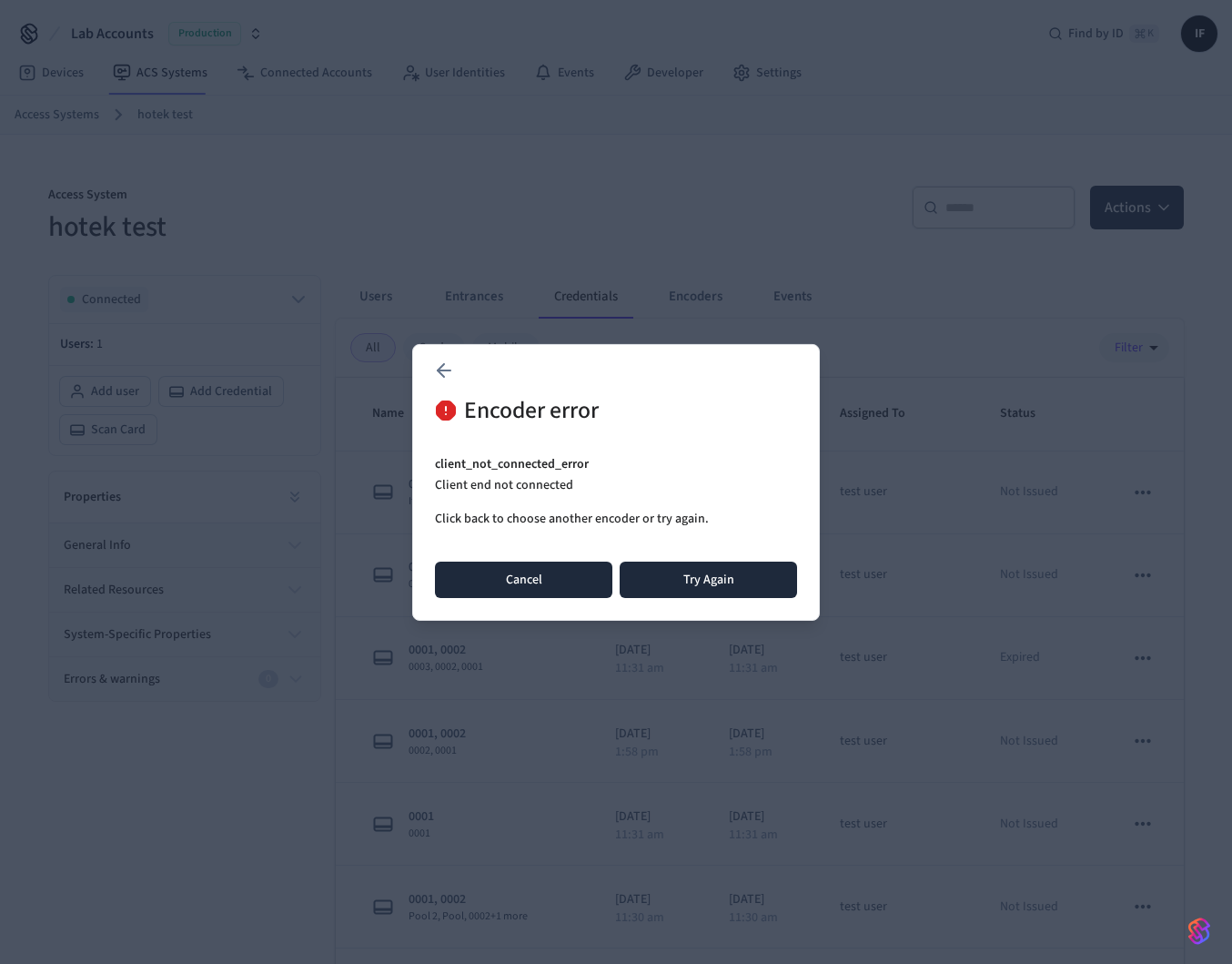
click at [580, 588] on button "Cancel" at bounding box center [523, 579] width 177 height 37
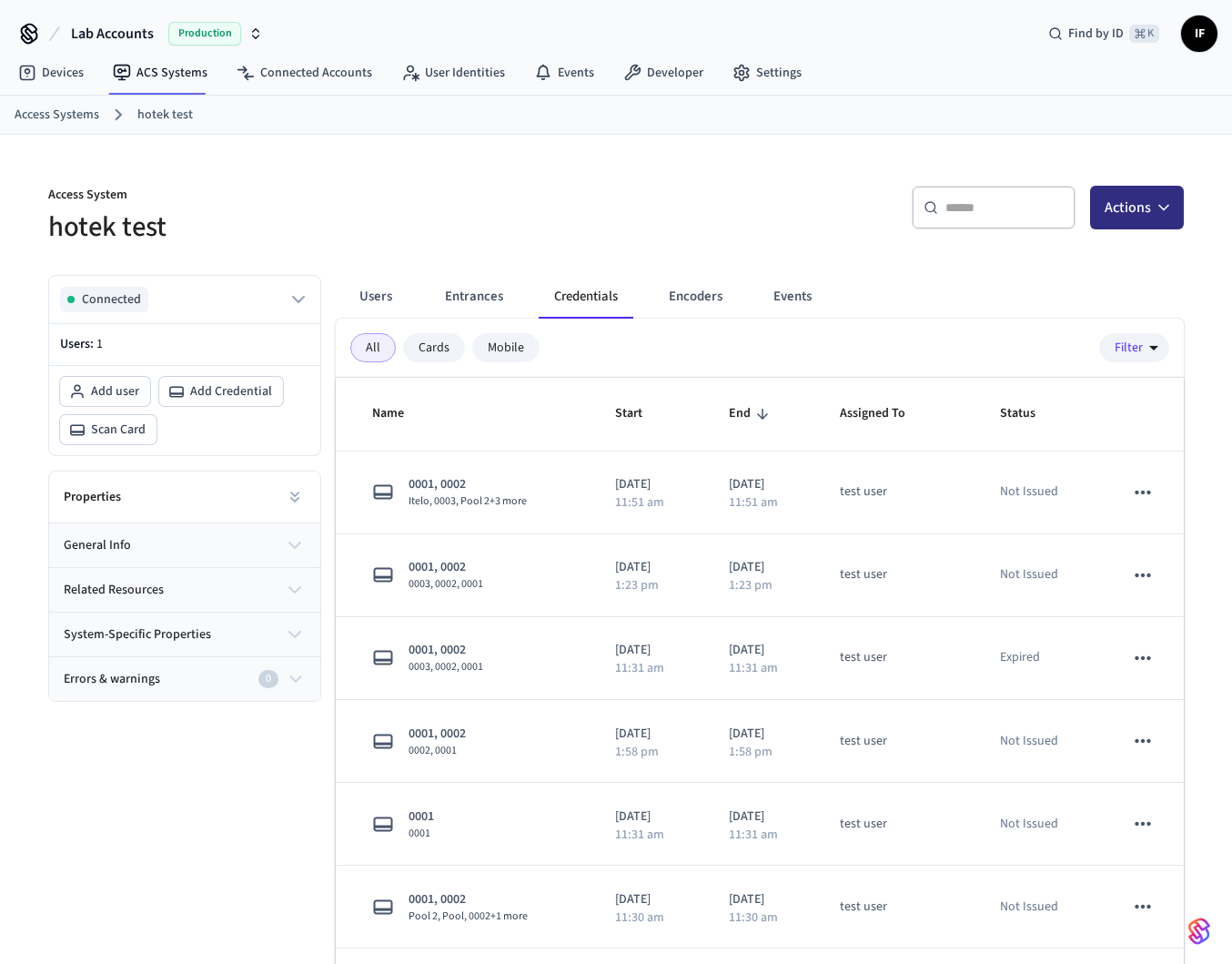
click at [1165, 219] on button "Actions" at bounding box center [1137, 208] width 93 height 44
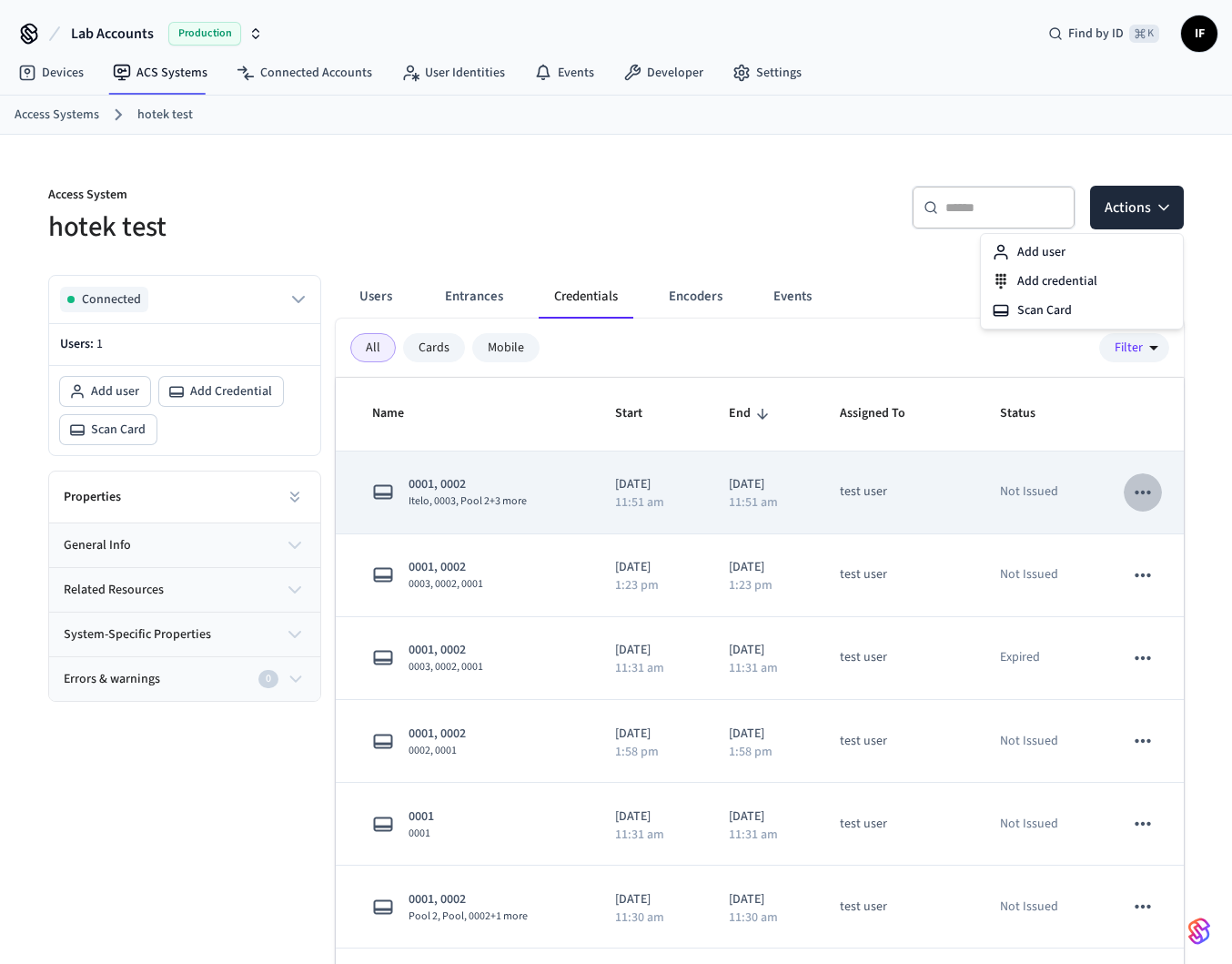
click at [1138, 493] on icon "sticky table" at bounding box center [1143, 492] width 16 height 4
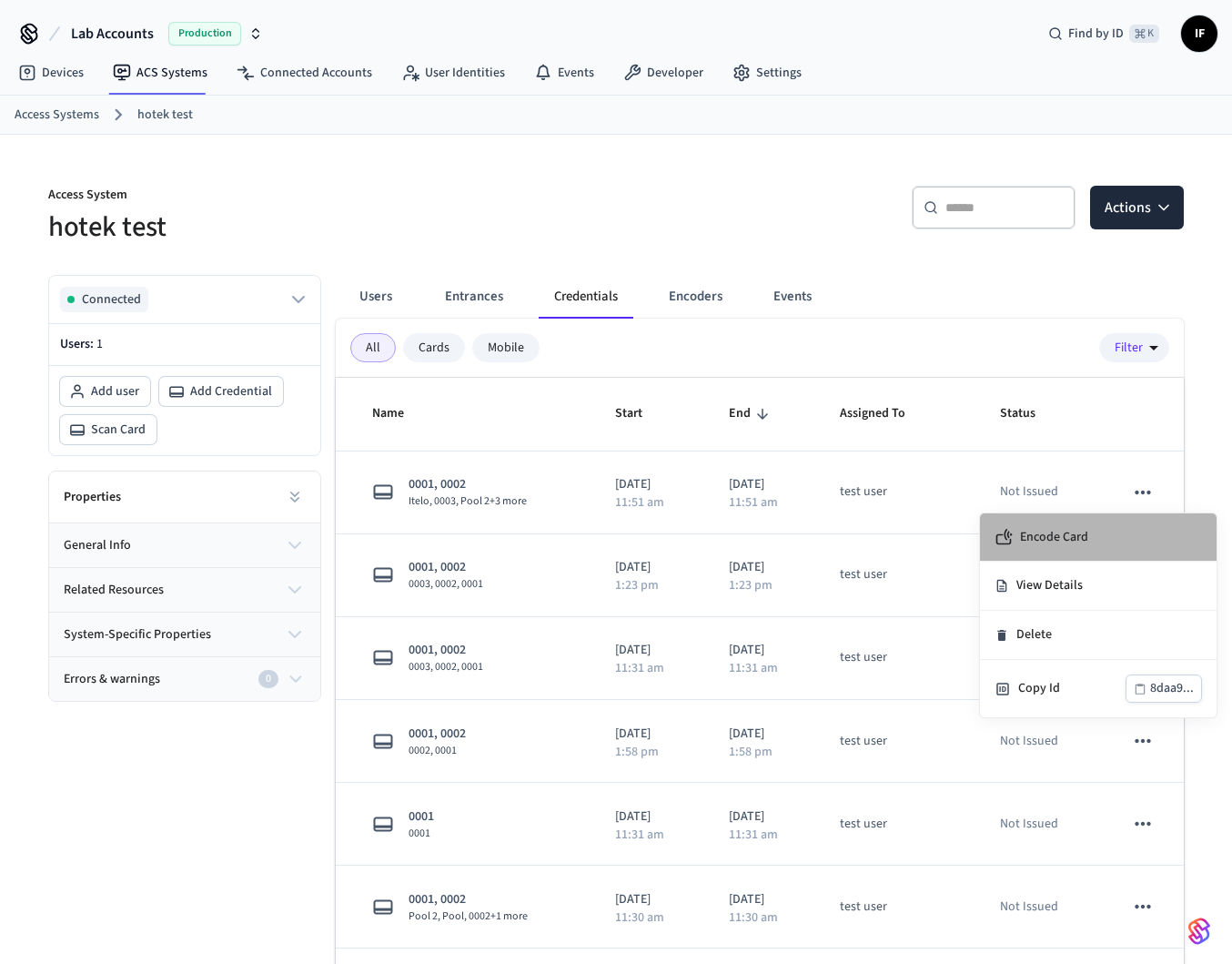
click at [1088, 544] on li "Encode Card" at bounding box center [1098, 537] width 237 height 48
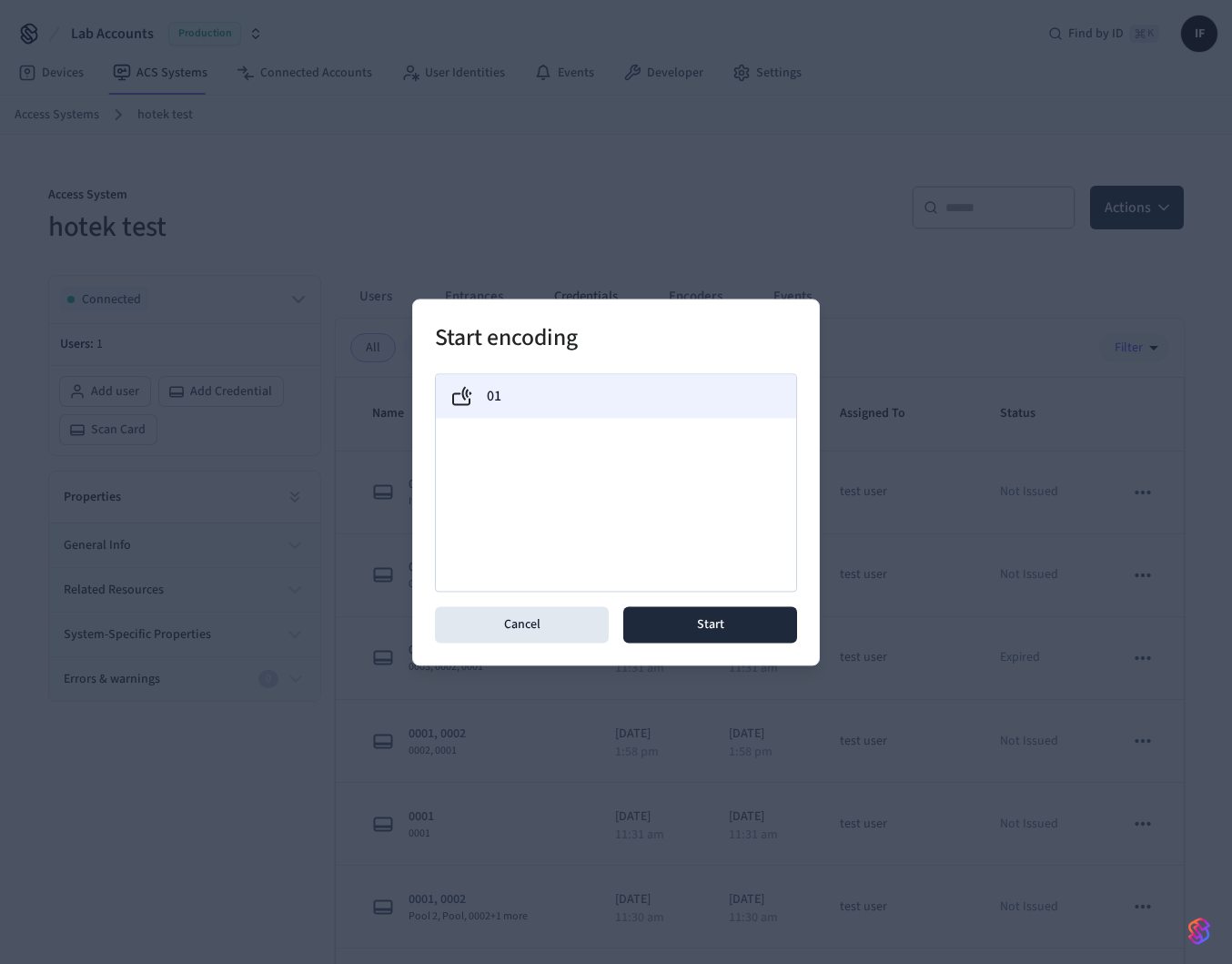
click at [633, 385] on div "01" at bounding box center [616, 396] width 331 height 22
click at [770, 606] on button "Start" at bounding box center [710, 624] width 174 height 37
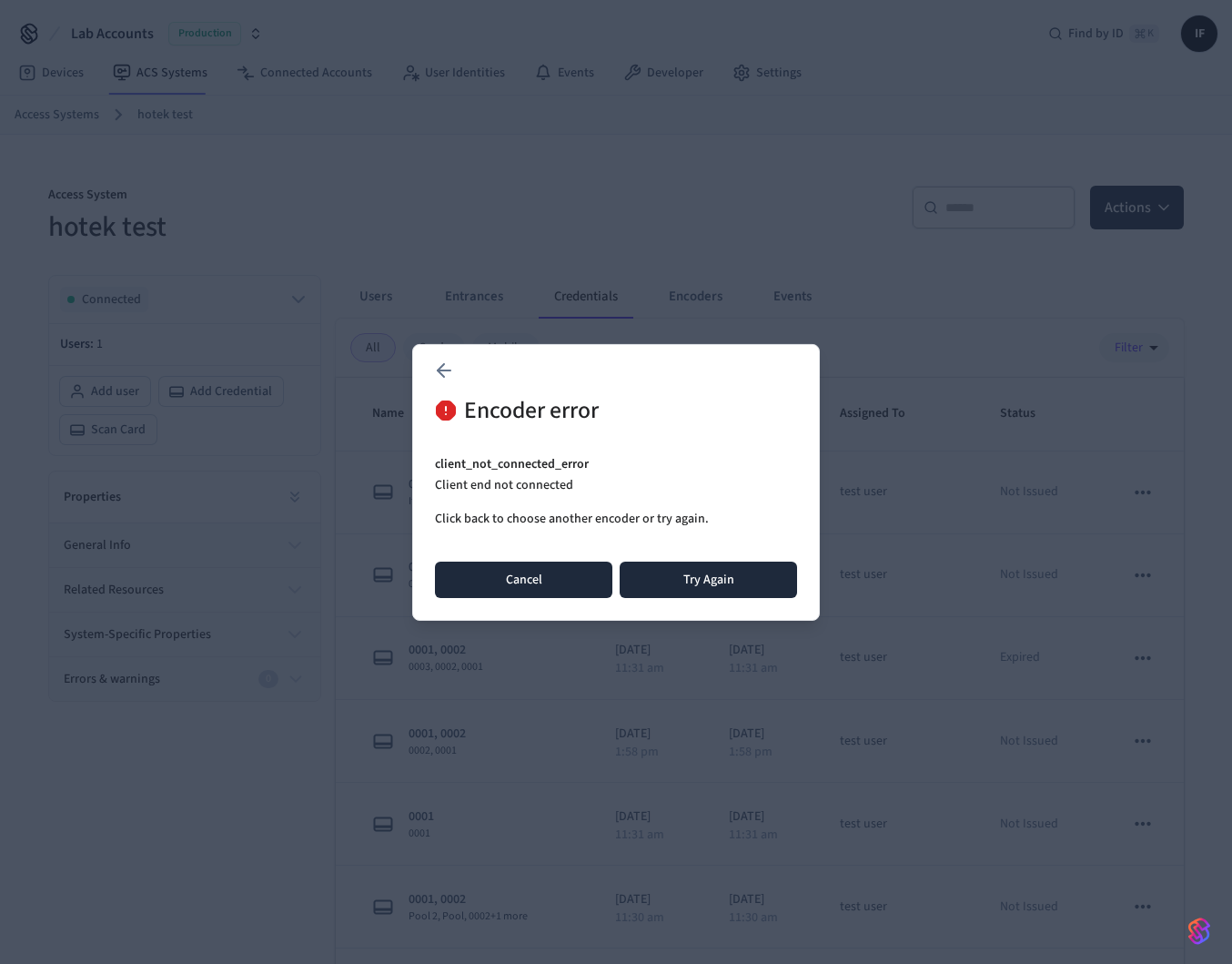
click at [531, 581] on button "Cancel" at bounding box center [523, 579] width 177 height 37
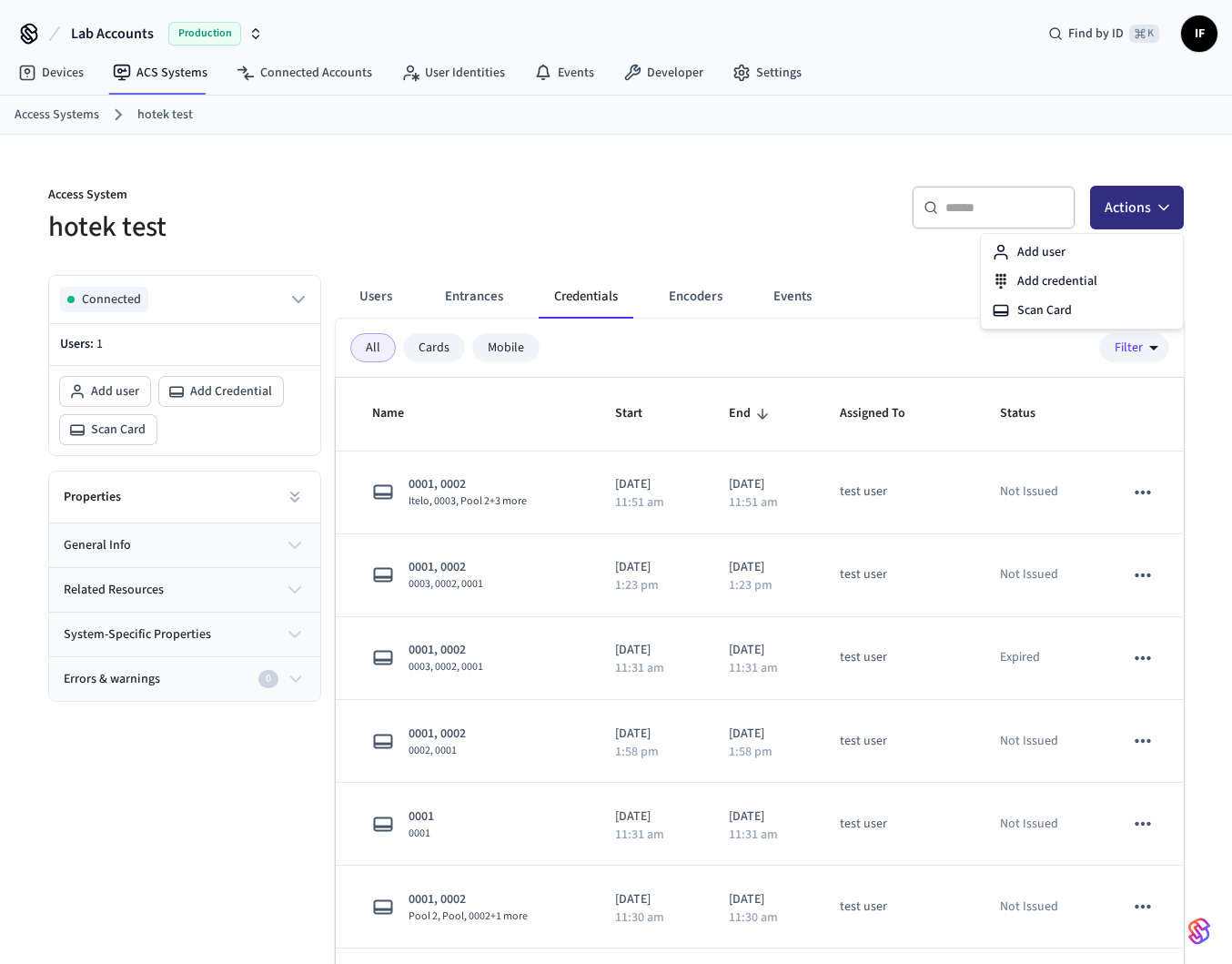
click at [1170, 210] on icon "button" at bounding box center [1163, 207] width 18 height 18
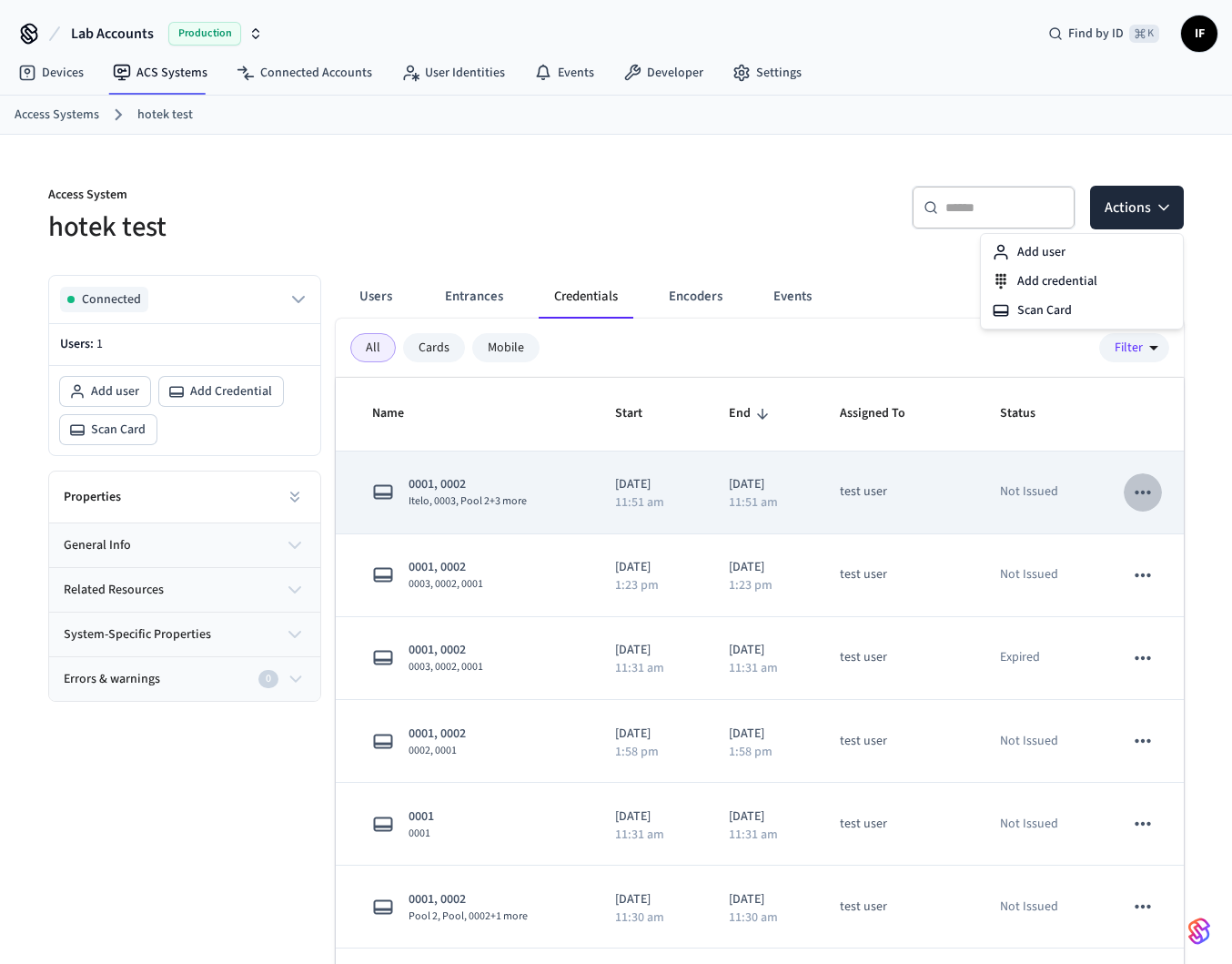
click at [1144, 502] on icon "sticky table" at bounding box center [1143, 492] width 24 height 24
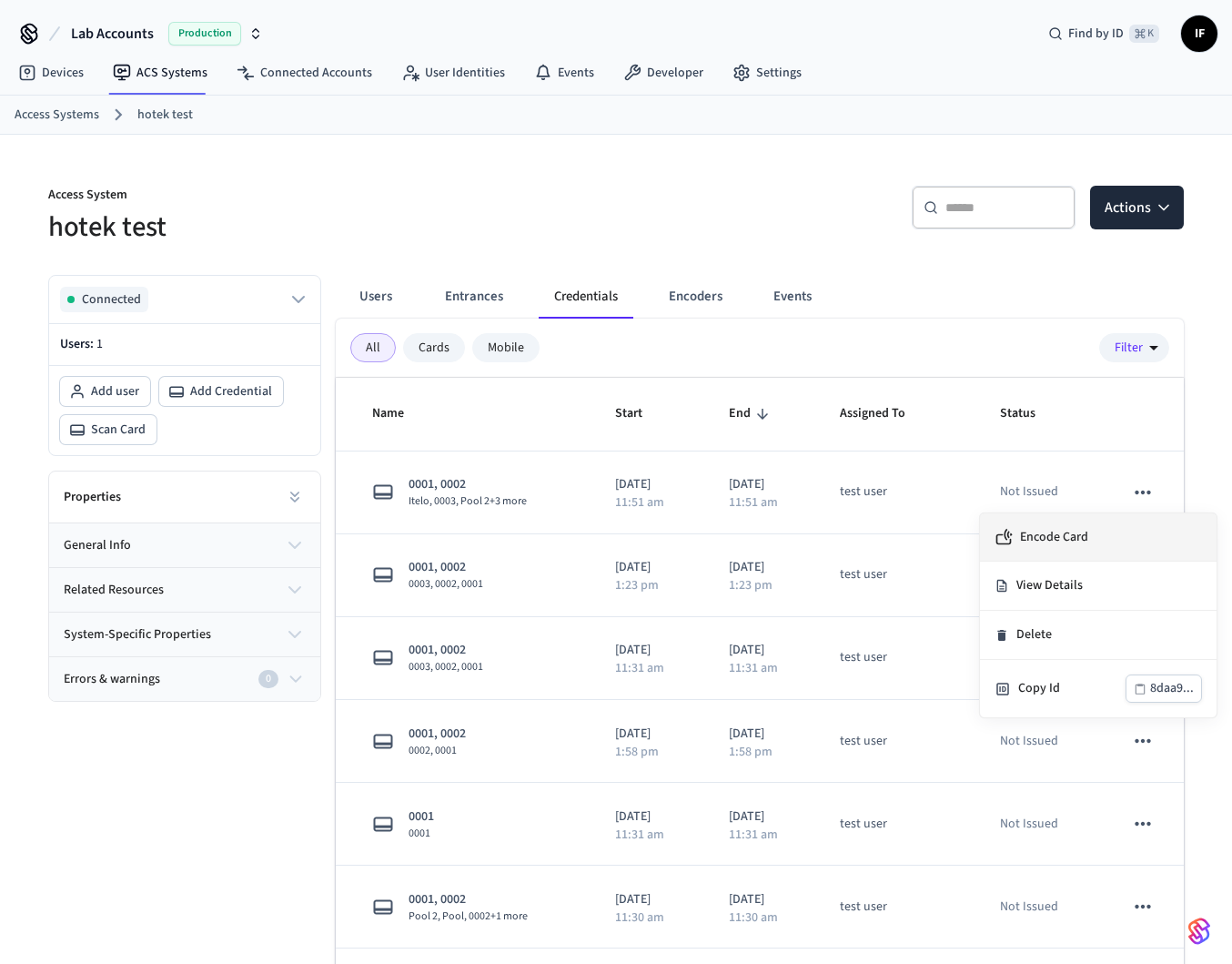
click at [1089, 541] on li "Encode Card" at bounding box center [1098, 537] width 237 height 48
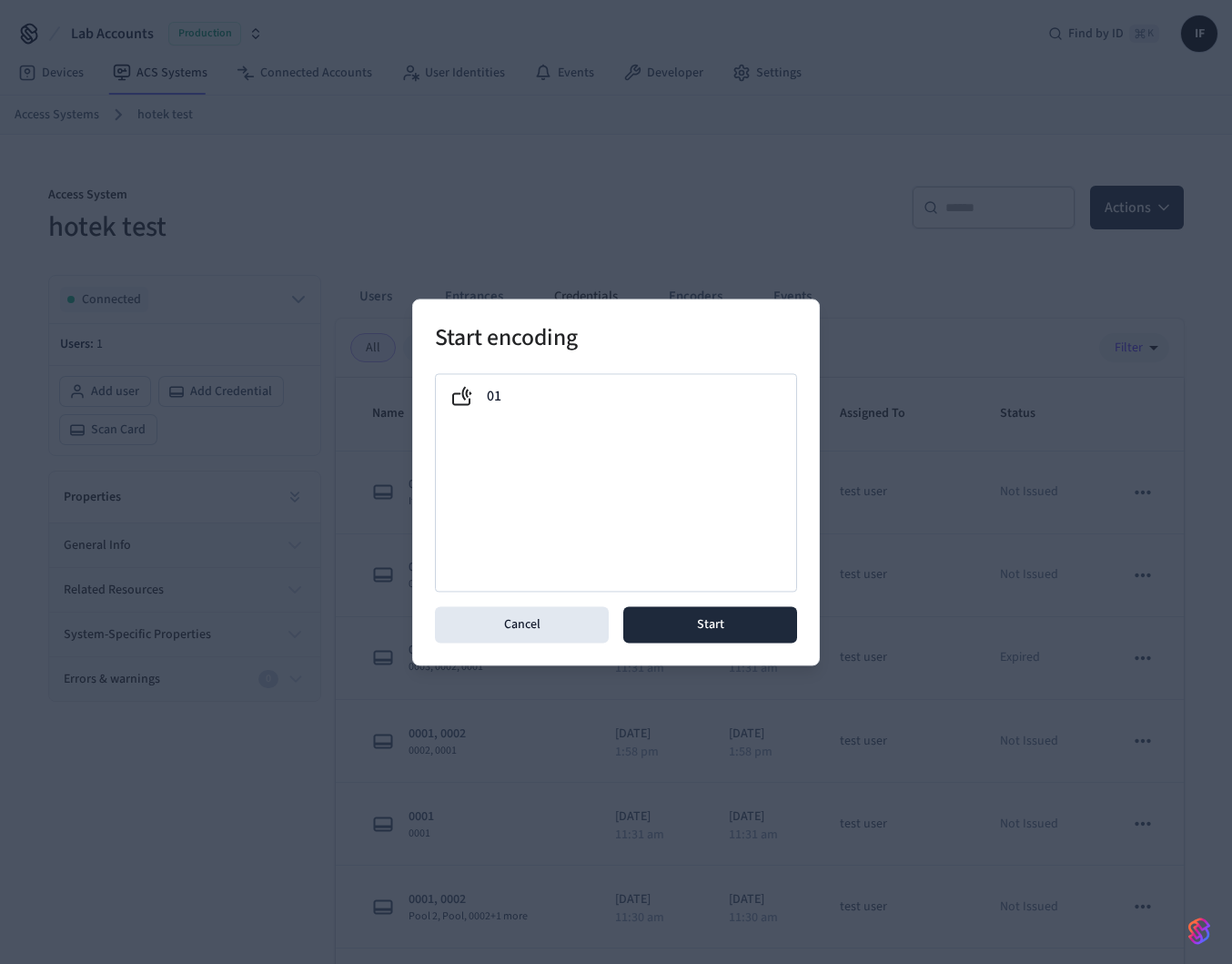
click at [713, 423] on div "01" at bounding box center [616, 482] width 362 height 219
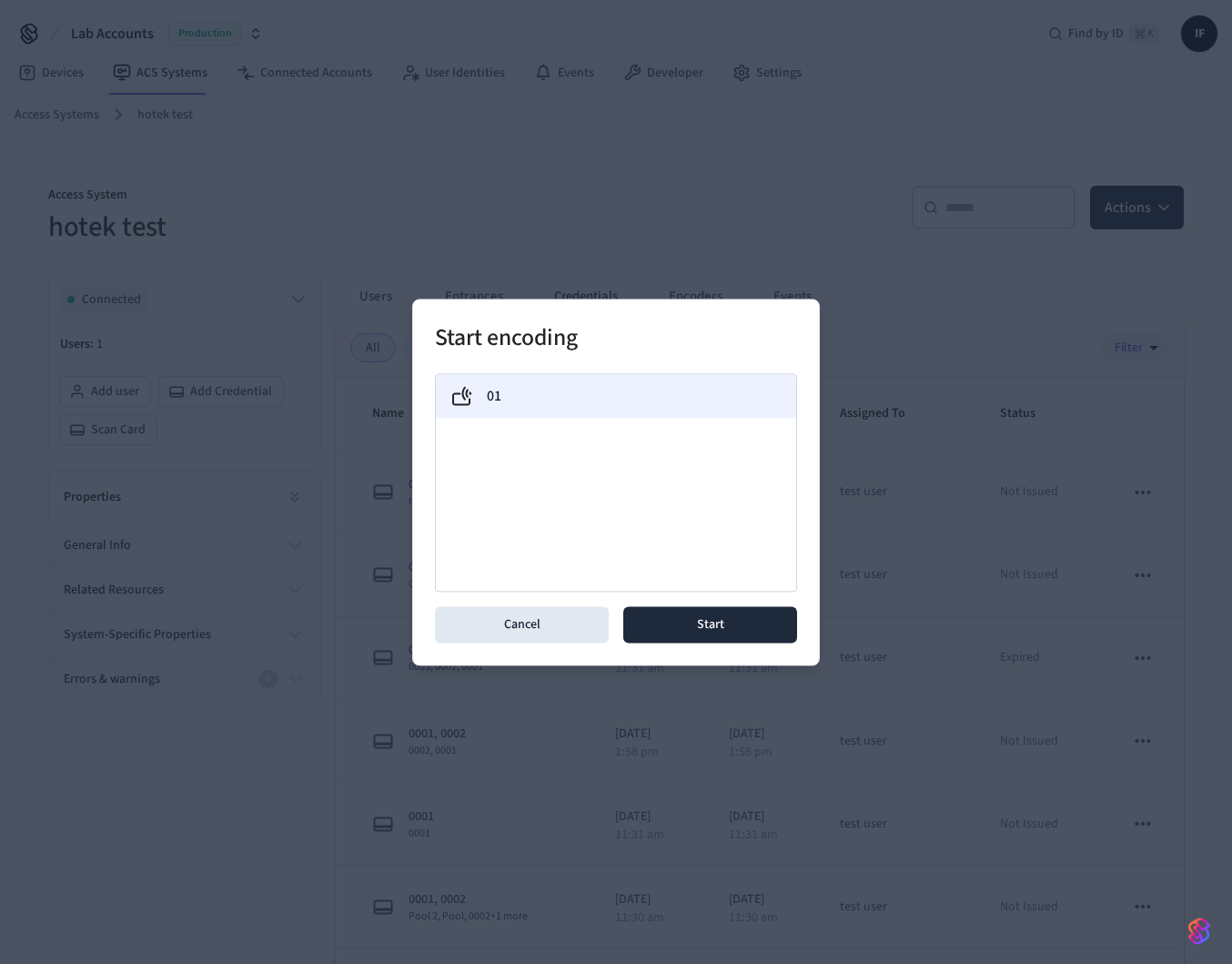
click at [711, 403] on div "01" at bounding box center [616, 396] width 331 height 22
click at [722, 620] on button "Start" at bounding box center [710, 624] width 174 height 37
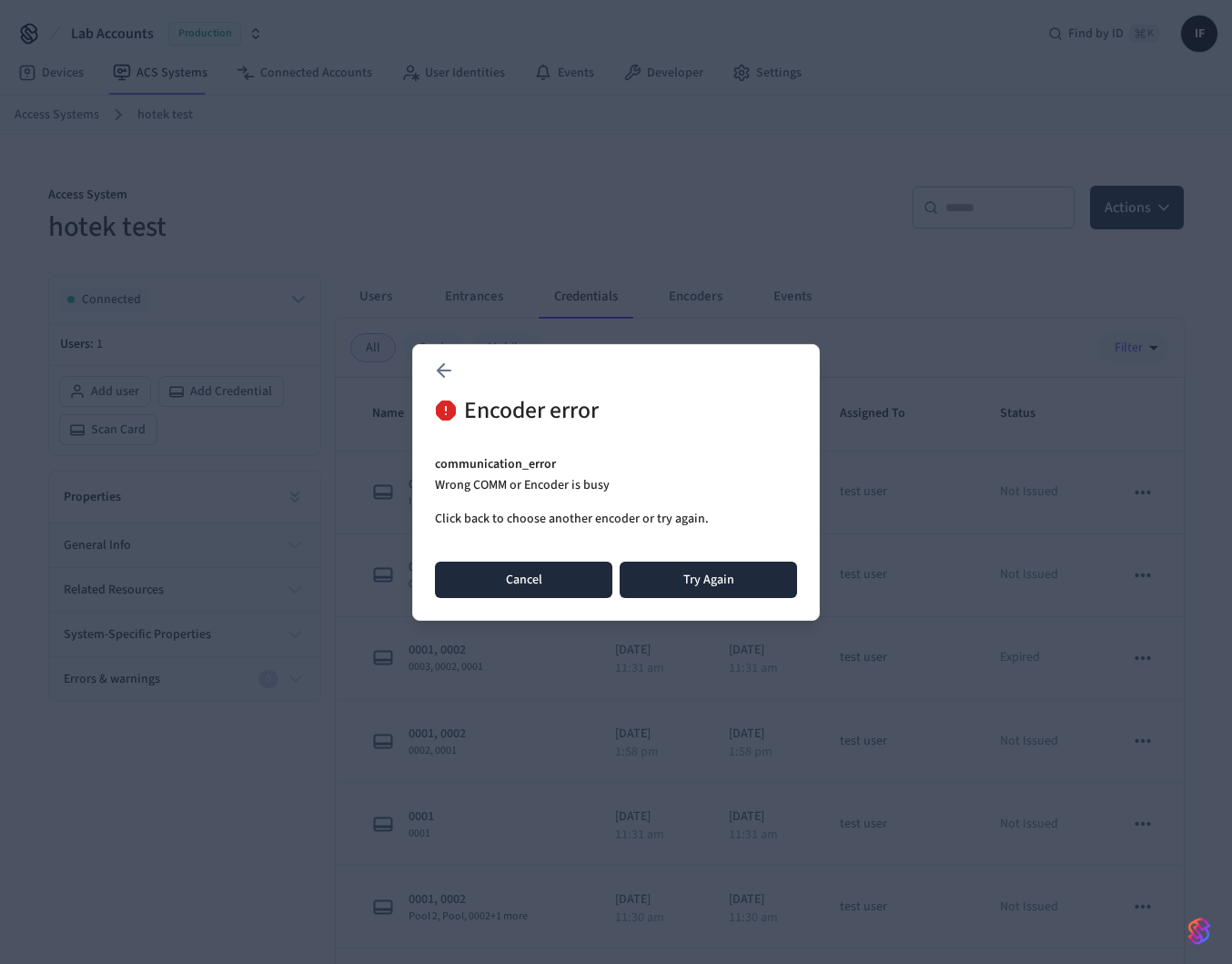
click at [480, 567] on button "Cancel" at bounding box center [523, 579] width 177 height 37
